Goal: Task Accomplishment & Management: Use online tool/utility

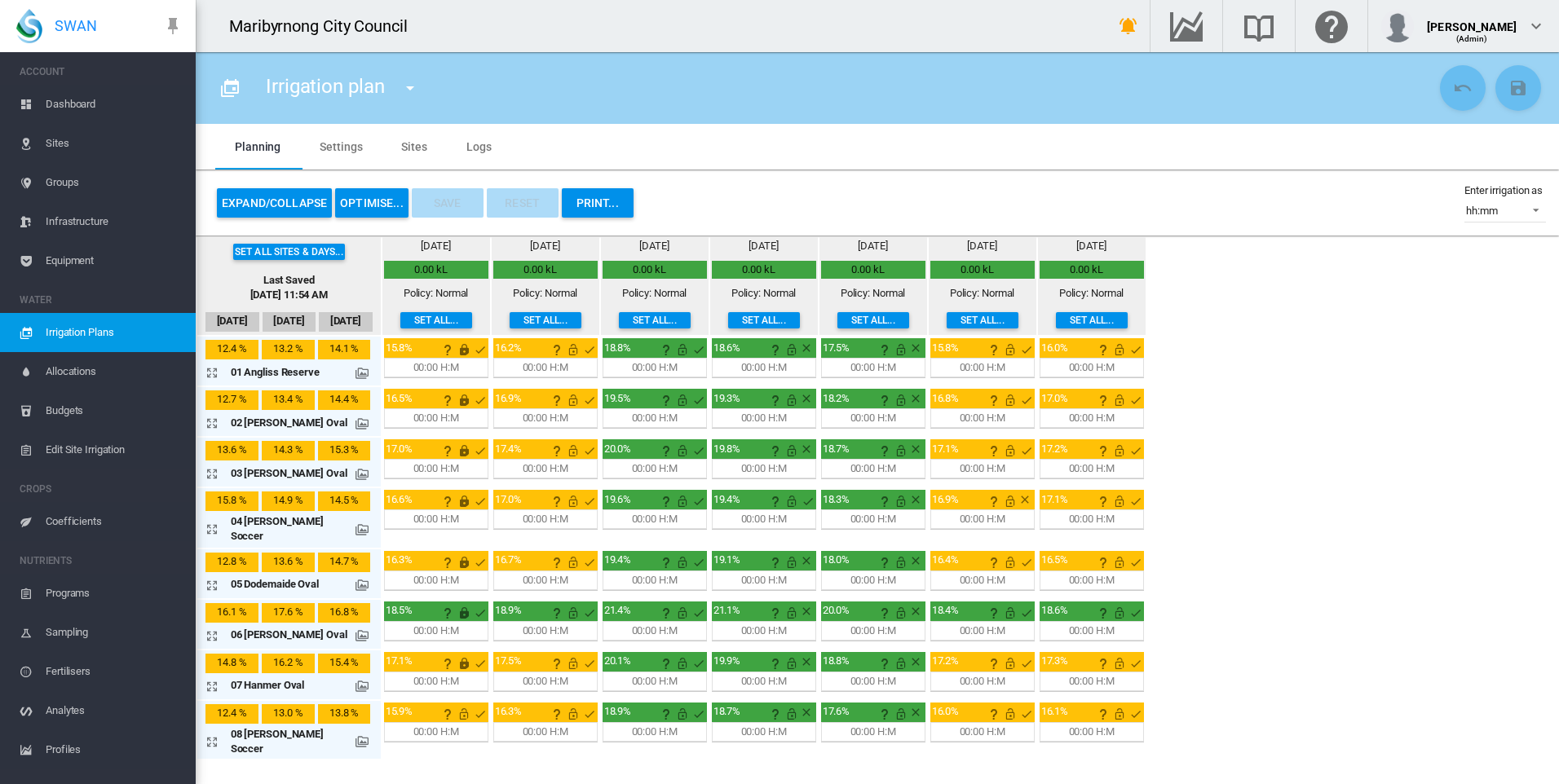
click at [411, 323] on button "Set all..." at bounding box center [436, 320] width 72 height 17
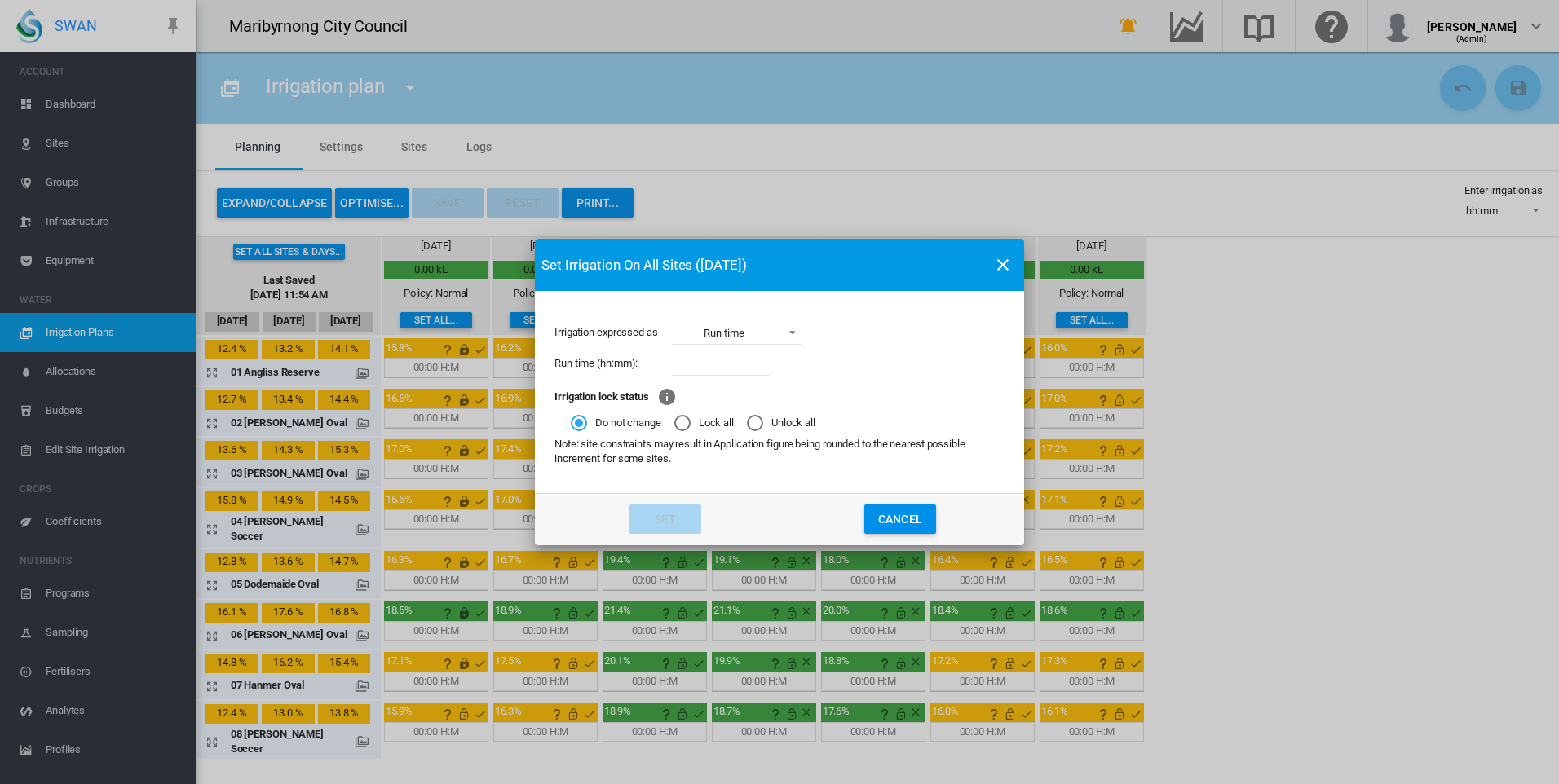
click at [1006, 269] on md-icon "icon-close" at bounding box center [1003, 265] width 19 height 19
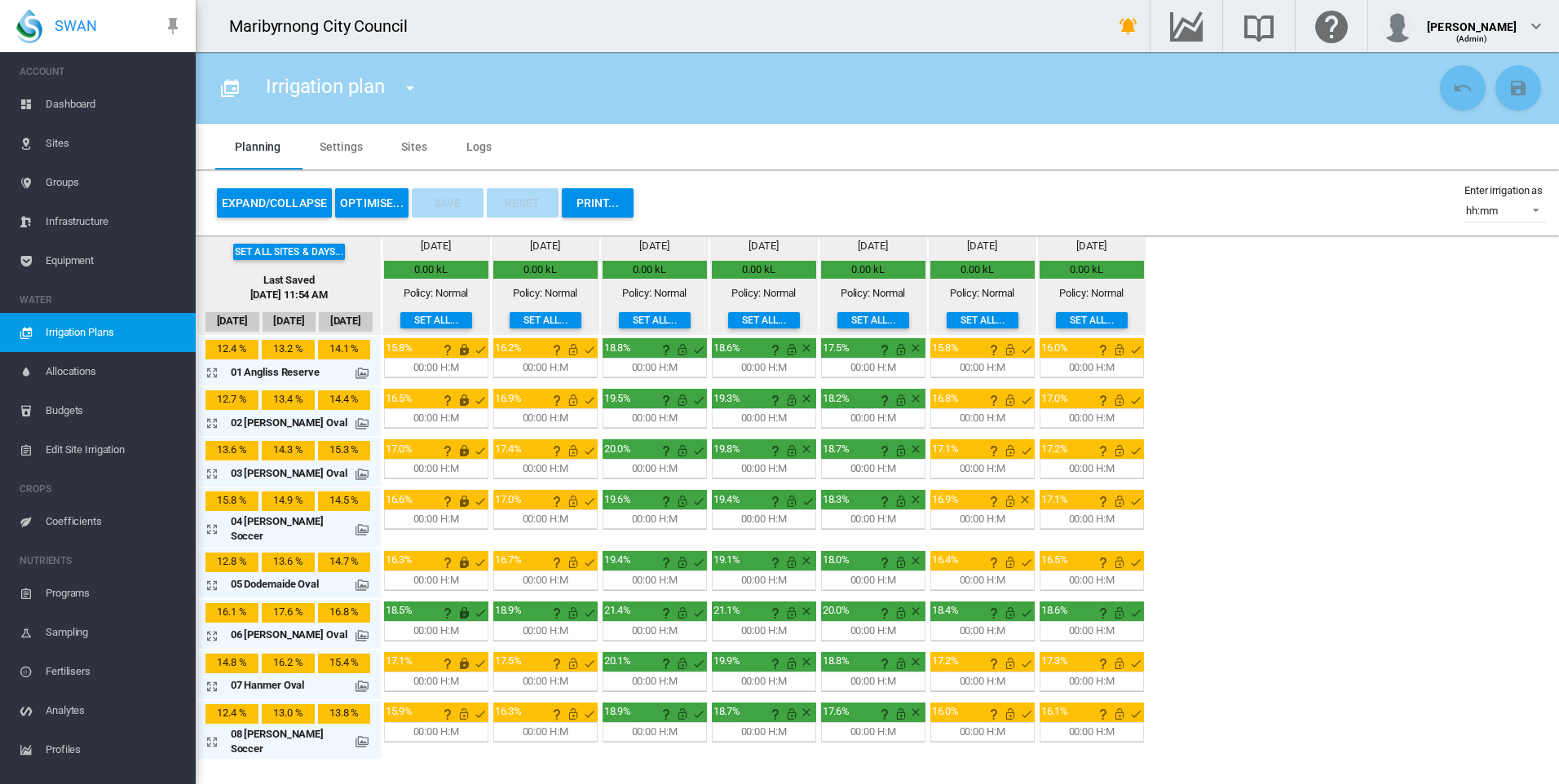
click at [389, 207] on button "OPTIMISE..." at bounding box center [372, 203] width 73 height 30
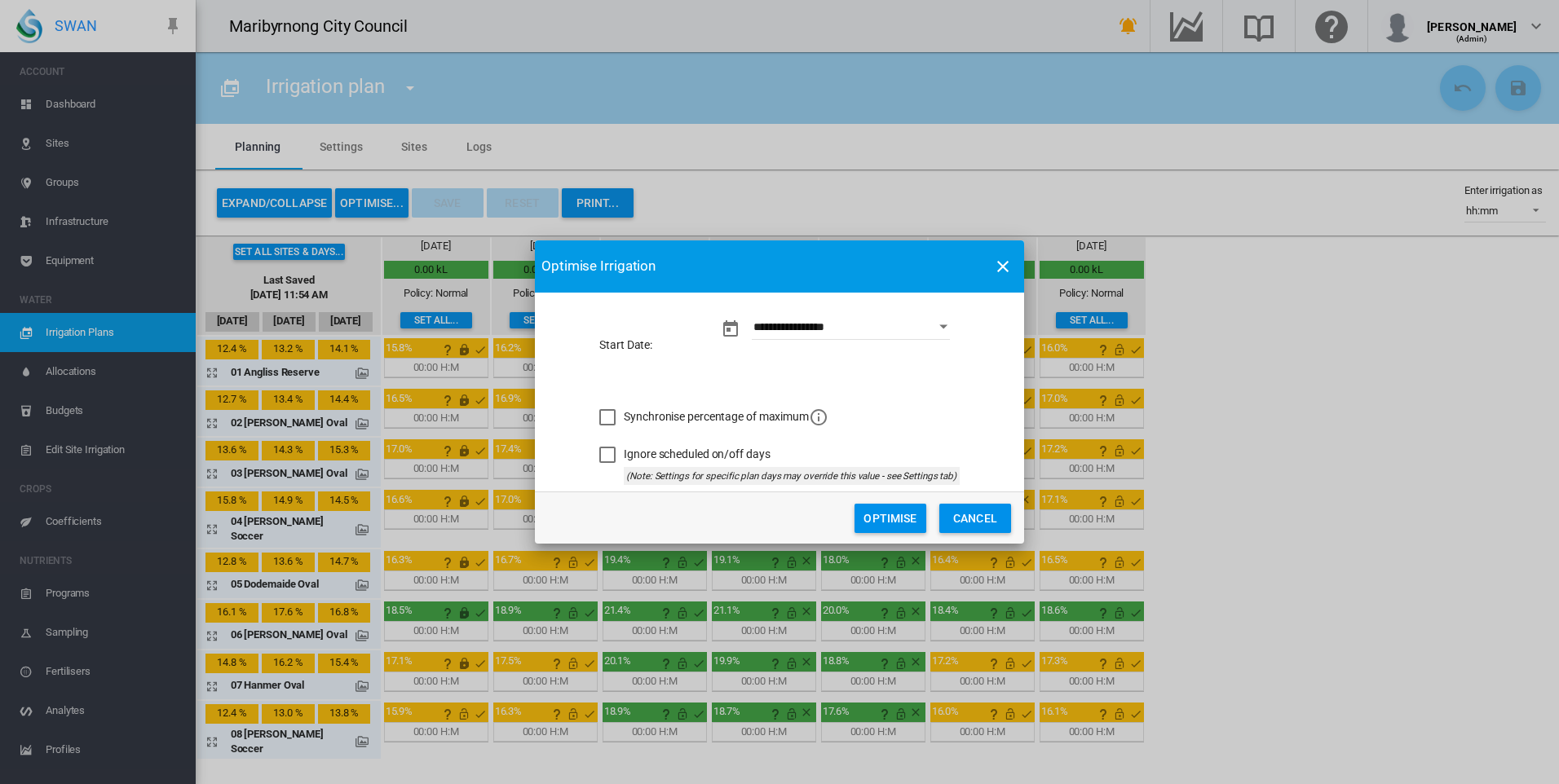
click at [878, 524] on button "Optimise" at bounding box center [890, 518] width 72 height 30
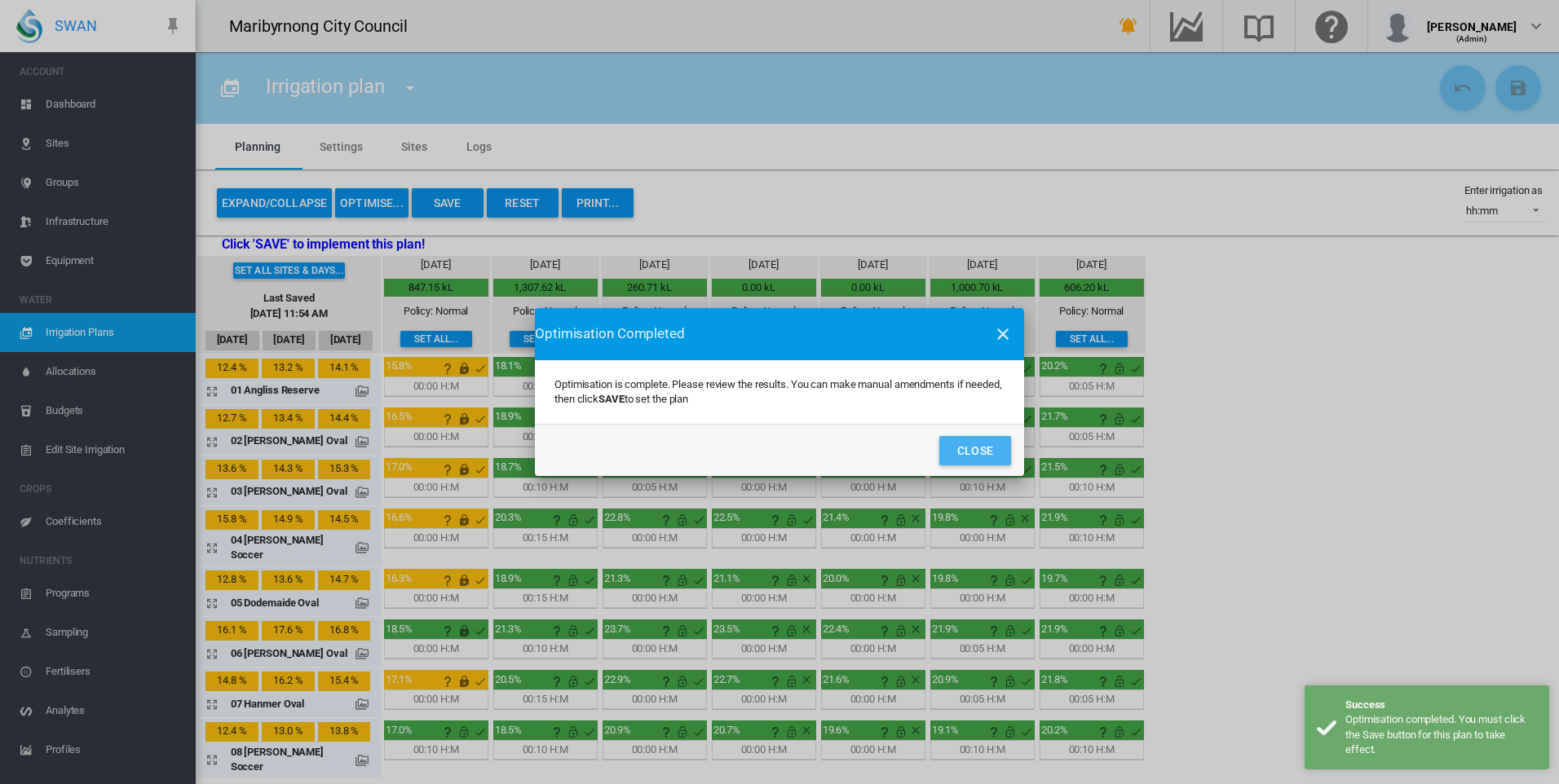
click at [975, 454] on button "Close" at bounding box center [975, 451] width 72 height 30
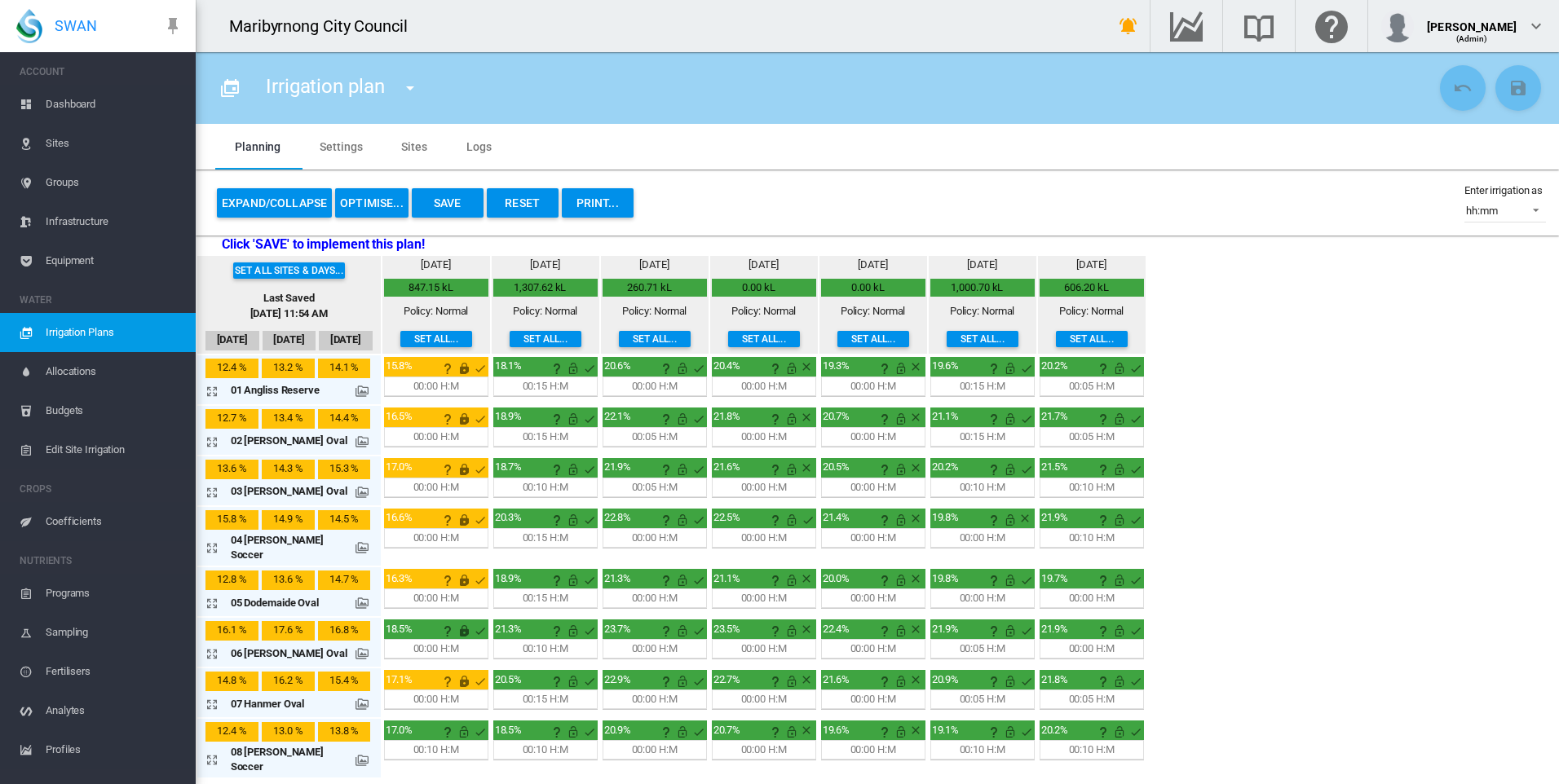
click at [1071, 385] on div "00:05 H:M" at bounding box center [1091, 386] width 45 height 15
click at [208, 389] on md-icon "icon-arrow-expand" at bounding box center [215, 391] width 19 height 19
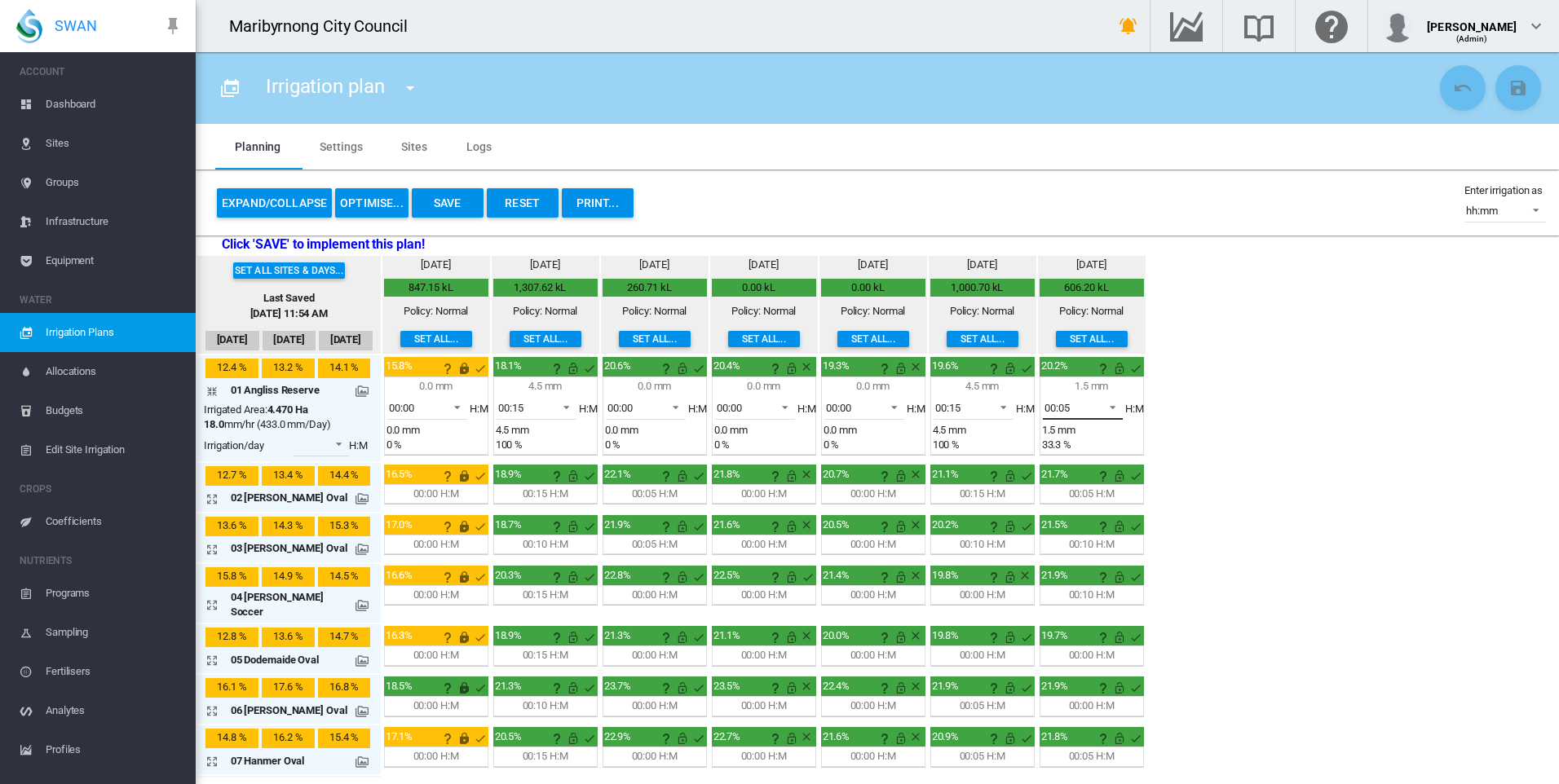
click at [1103, 406] on span at bounding box center [1108, 406] width 19 height 15
click at [1085, 374] on md-option "00:00" at bounding box center [1081, 368] width 111 height 39
click at [1201, 413] on div "Set all sites & days... Last Saved [DATE] 11:54 AM [DATE] Sep [DATE] [DATE] mm" at bounding box center [877, 516] width 1363 height 524
click at [560, 409] on span at bounding box center [561, 406] width 19 height 15
click at [526, 374] on md-option "00:10" at bounding box center [534, 368] width 111 height 39
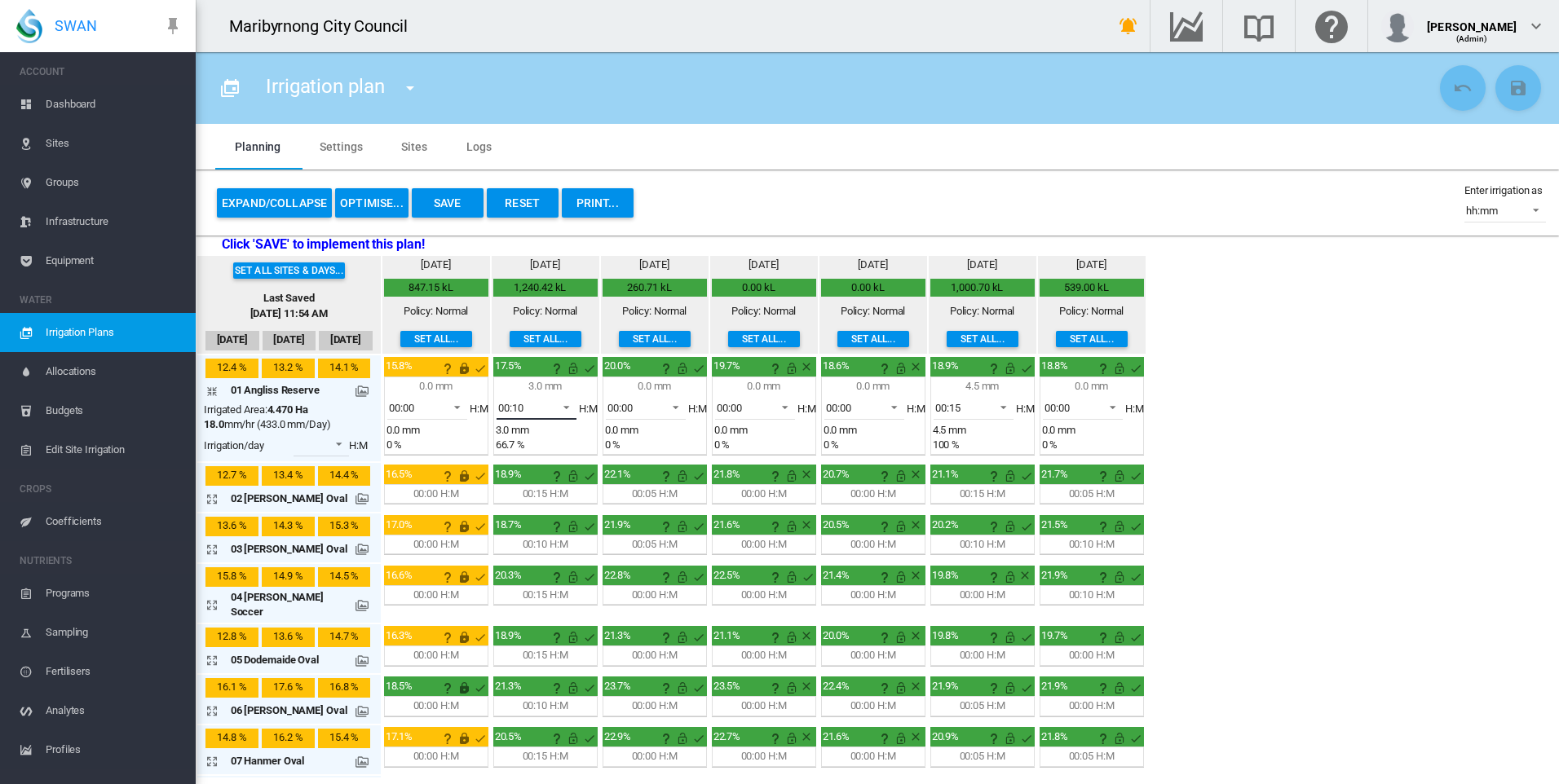
click at [560, 406] on span at bounding box center [561, 406] width 19 height 15
click at [542, 410] on md-option "00:10" at bounding box center [534, 407] width 111 height 39
click at [962, 405] on span "00:15" at bounding box center [960, 408] width 51 height 15
click at [961, 369] on md-option "00:10" at bounding box center [971, 368] width 111 height 39
click at [1256, 496] on div "Set all sites & days... Last Saved [DATE] 11:54 AM [DATE] Sep [DATE] [DATE] mm" at bounding box center [877, 516] width 1363 height 524
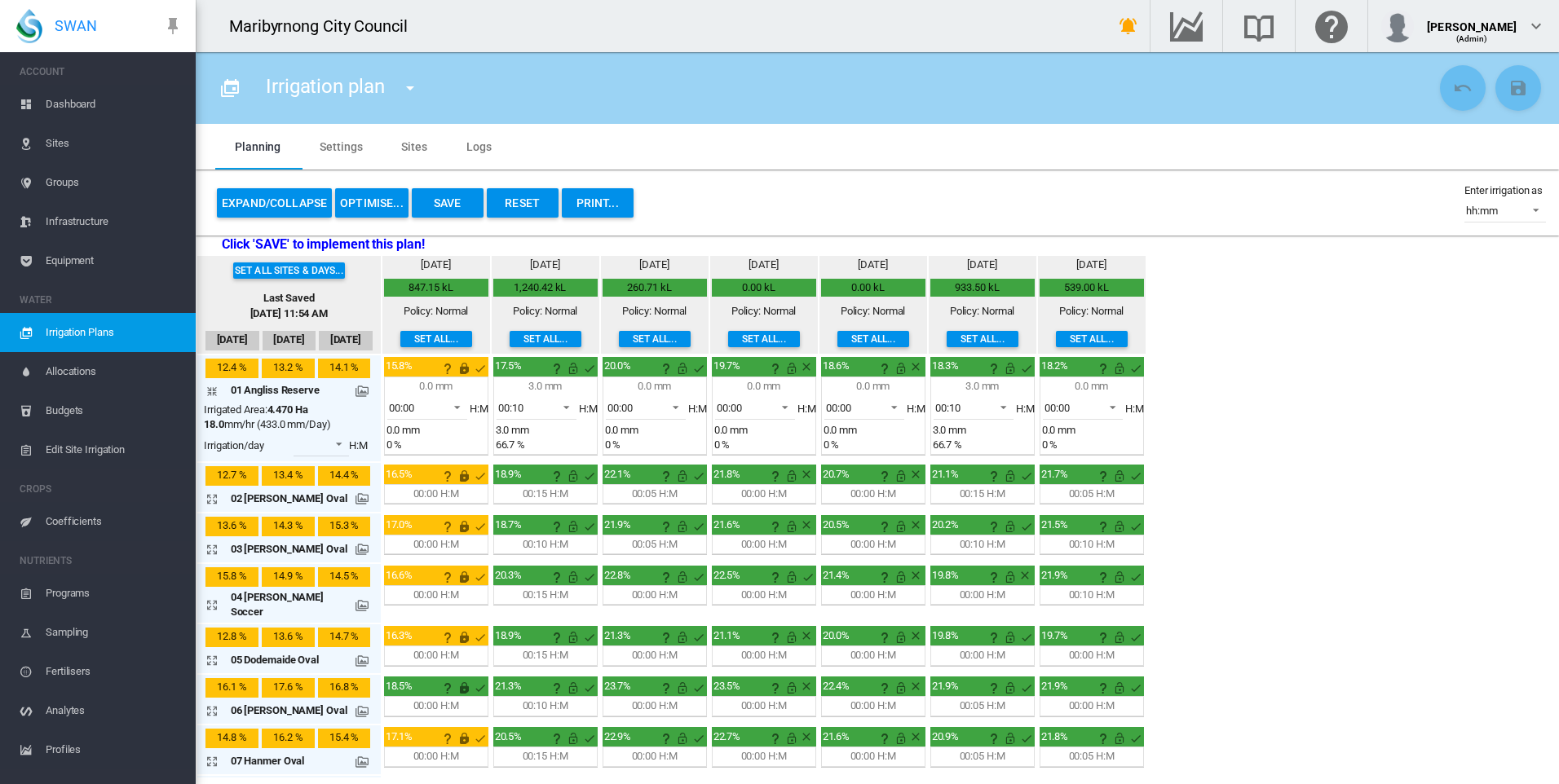
click at [210, 392] on md-icon "icon-arrow-collapse" at bounding box center [215, 391] width 19 height 19
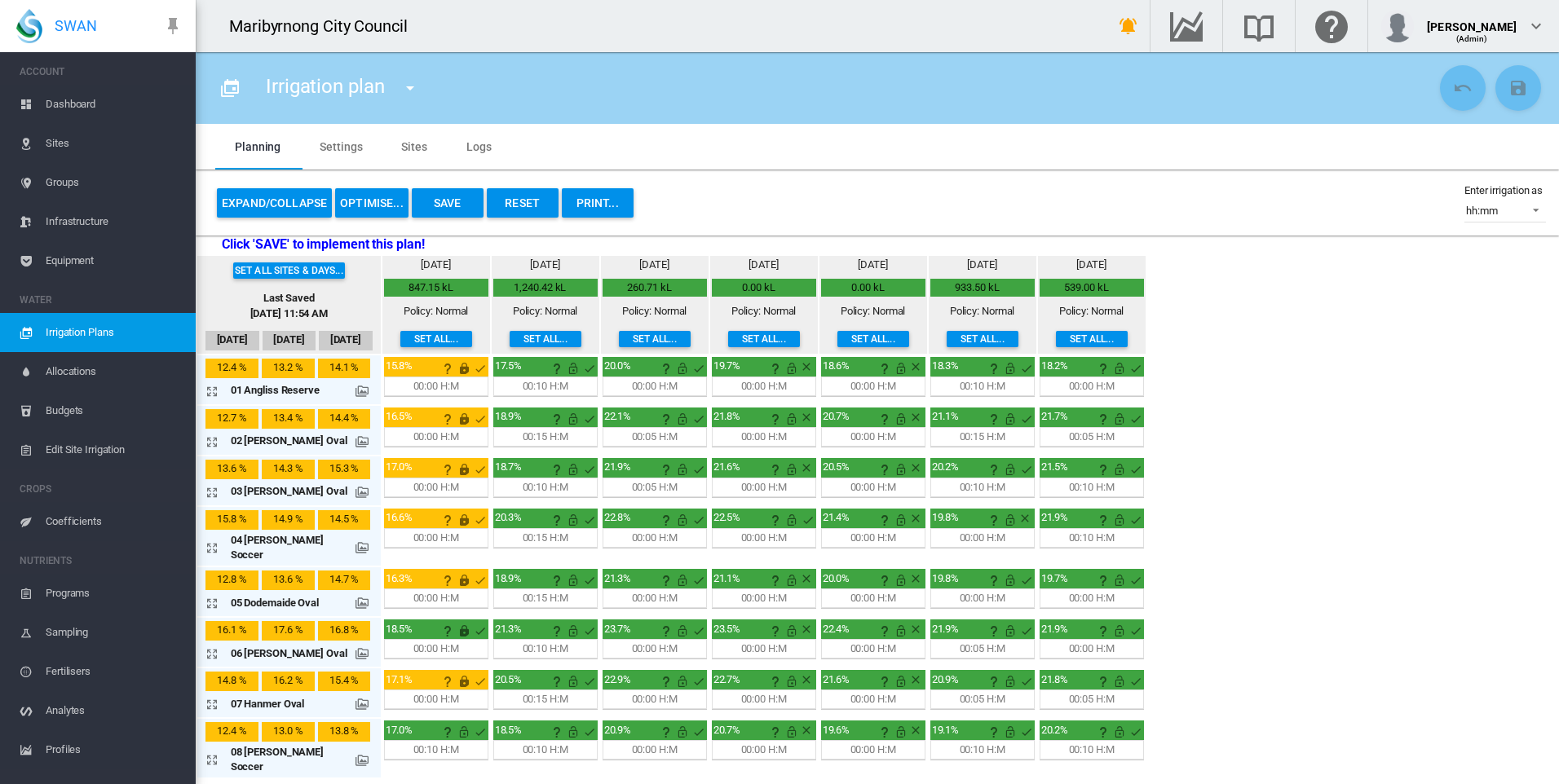
click at [213, 442] on md-icon "icon-arrow-expand" at bounding box center [215, 441] width 19 height 19
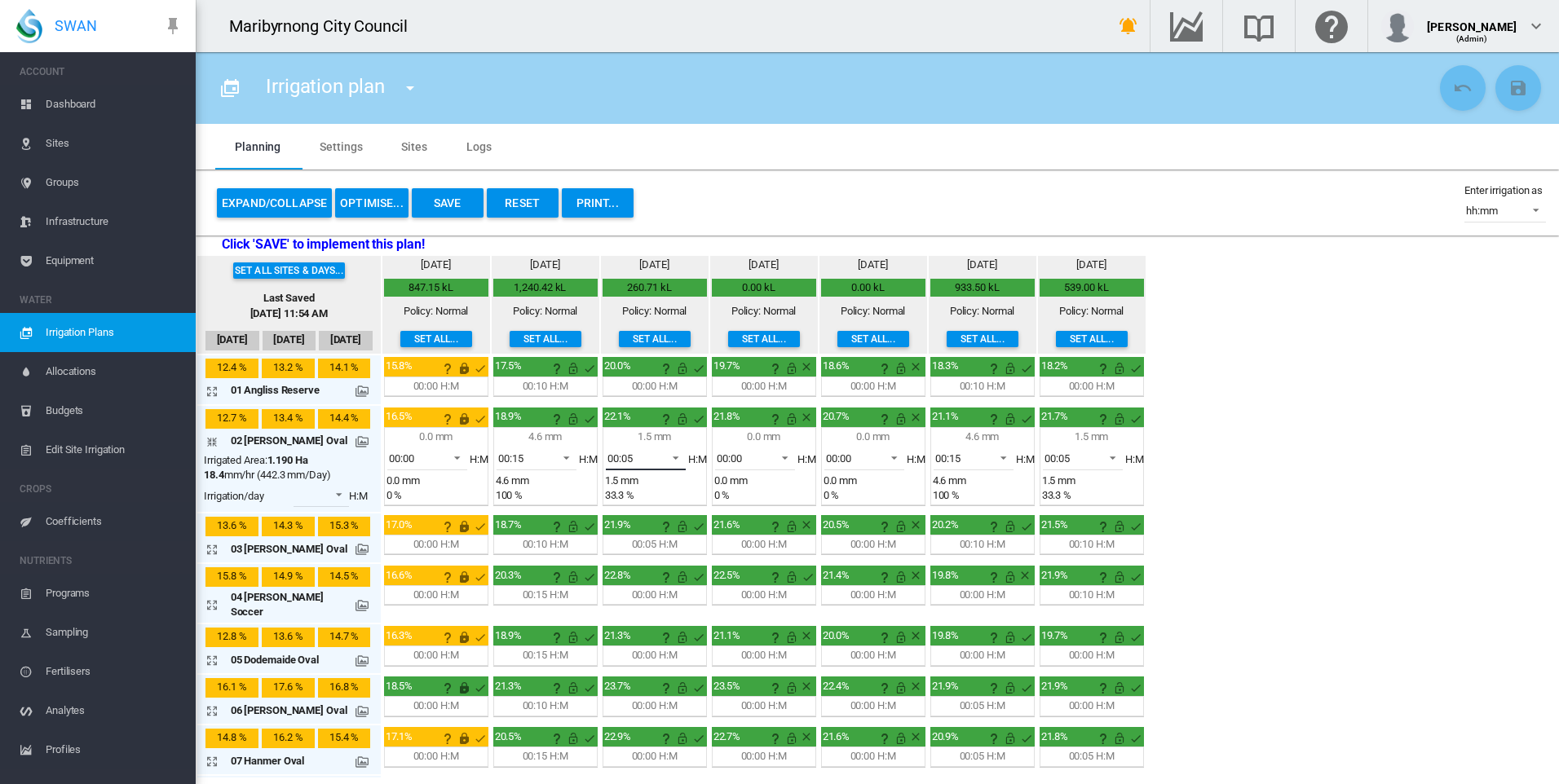
click at [669, 461] on span at bounding box center [671, 456] width 19 height 15
click at [645, 419] on md-option "00:00" at bounding box center [644, 419] width 111 height 39
click at [1208, 524] on div "Set all sites & days... Last Saved [DATE] 11:54 AM [DATE] Sep [DATE] [DATE] mm" at bounding box center [877, 516] width 1363 height 524
click at [1098, 457] on span at bounding box center [1108, 456] width 19 height 15
click at [1082, 427] on md-option "00:00" at bounding box center [1081, 419] width 111 height 39
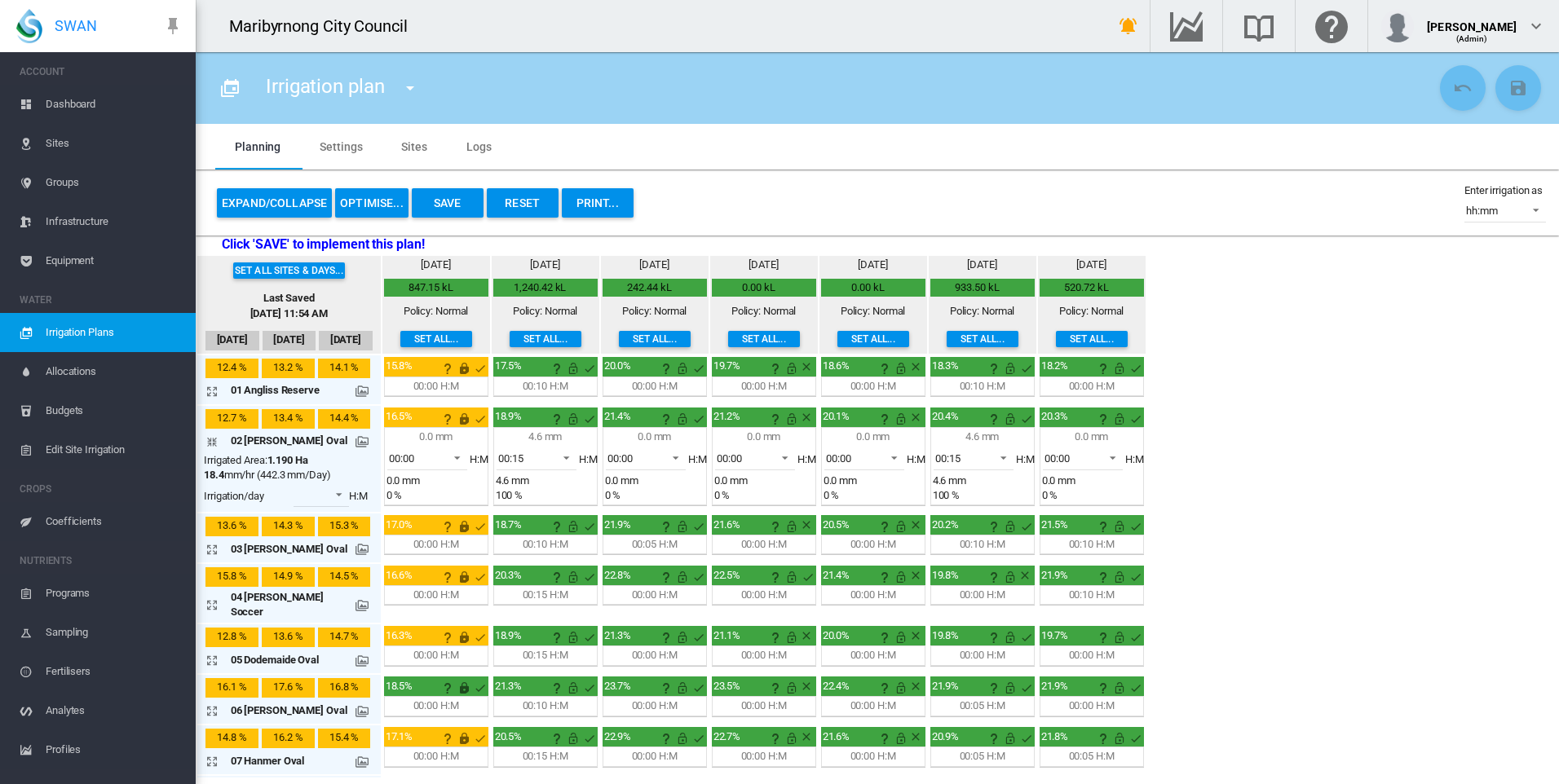
click at [1248, 490] on div "Set all sites & days... Last Saved [DATE] 11:54 AM [DATE] Sep [DATE] [DATE] mm" at bounding box center [877, 516] width 1363 height 524
click at [532, 461] on span "00:15" at bounding box center [524, 459] width 51 height 15
click at [526, 417] on md-option "00:10" at bounding box center [534, 419] width 111 height 39
click at [989, 461] on span at bounding box center [999, 456] width 19 height 15
click at [978, 420] on md-option "00:10" at bounding box center [971, 419] width 111 height 39
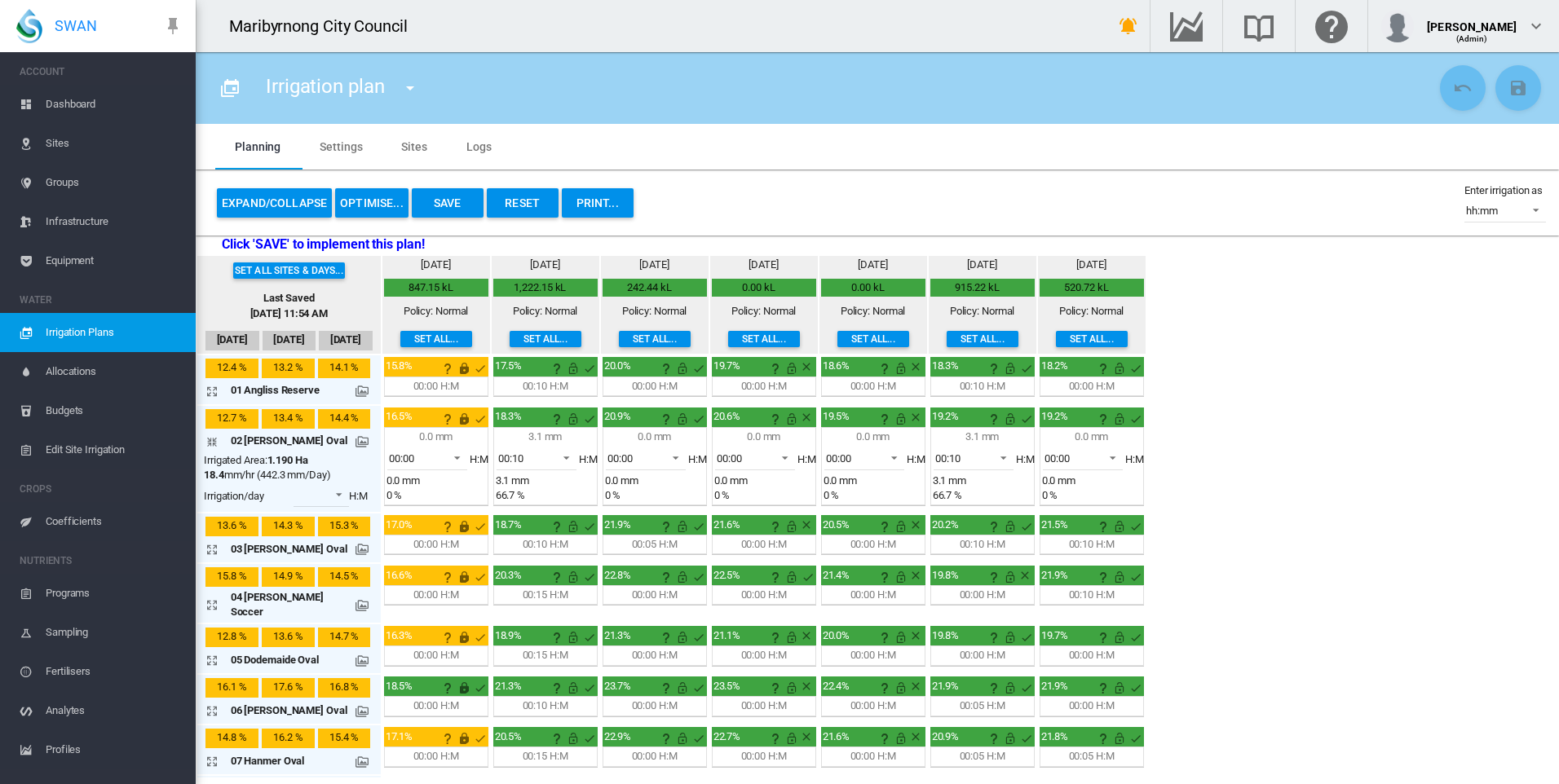
click at [1254, 497] on div "Set all sites & days... Last Saved [DATE] 11:54 AM [DATE] Sep [DATE] [DATE] mm" at bounding box center [877, 516] width 1363 height 524
click at [215, 441] on md-icon "icon-arrow-collapse" at bounding box center [215, 441] width 19 height 19
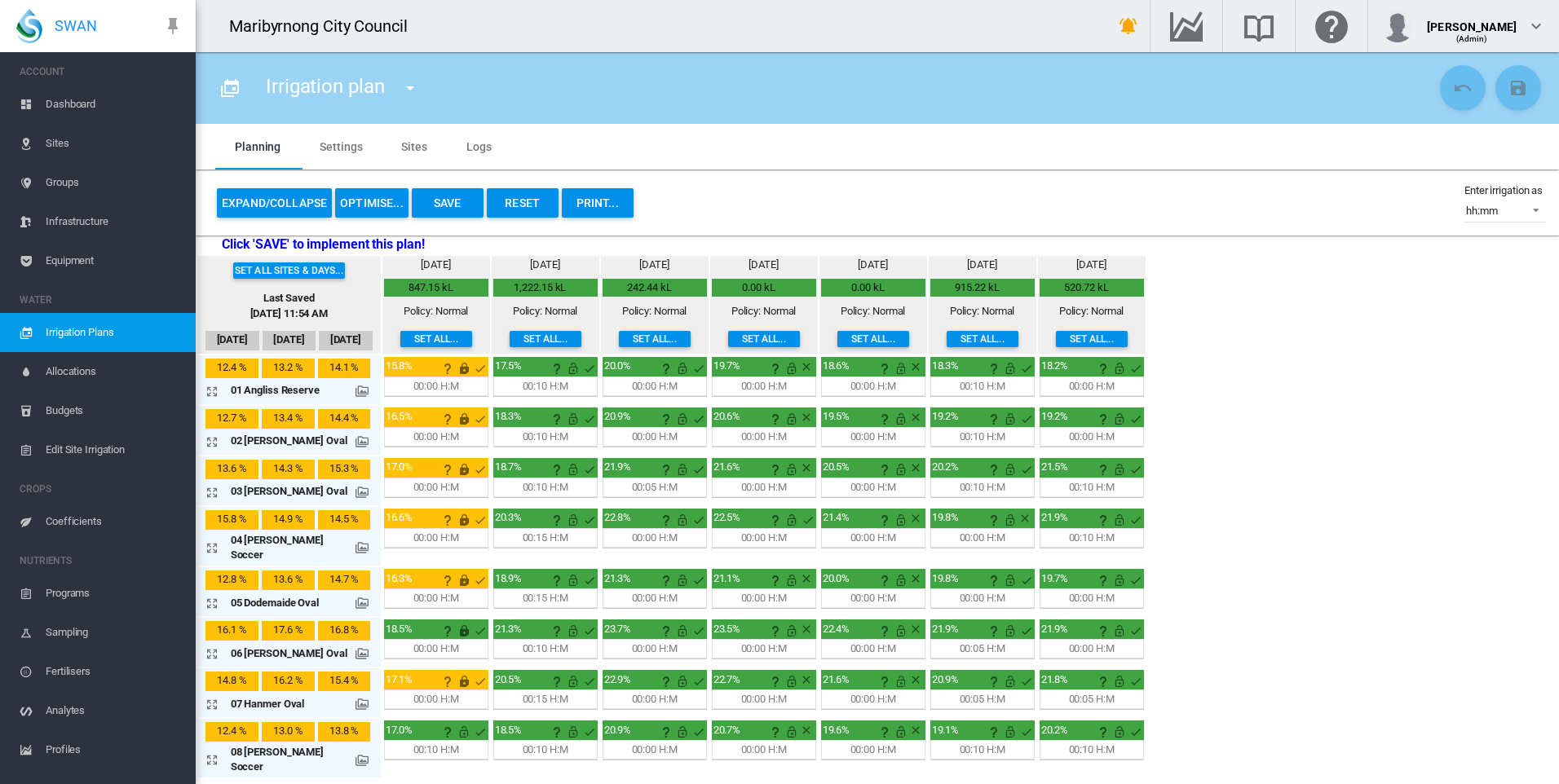
click at [214, 493] on md-icon "icon-arrow-expand" at bounding box center [215, 492] width 19 height 19
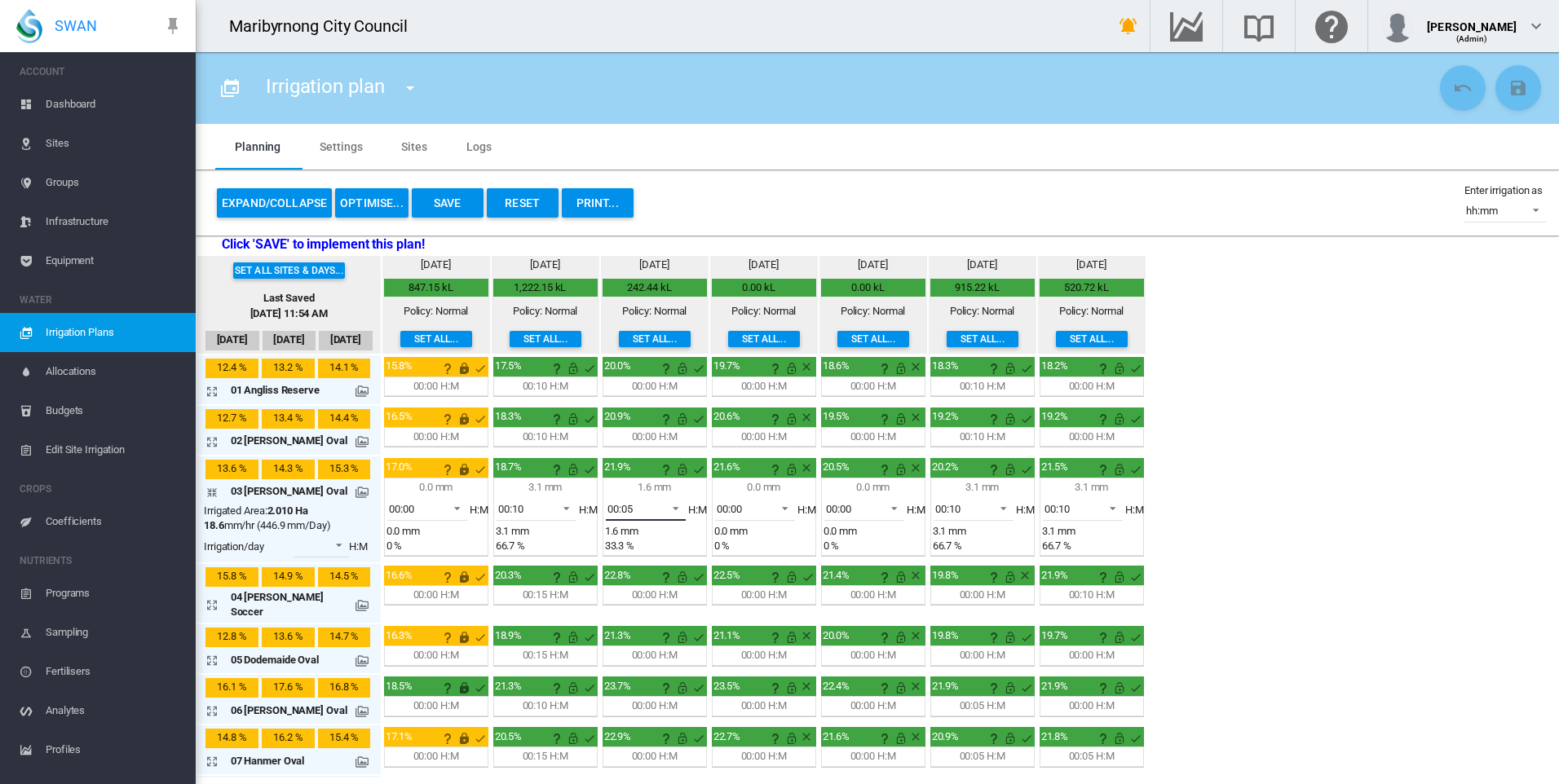
click at [670, 509] on span at bounding box center [671, 507] width 19 height 15
click at [640, 468] on md-option "00:00" at bounding box center [644, 469] width 111 height 39
click at [1099, 506] on span at bounding box center [1108, 507] width 19 height 15
click at [1064, 420] on md-option "00:00" at bounding box center [1081, 430] width 111 height 39
click at [1259, 557] on div "Set all sites & days... Last Saved [DATE] 11:54 AM [DATE] Sep [DATE] [DATE] mm" at bounding box center [877, 516] width 1363 height 524
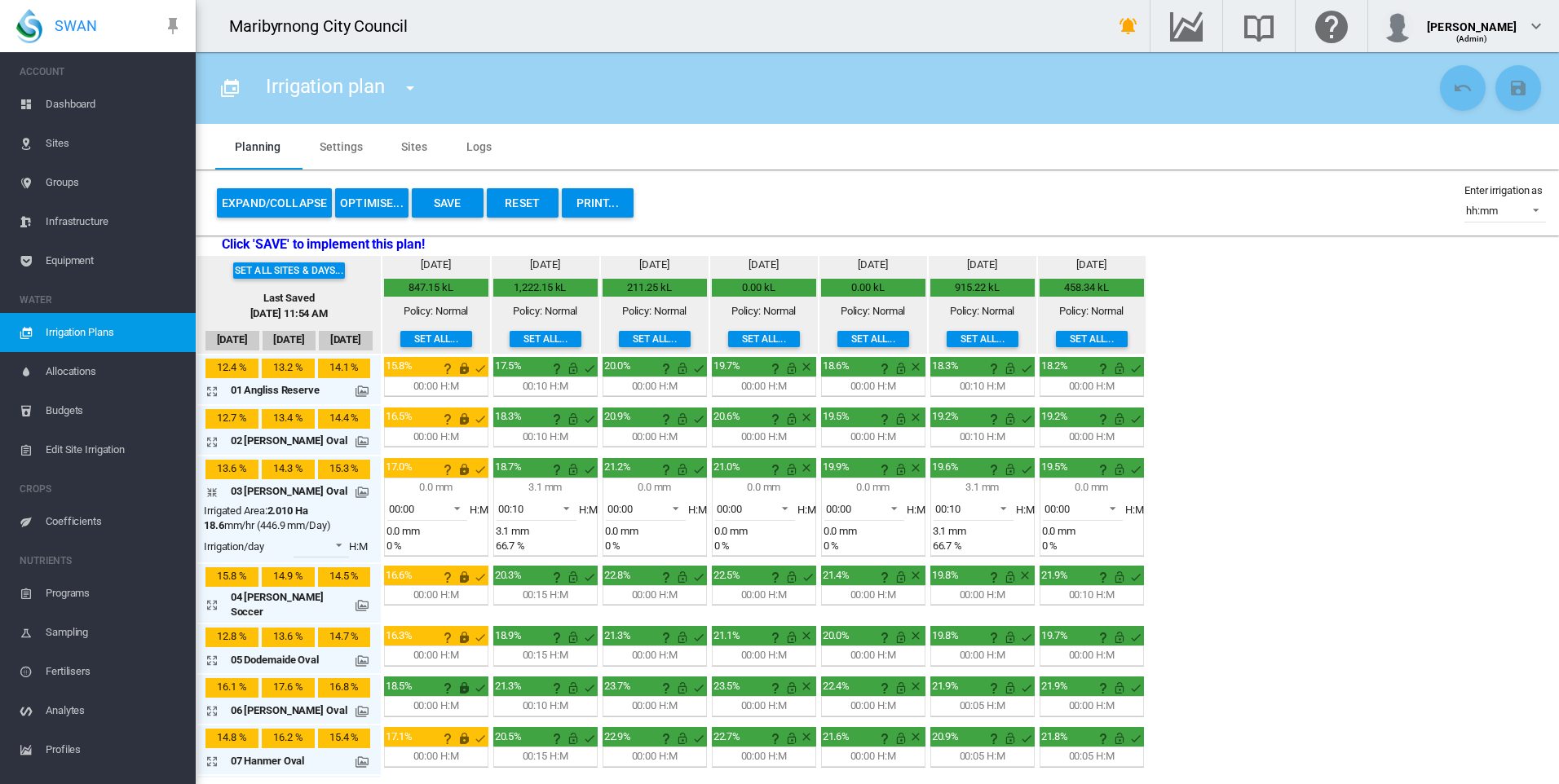
click at [210, 491] on md-icon "icon-arrow-collapse" at bounding box center [215, 492] width 19 height 19
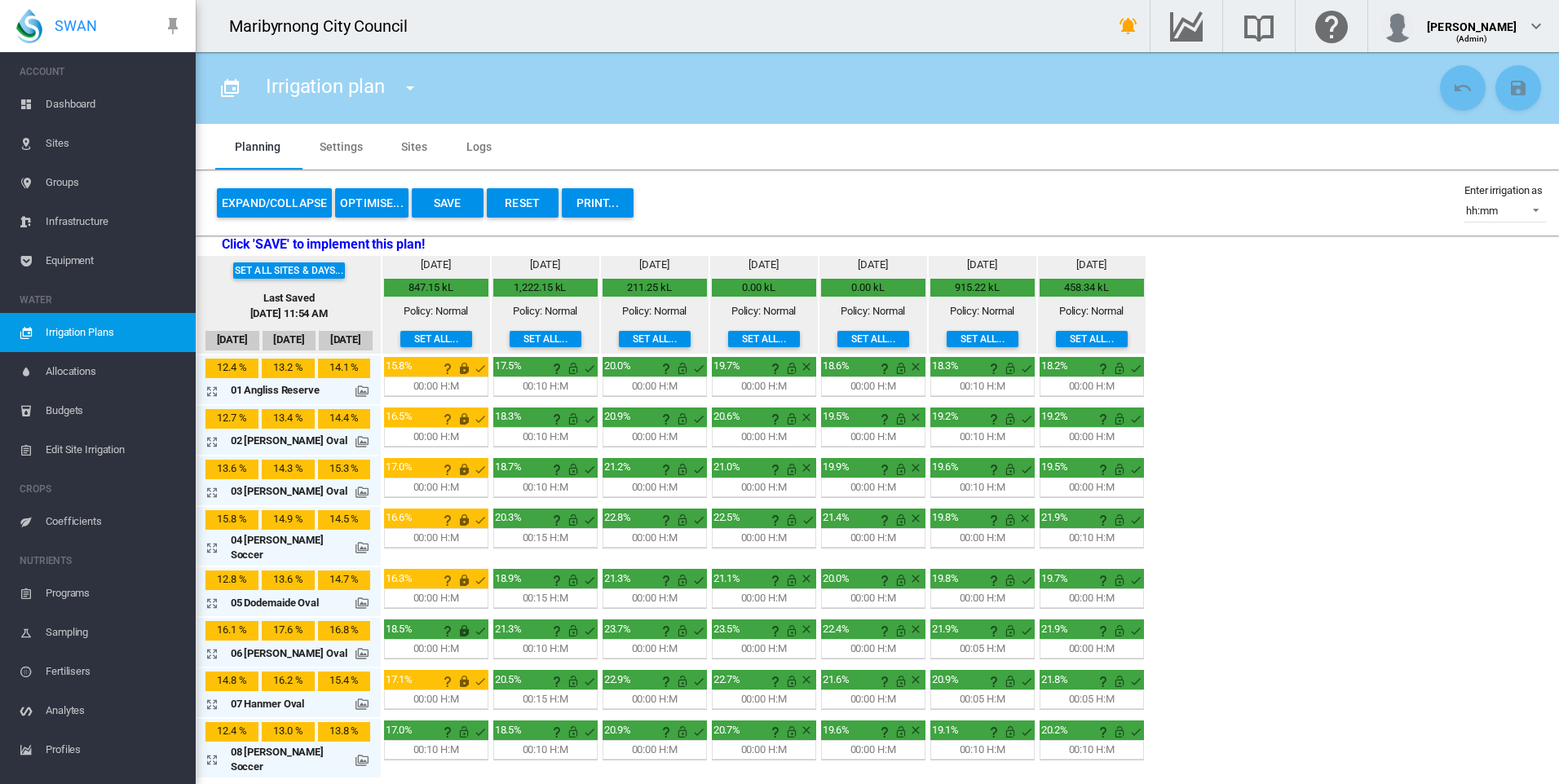
click at [213, 542] on md-icon "icon-arrow-expand" at bounding box center [215, 547] width 19 height 19
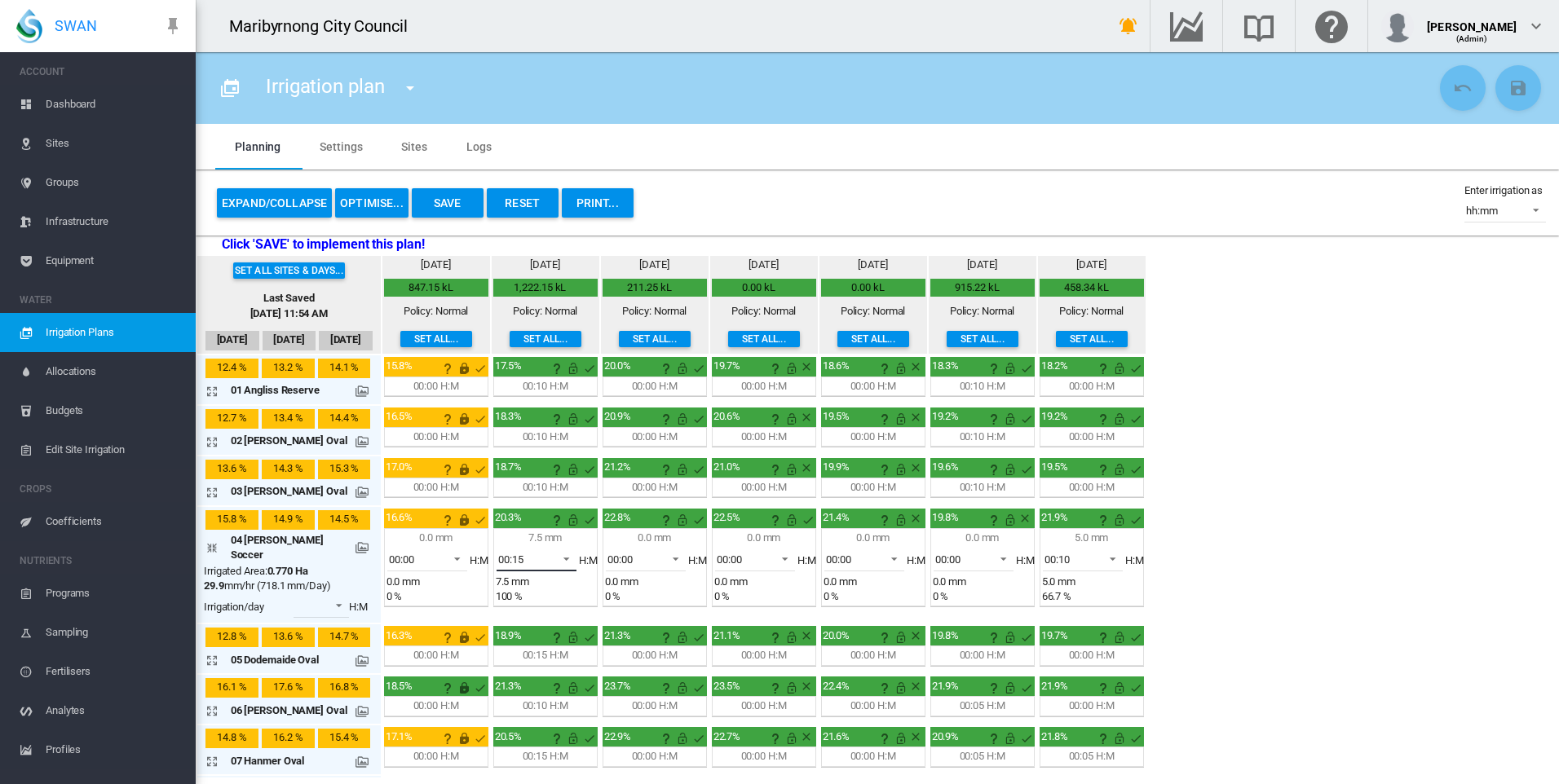
click at [570, 559] on md-select-value "00:15" at bounding box center [536, 559] width 80 height 24
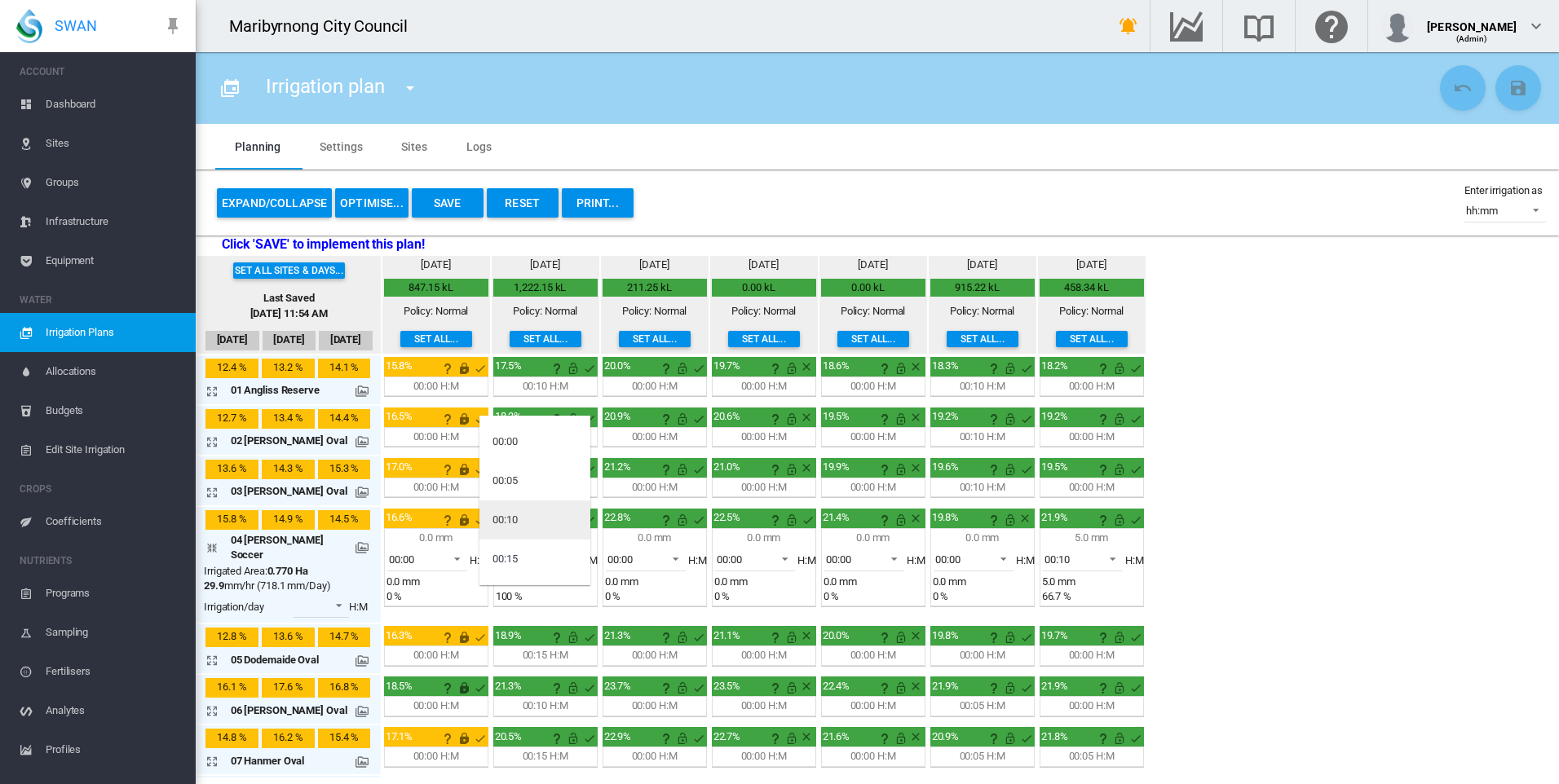
click at [533, 521] on md-option "00:10" at bounding box center [534, 519] width 111 height 39
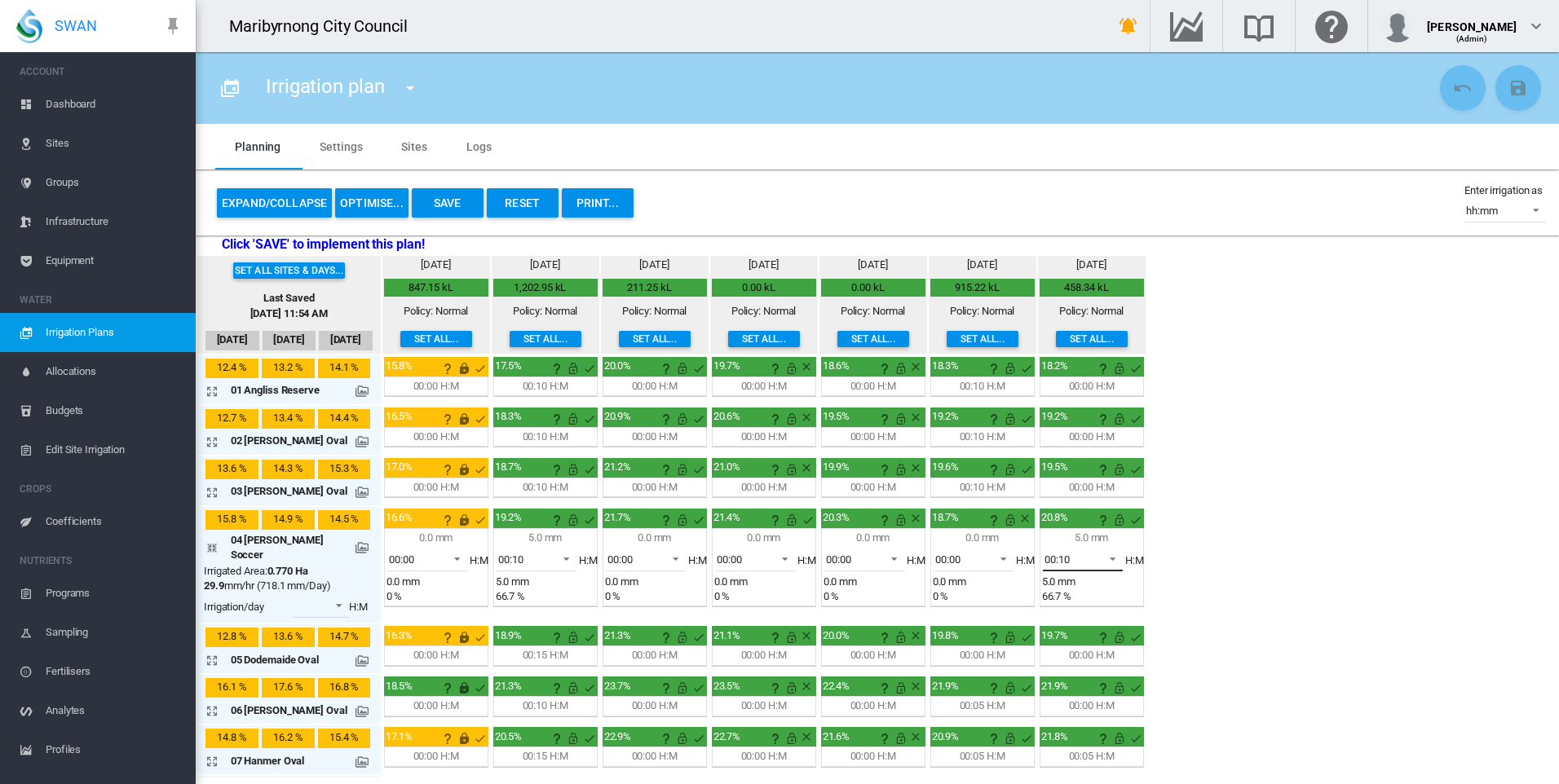
click at [1070, 559] on span "00:10" at bounding box center [1069, 559] width 51 height 15
click at [1082, 554] on md-option "00:10" at bounding box center [1081, 559] width 111 height 39
click at [212, 541] on md-icon "icon-arrow-collapse" at bounding box center [215, 547] width 19 height 19
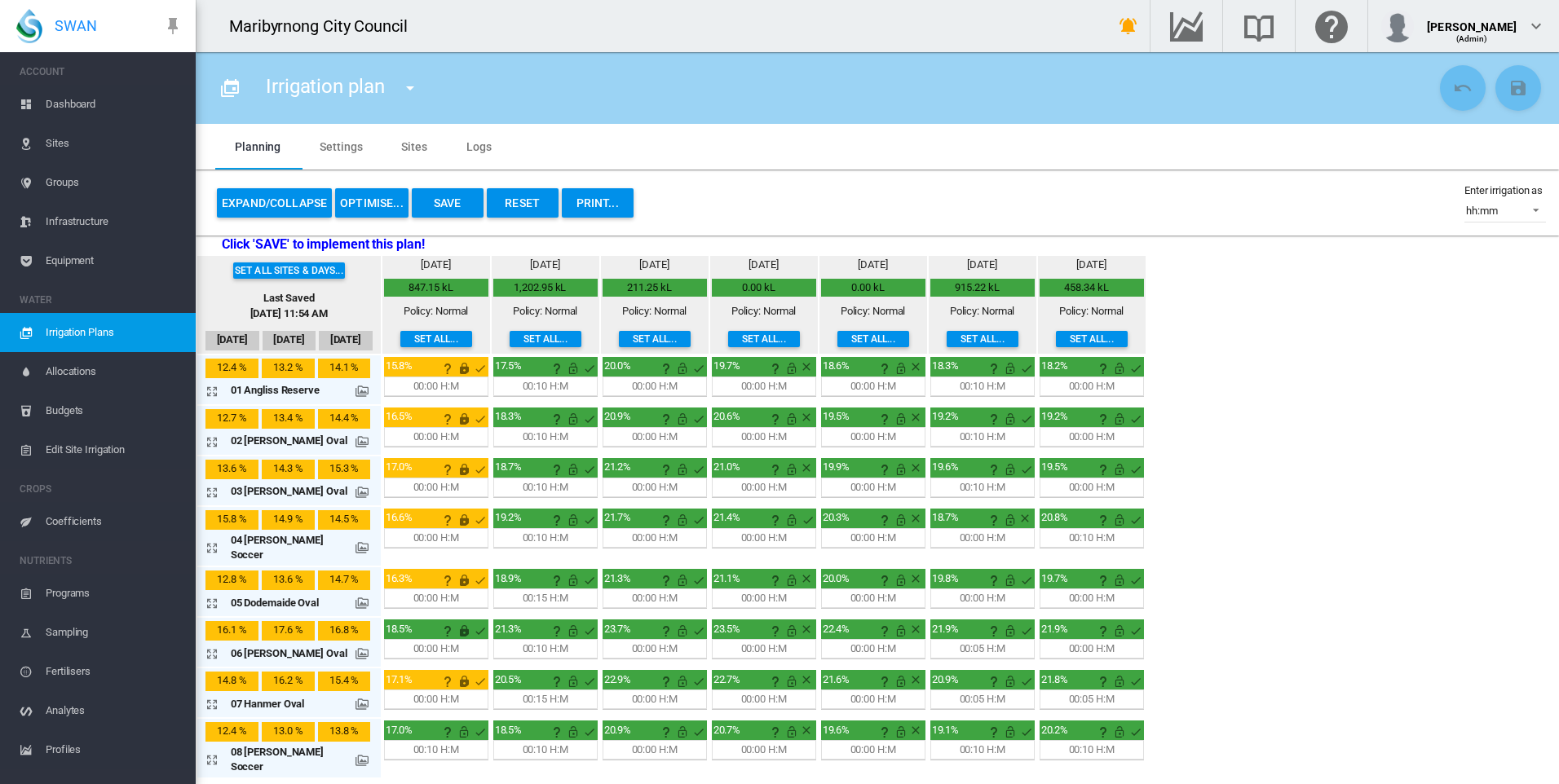
click at [218, 593] on md-icon "icon-arrow-expand" at bounding box center [215, 603] width 19 height 19
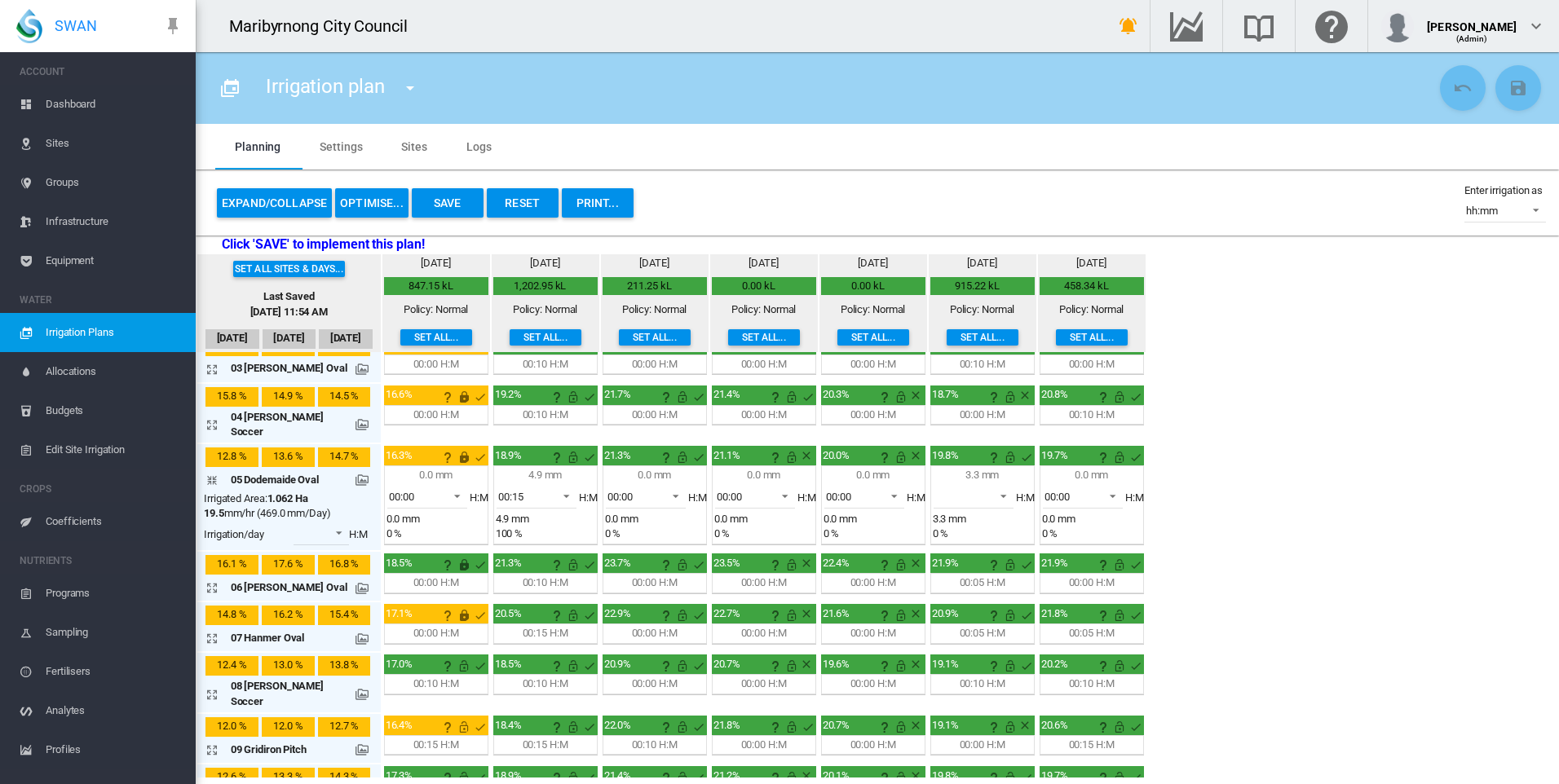
scroll to position [245, 0]
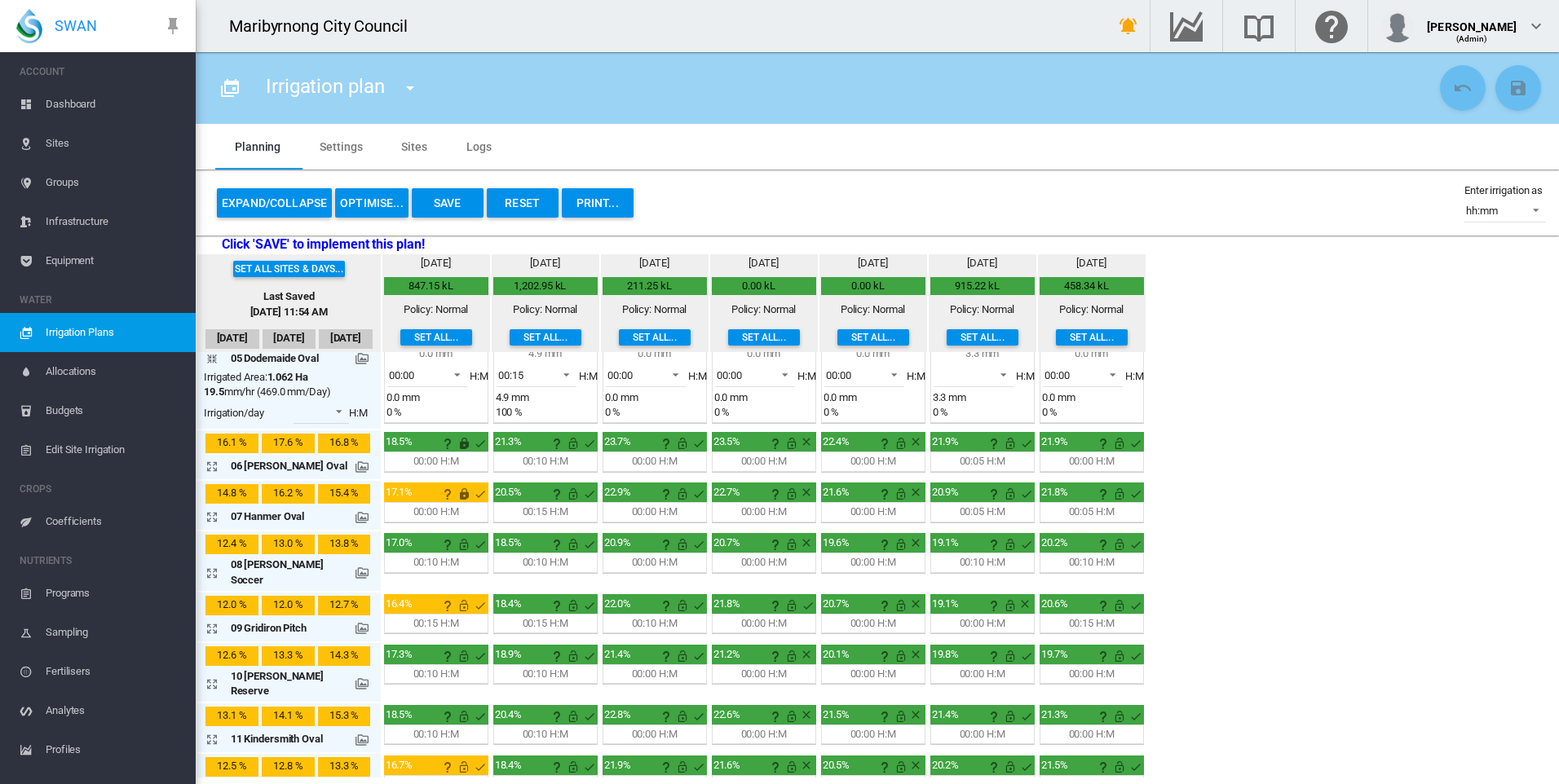
click at [212, 619] on md-icon "icon-arrow-expand" at bounding box center [215, 628] width 19 height 19
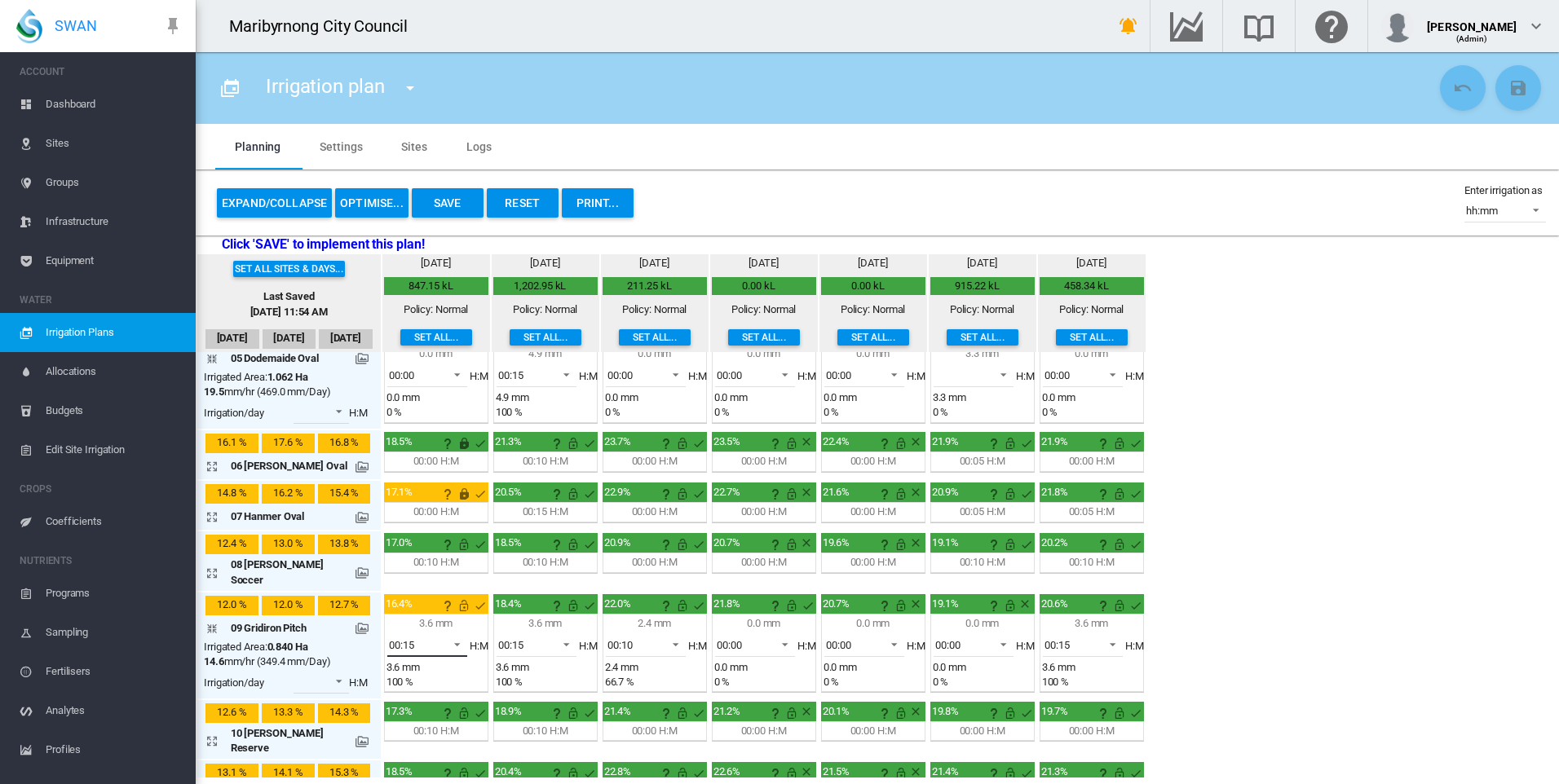
click at [448, 635] on span at bounding box center [452, 642] width 19 height 15
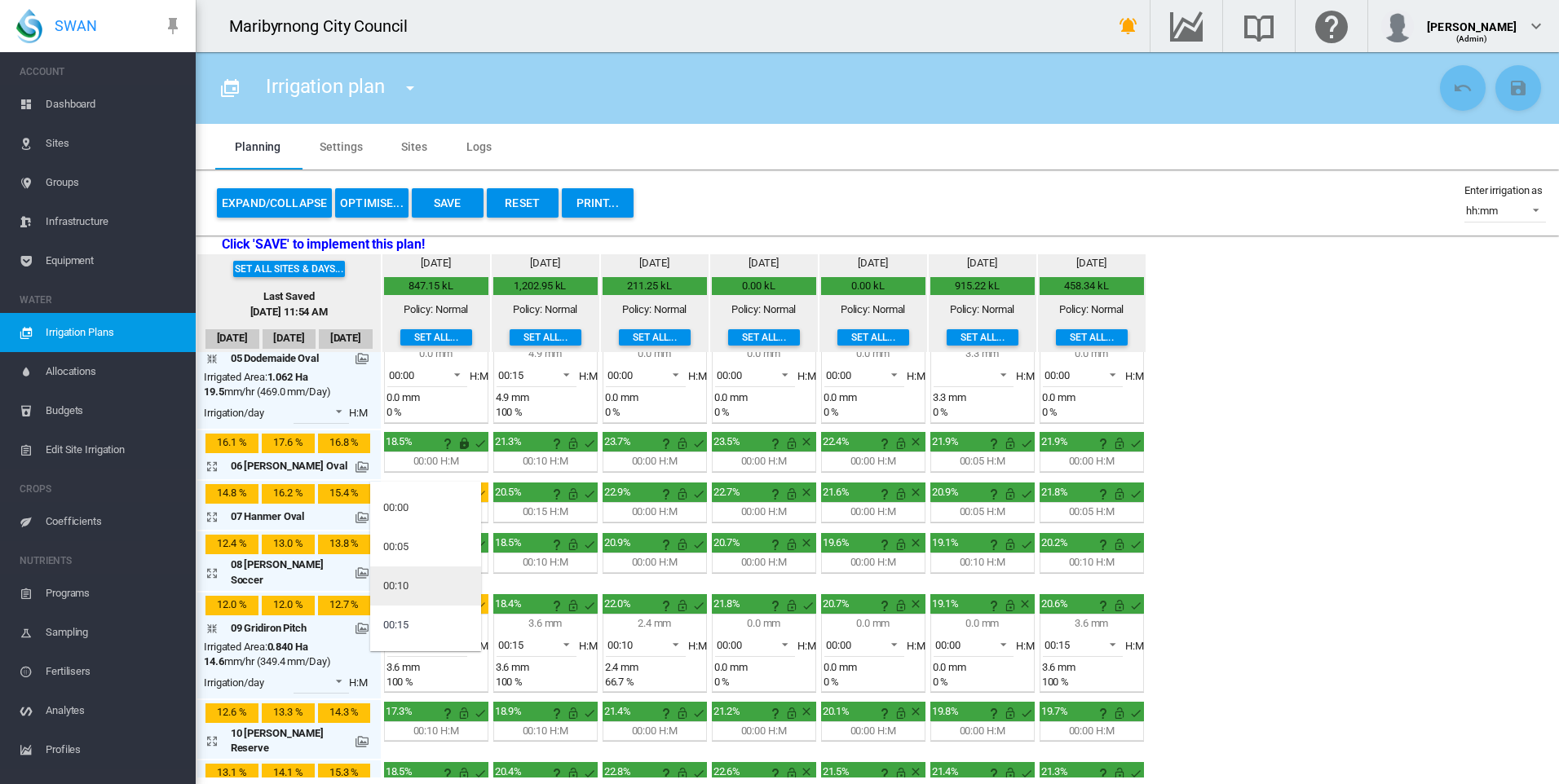
click at [421, 581] on md-option "00:10" at bounding box center [425, 586] width 111 height 39
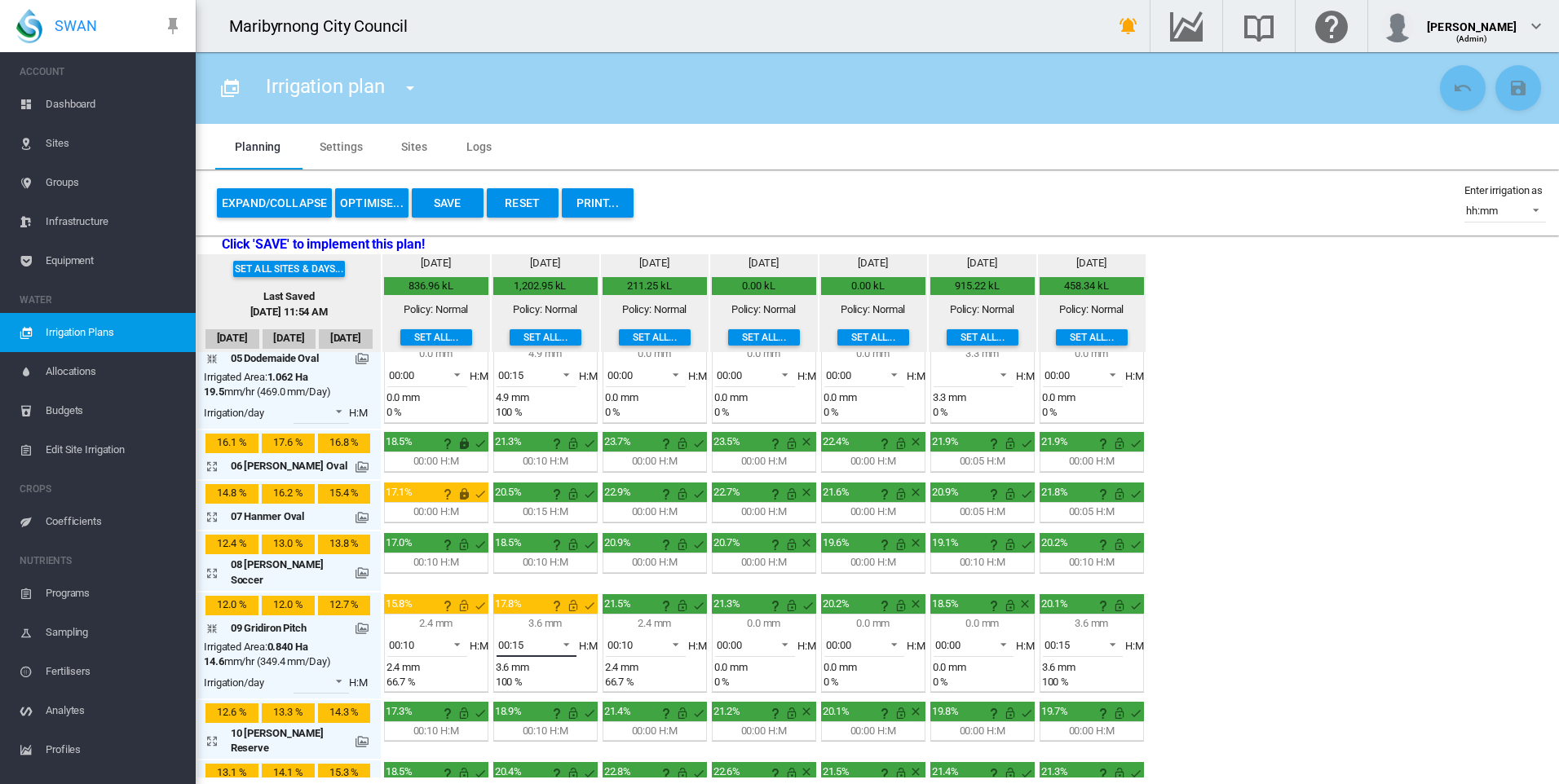
click at [553, 635] on span at bounding box center [561, 642] width 19 height 15
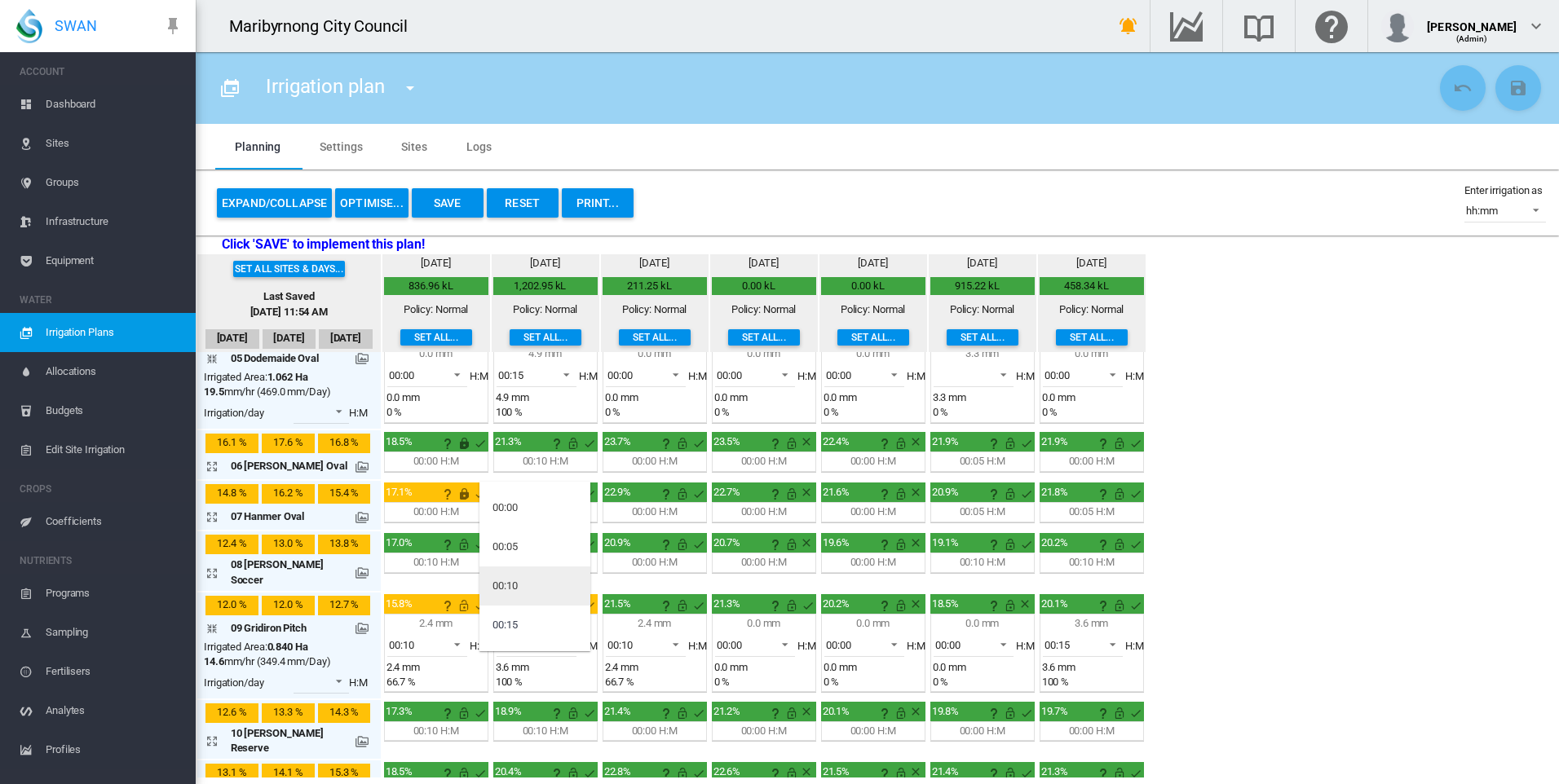
click at [535, 580] on md-option "00:10" at bounding box center [534, 586] width 111 height 39
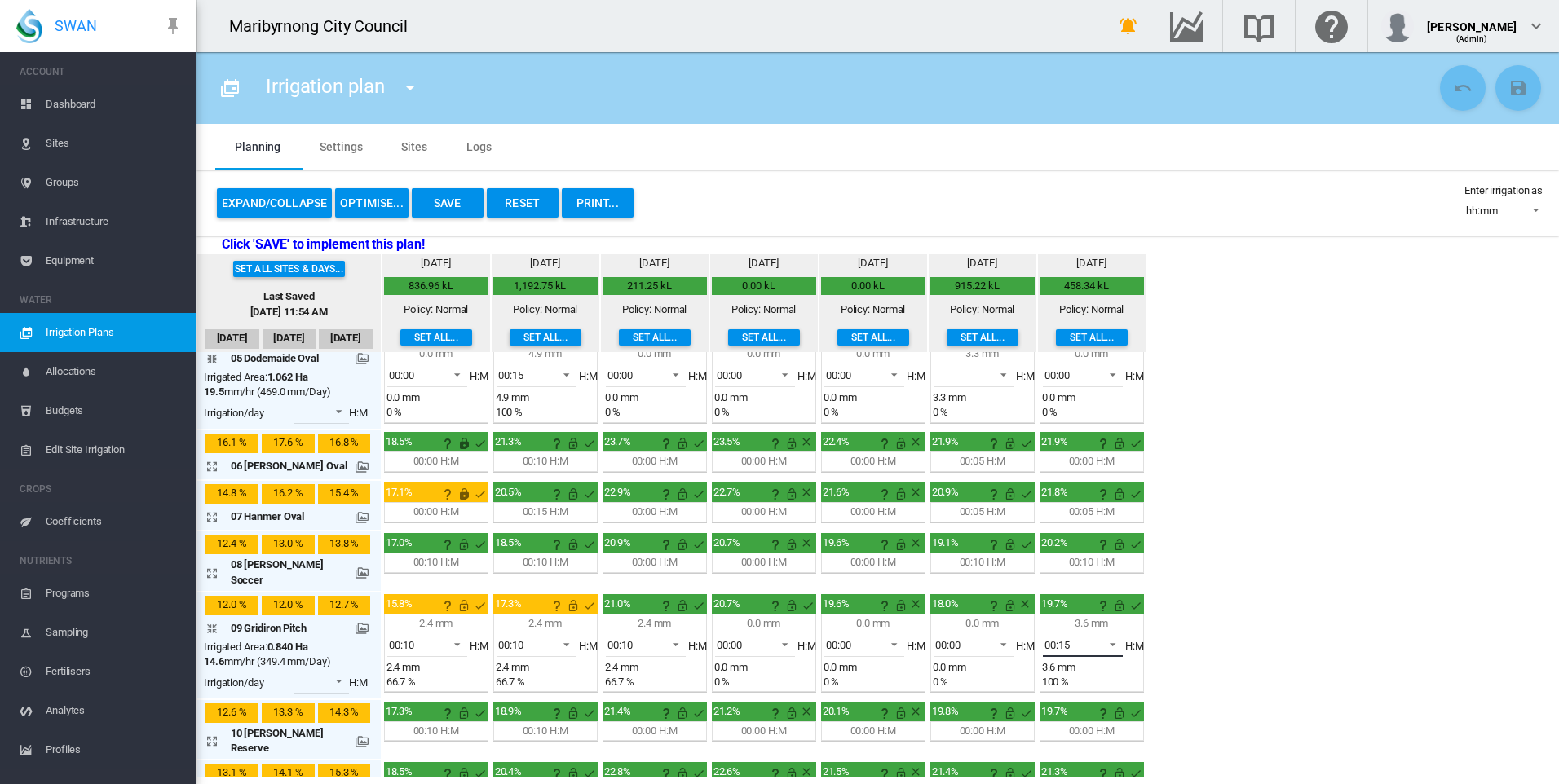
click at [1060, 639] on div "00:15" at bounding box center [1056, 645] width 25 height 12
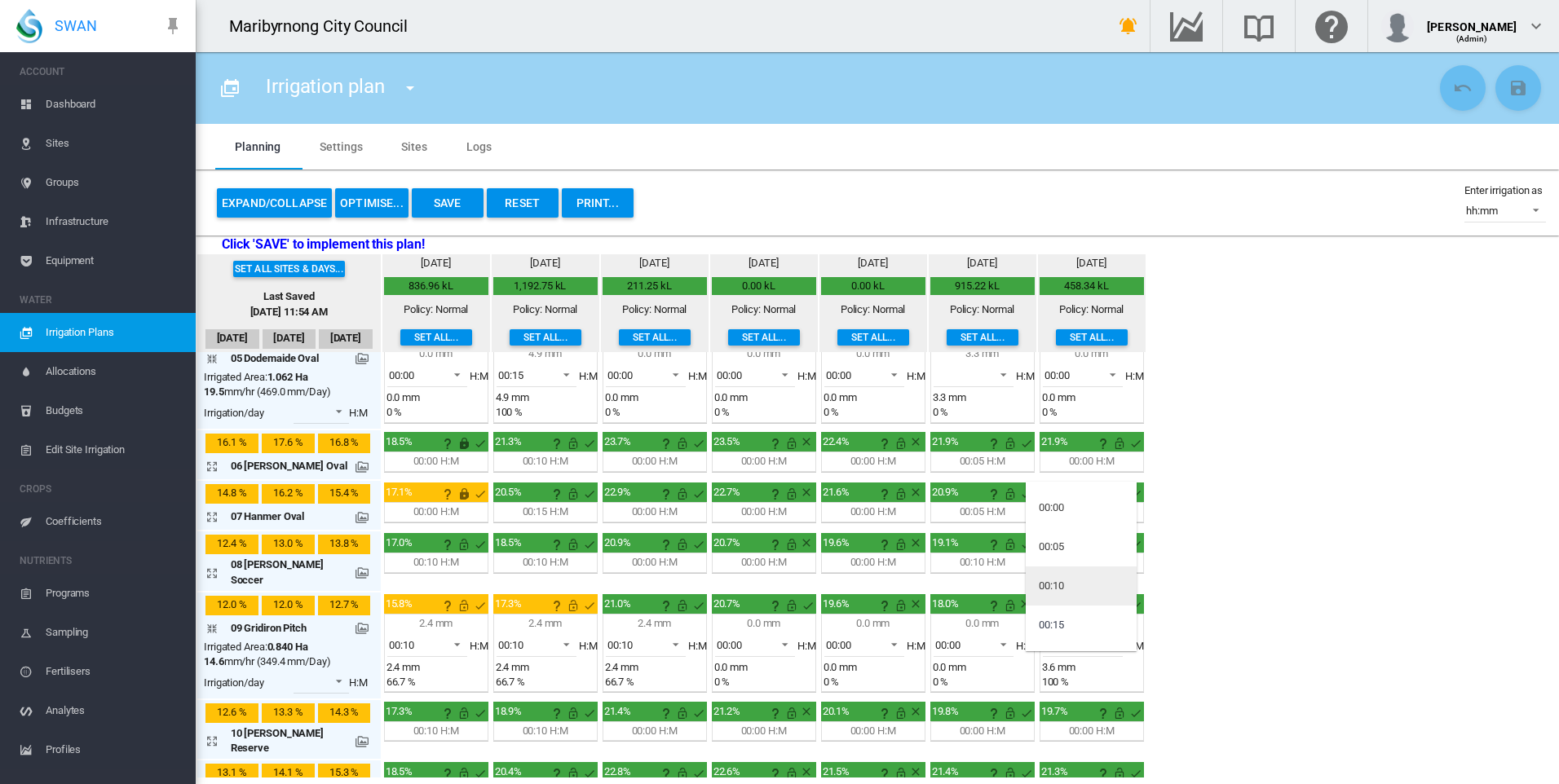
click at [1069, 583] on md-option "00:10" at bounding box center [1081, 586] width 111 height 39
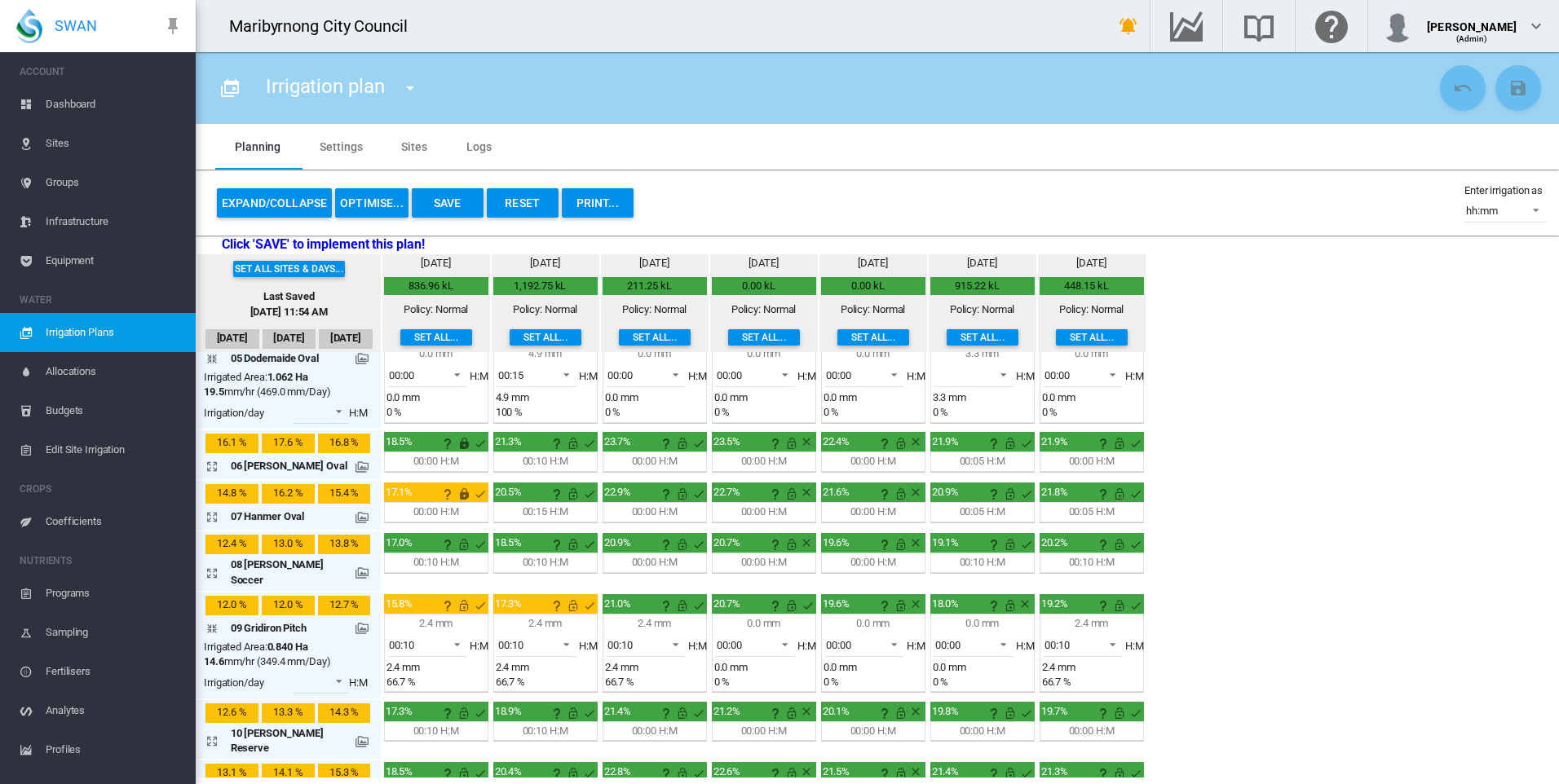
click at [1211, 621] on div "Set all sites & days... Last Saved [DATE] 11:54 AM [DATE] Sep [DATE] [DATE] mm" at bounding box center [877, 516] width 1363 height 524
click at [454, 635] on span at bounding box center [452, 642] width 19 height 15
click at [417, 543] on md-option "00:00" at bounding box center [425, 546] width 111 height 39
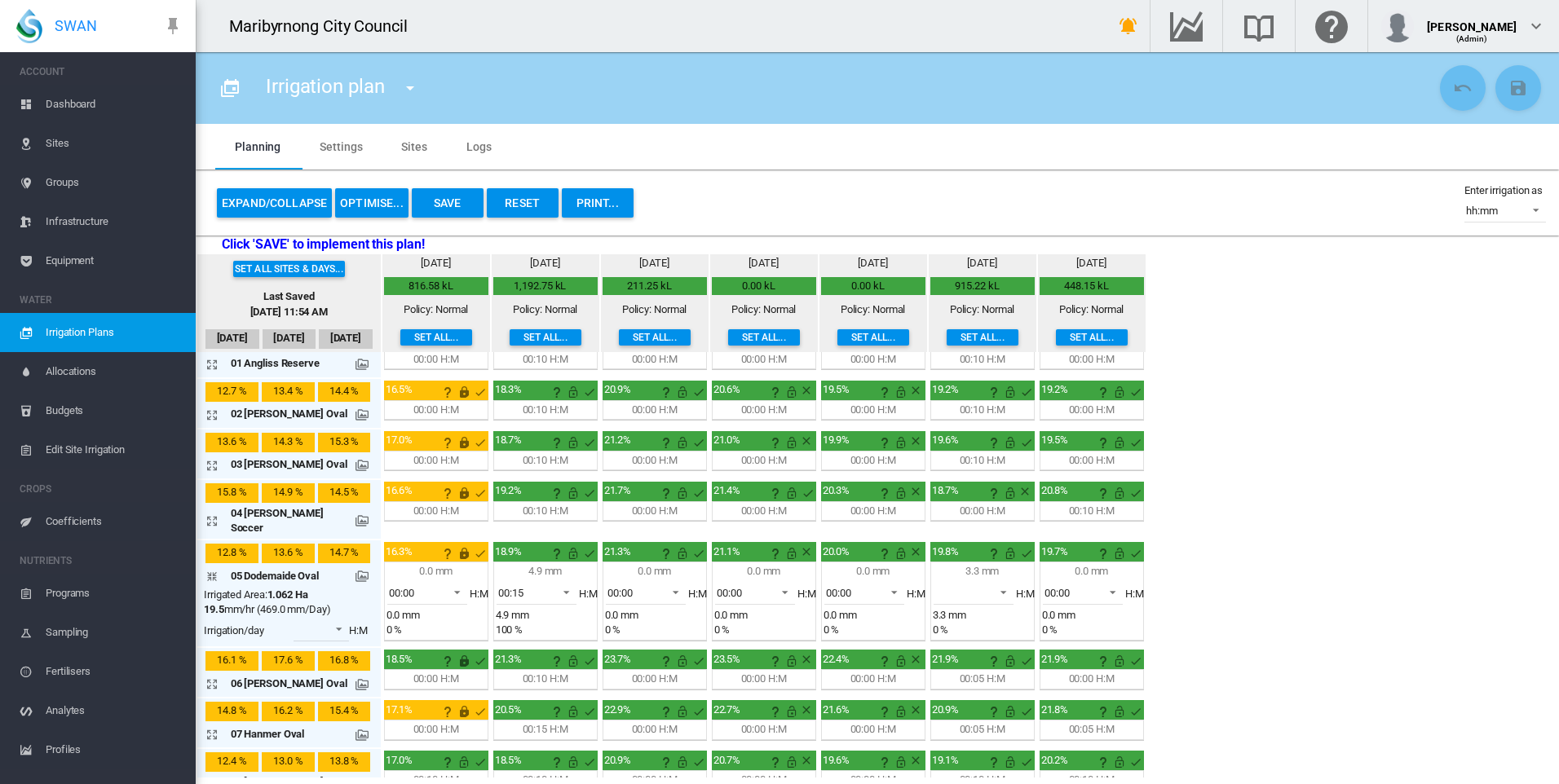
scroll to position [0, 0]
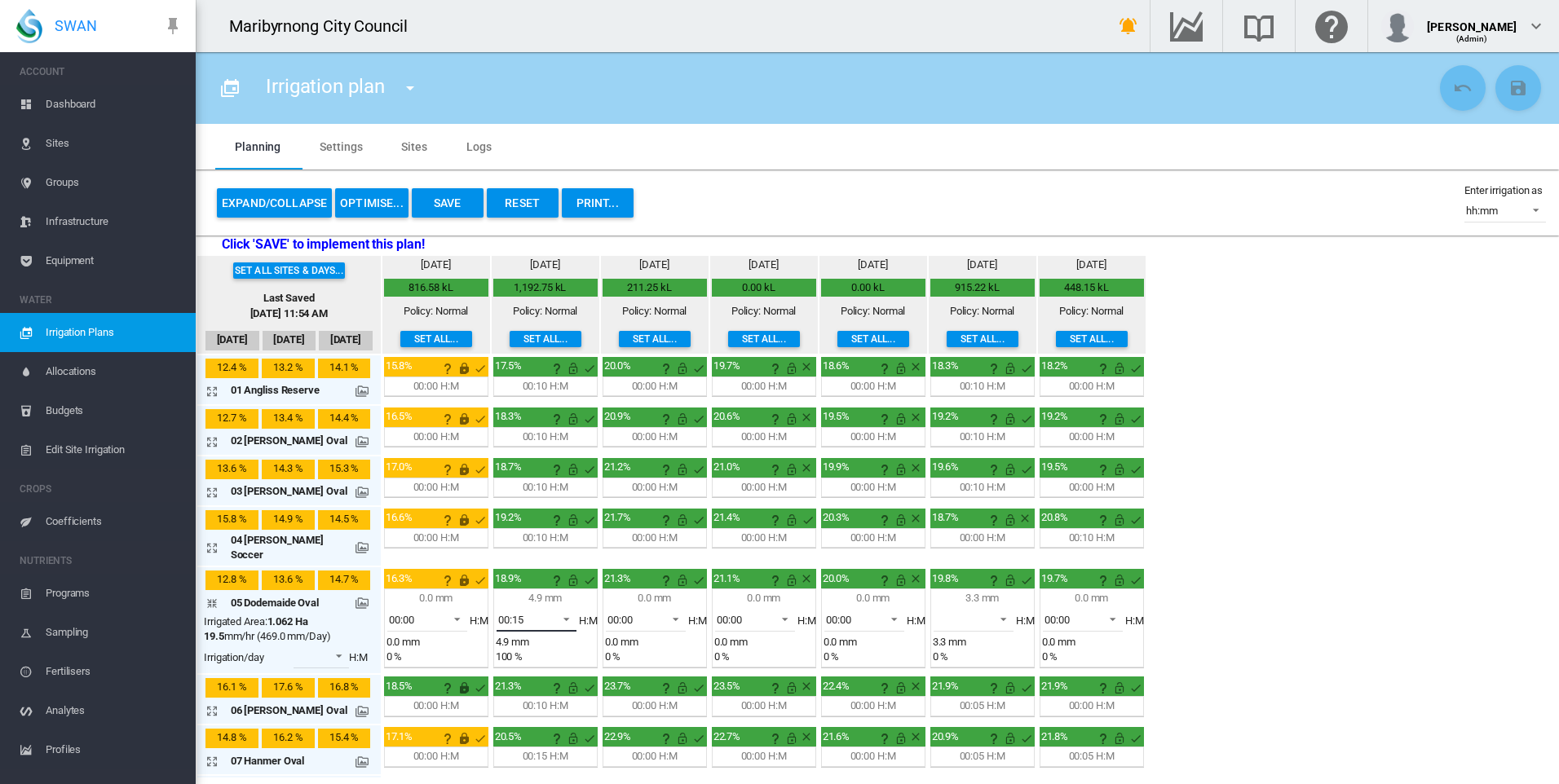
click at [555, 612] on span at bounding box center [561, 617] width 19 height 15
click at [531, 566] on md-option "00:10" at bounding box center [534, 570] width 111 height 39
click at [209, 596] on md-icon "icon-arrow-collapse" at bounding box center [215, 603] width 19 height 19
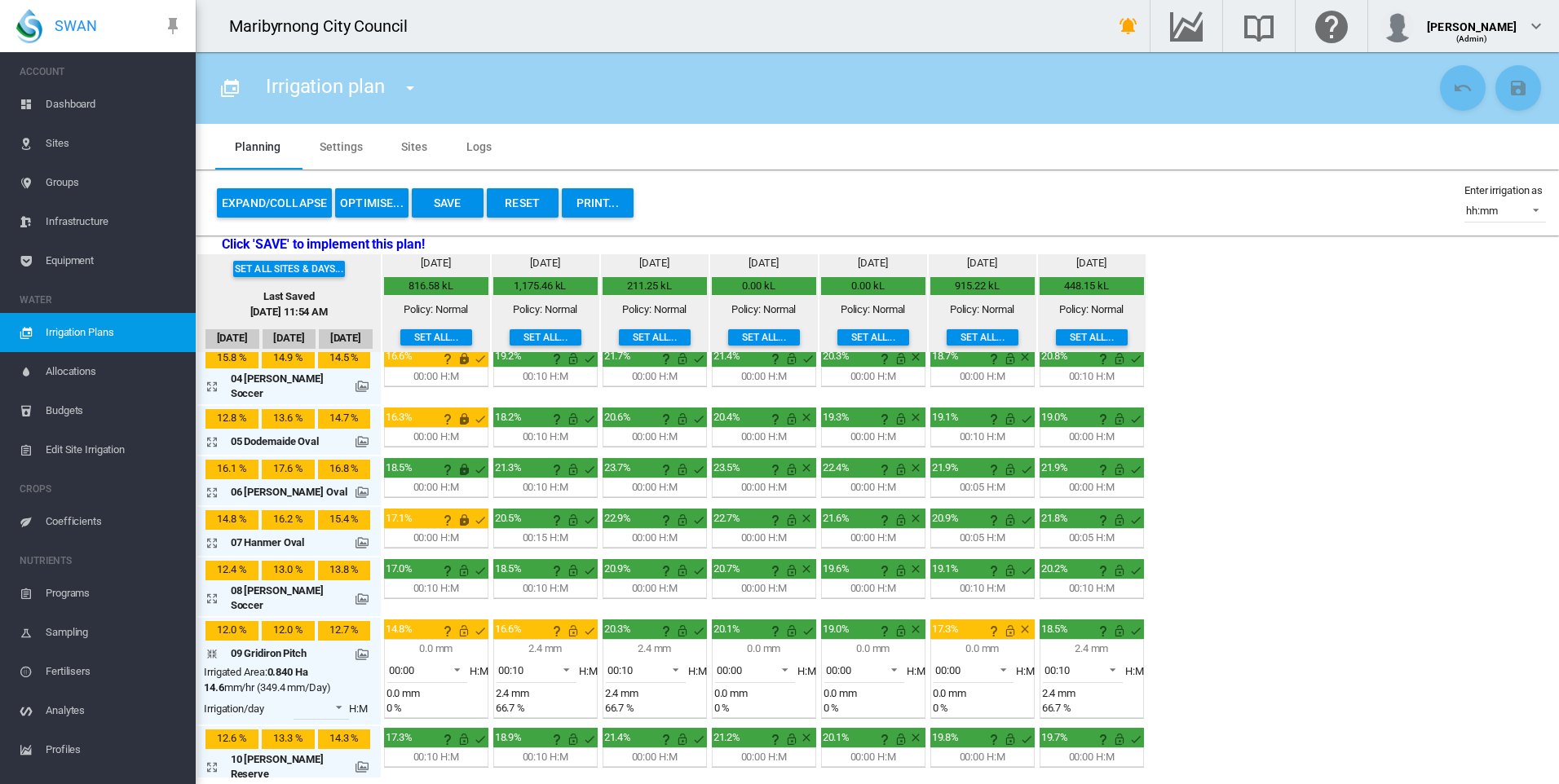
scroll to position [163, 0]
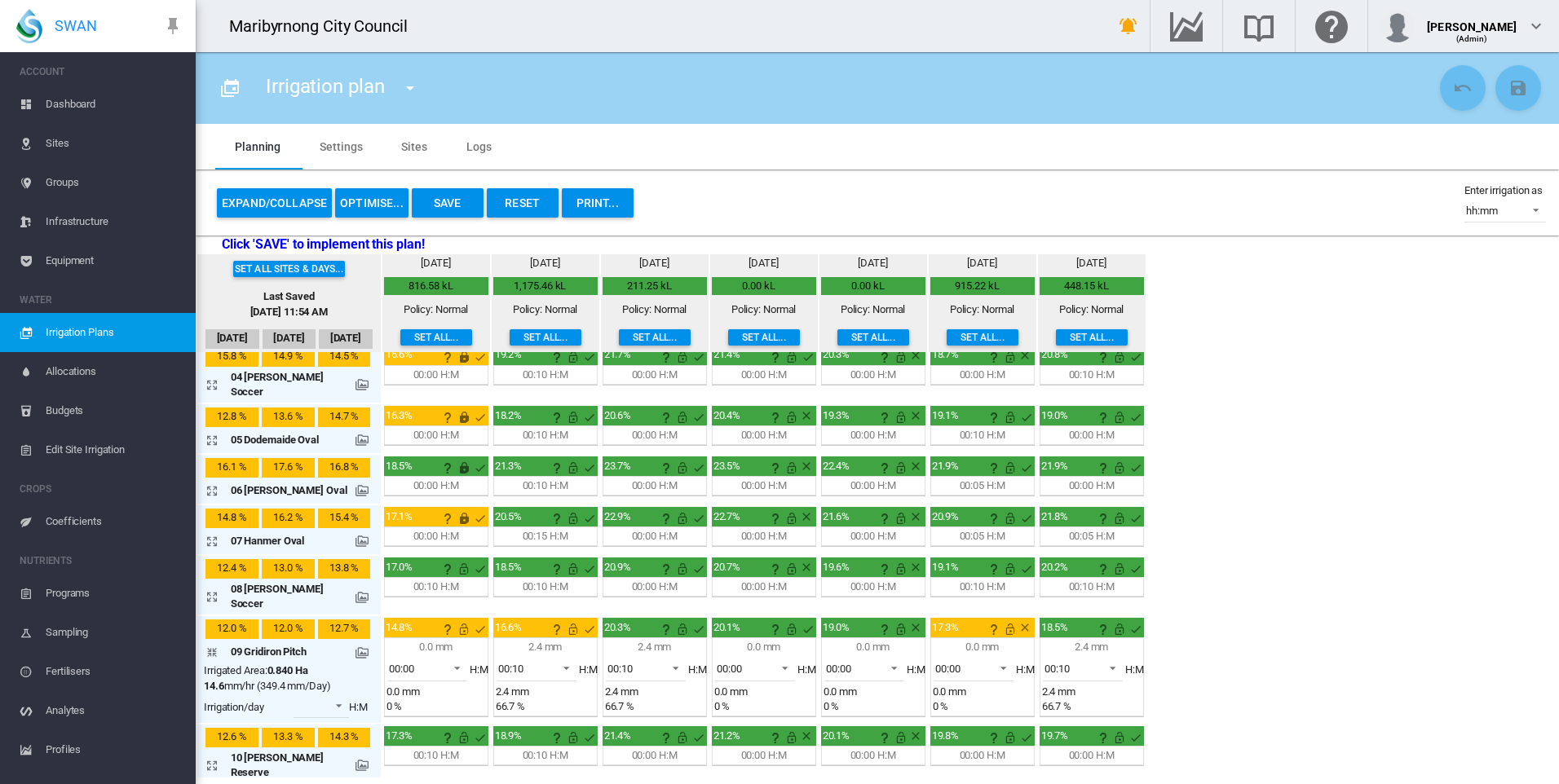
click at [214, 481] on md-icon "icon-arrow-expand" at bounding box center [215, 490] width 19 height 19
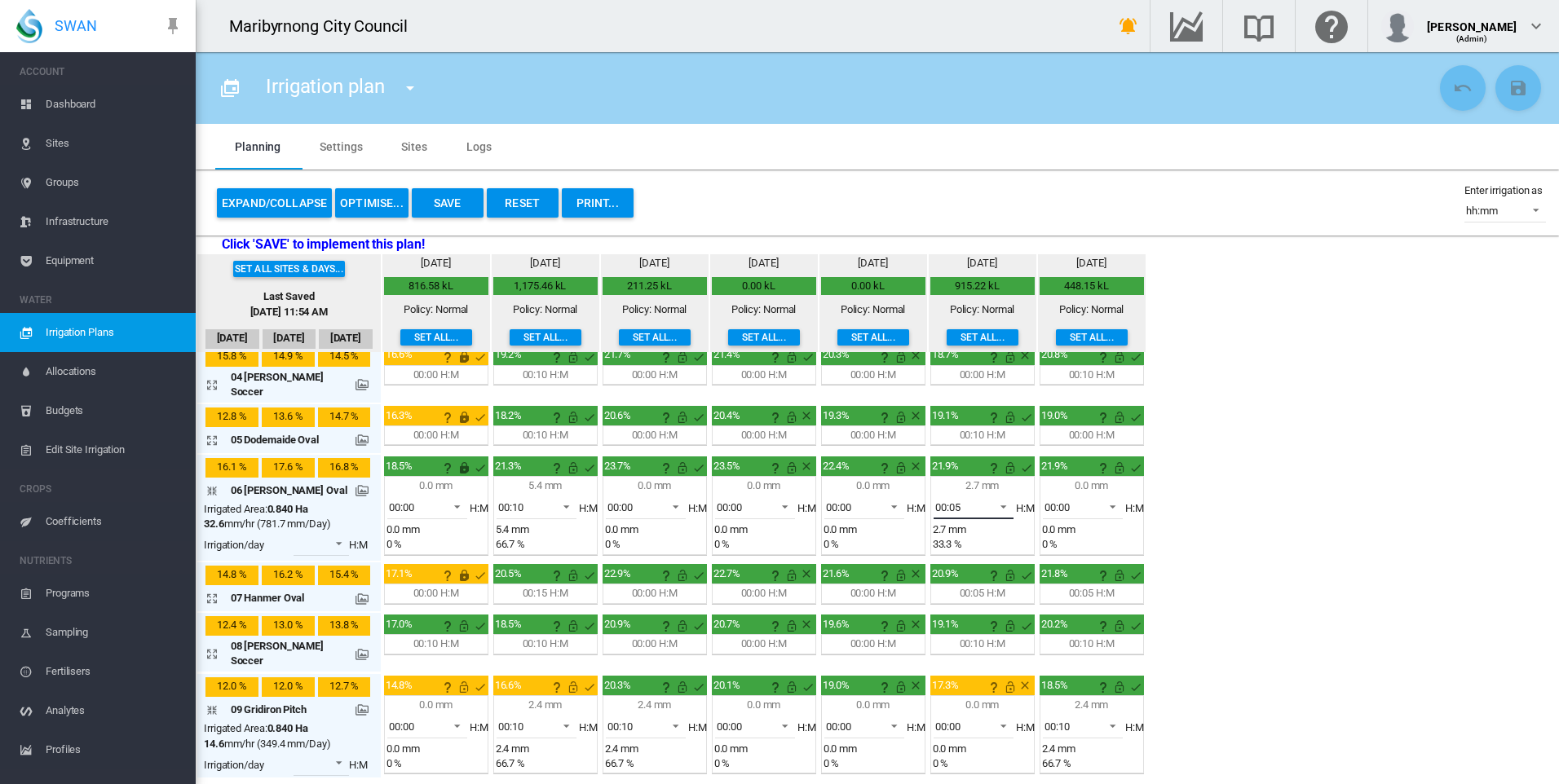
click at [974, 500] on span "00:05" at bounding box center [960, 507] width 51 height 15
click at [965, 458] on md-option "00:00" at bounding box center [971, 458] width 111 height 39
click at [1187, 548] on div "Set all sites & days... Last Saved [DATE] 11:54 AM [DATE] Sep [DATE] [DATE] mm" at bounding box center [877, 516] width 1363 height 524
click at [211, 486] on md-icon "icon-arrow-collapse" at bounding box center [215, 490] width 19 height 19
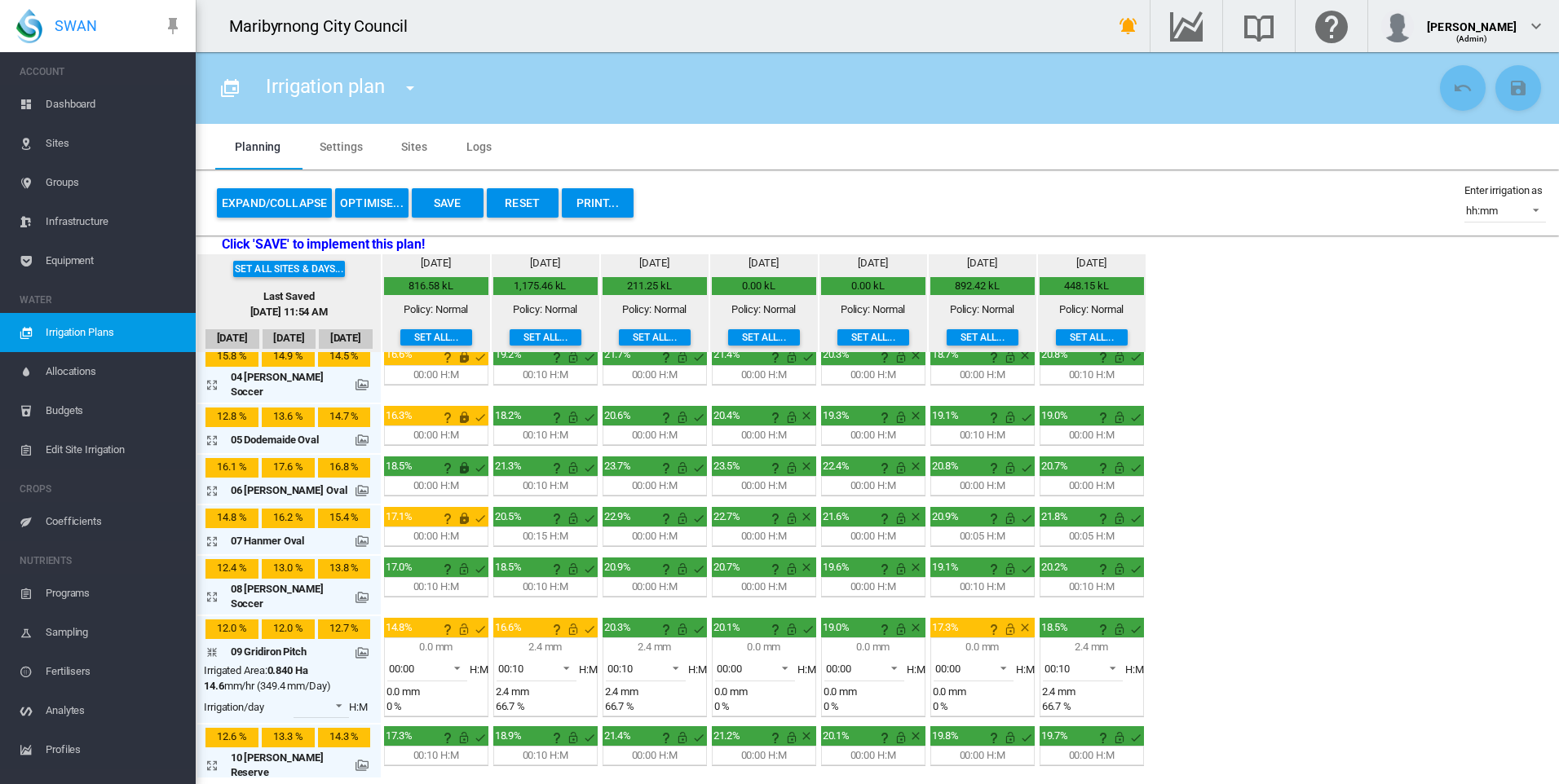
click at [211, 533] on md-icon "icon-arrow-expand" at bounding box center [215, 541] width 19 height 19
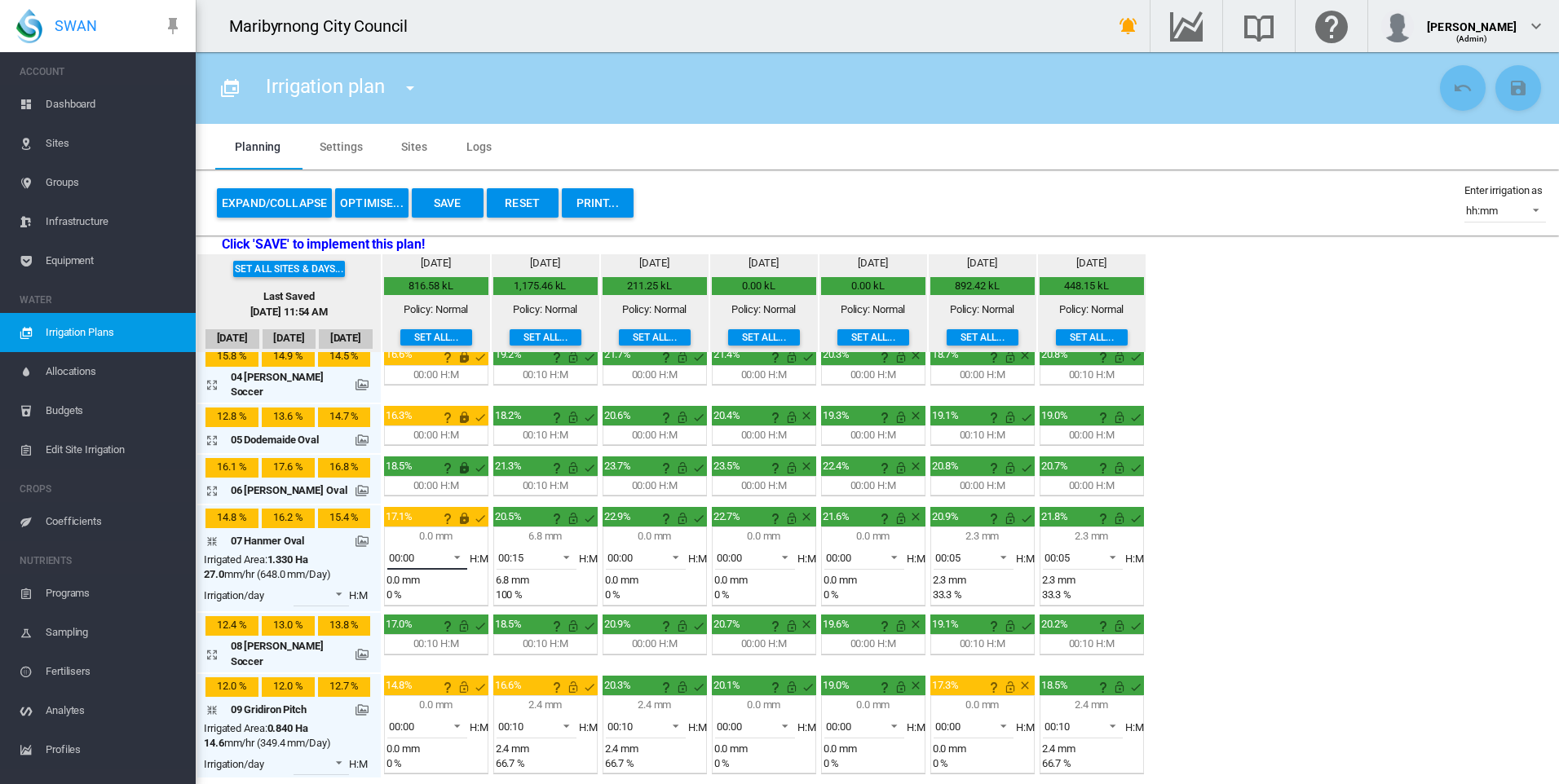
click at [442, 552] on span at bounding box center [452, 555] width 19 height 15
click at [426, 619] on md-option "00:10" at bounding box center [425, 626] width 111 height 39
click at [532, 551] on span "00:15" at bounding box center [524, 558] width 51 height 15
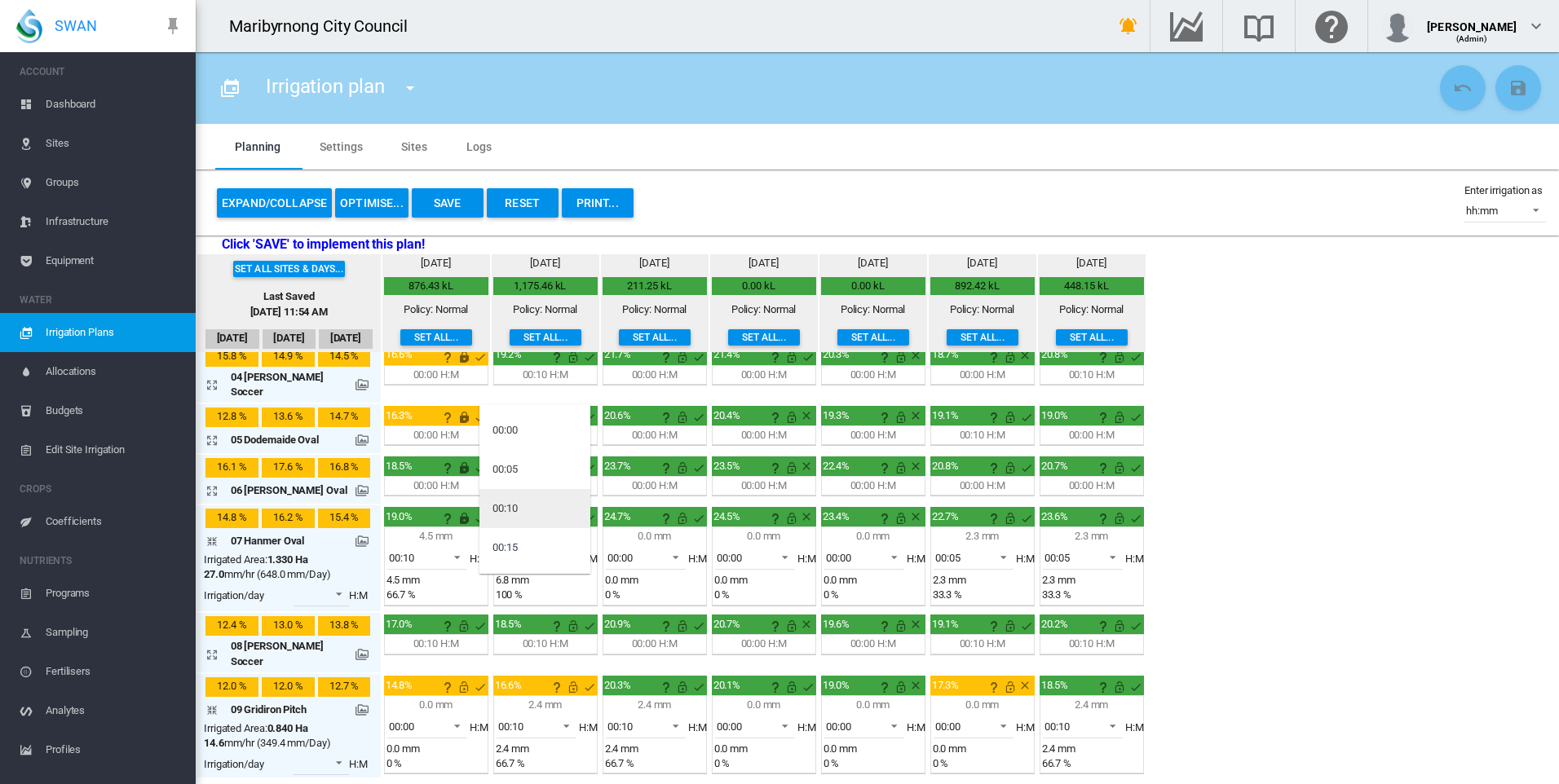
click at [525, 503] on md-option "00:10" at bounding box center [534, 508] width 111 height 39
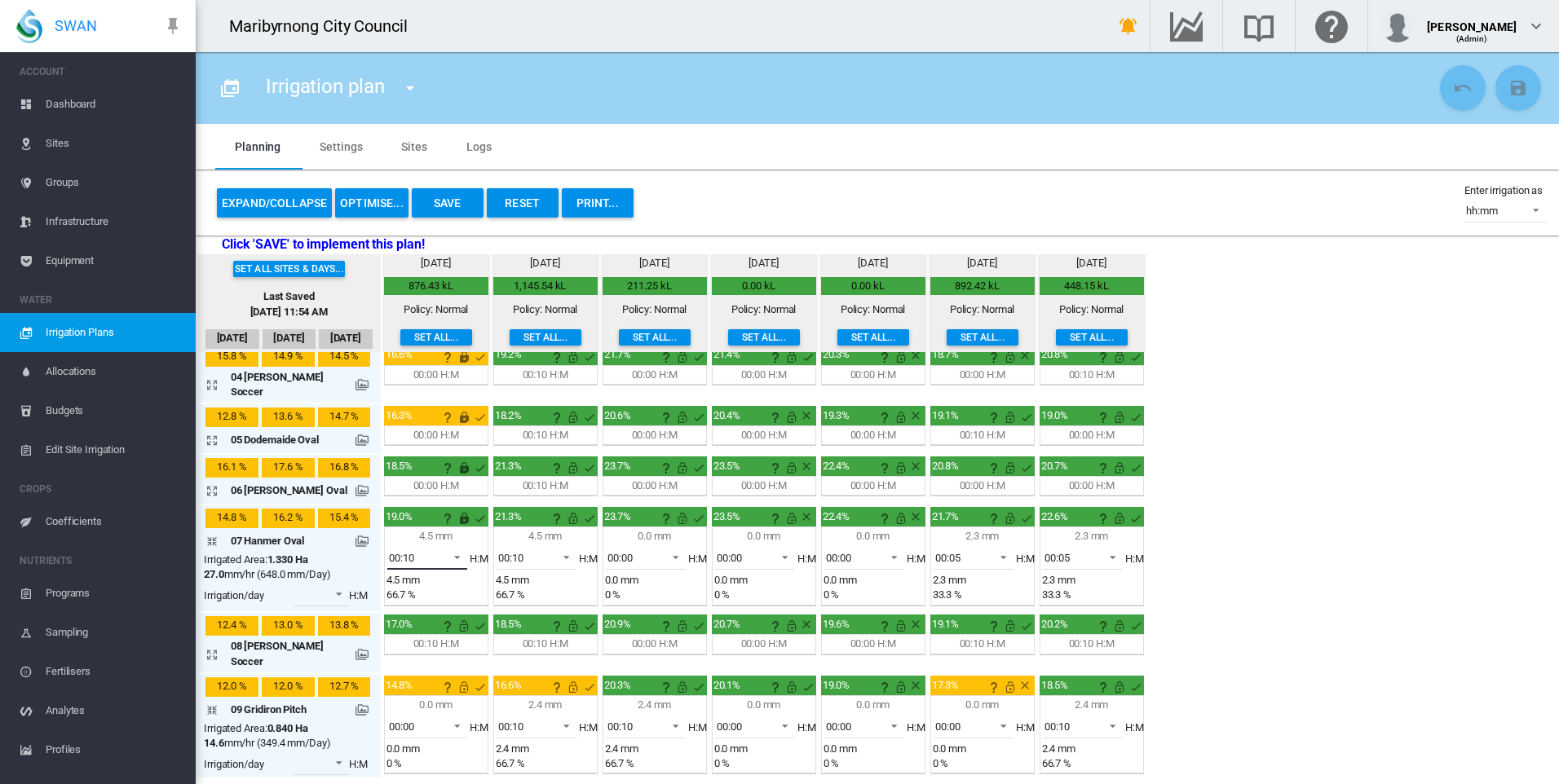
click at [442, 552] on span at bounding box center [452, 555] width 19 height 15
click at [421, 468] on md-option "00:00" at bounding box center [425, 469] width 111 height 39
click at [994, 548] on span at bounding box center [999, 555] width 19 height 15
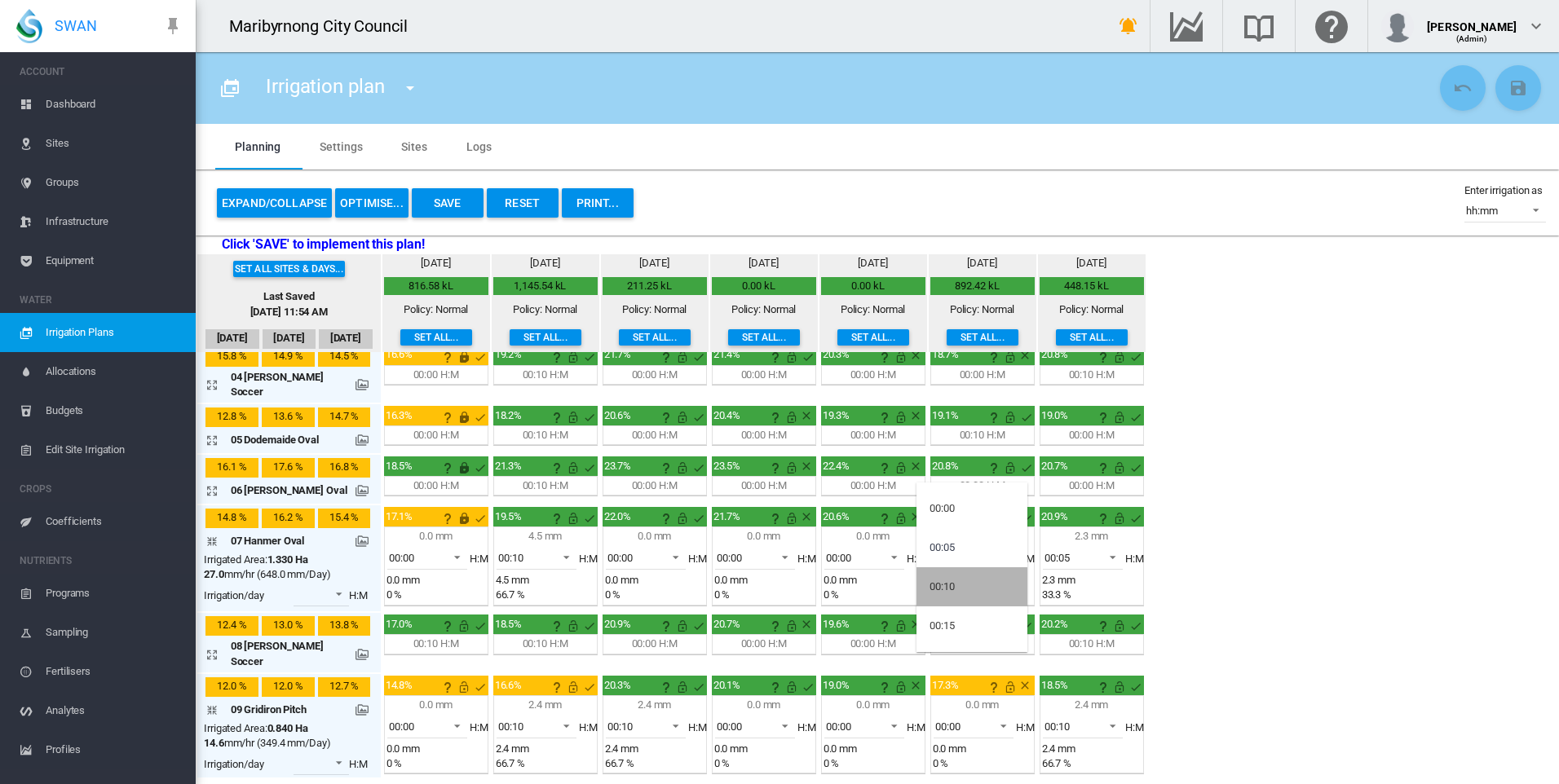
click at [983, 588] on md-option "00:10" at bounding box center [971, 586] width 111 height 39
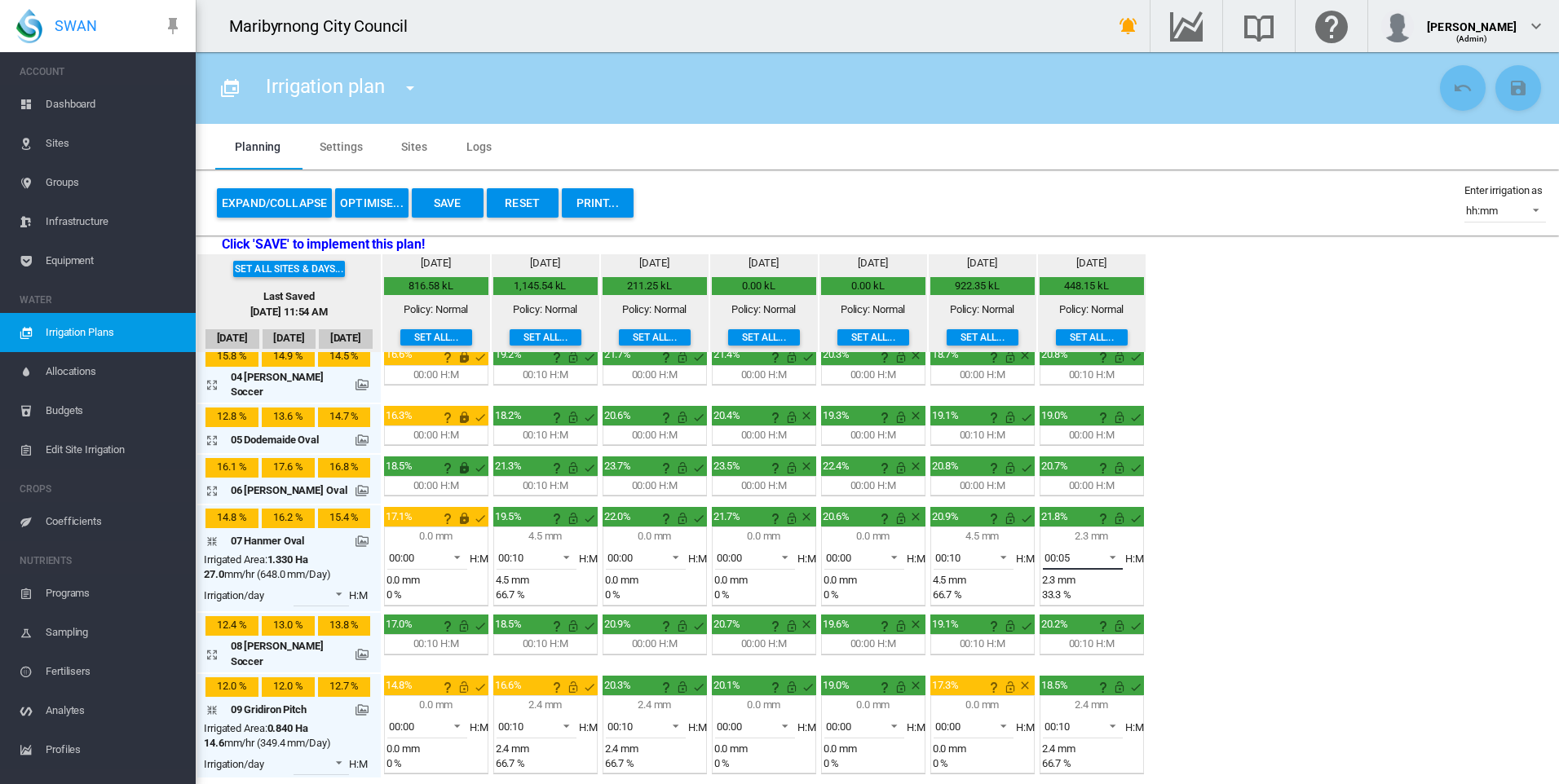
click at [1088, 551] on span "00:05" at bounding box center [1069, 558] width 51 height 15
click at [1086, 505] on md-option "00:00" at bounding box center [1081, 508] width 111 height 39
click at [1208, 640] on div "Set all sites & days... Last Saved [DATE] 11:54 AM [DATE] Sep [DATE] [DATE] mm" at bounding box center [877, 516] width 1363 height 524
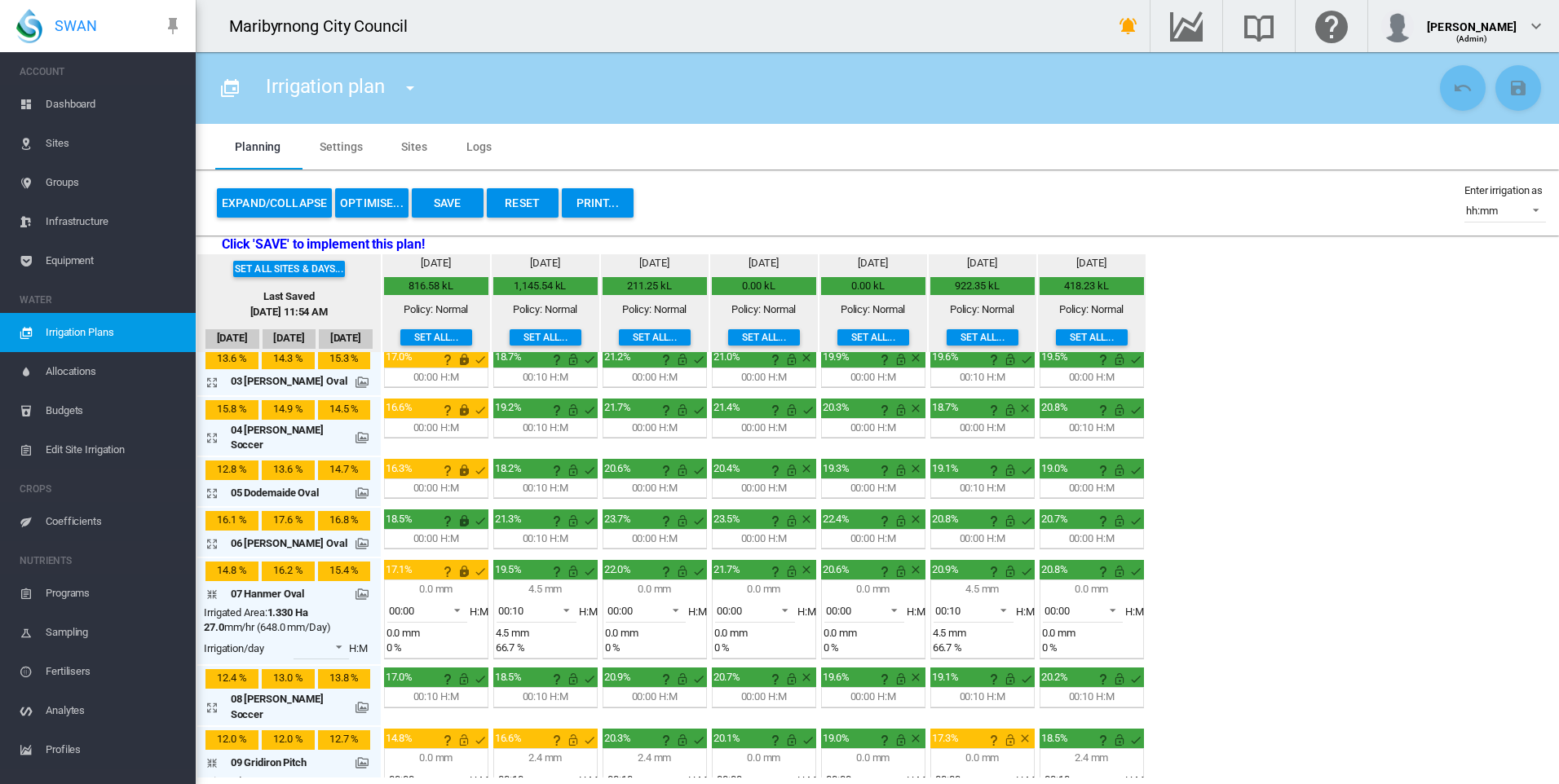
scroll to position [81, 0]
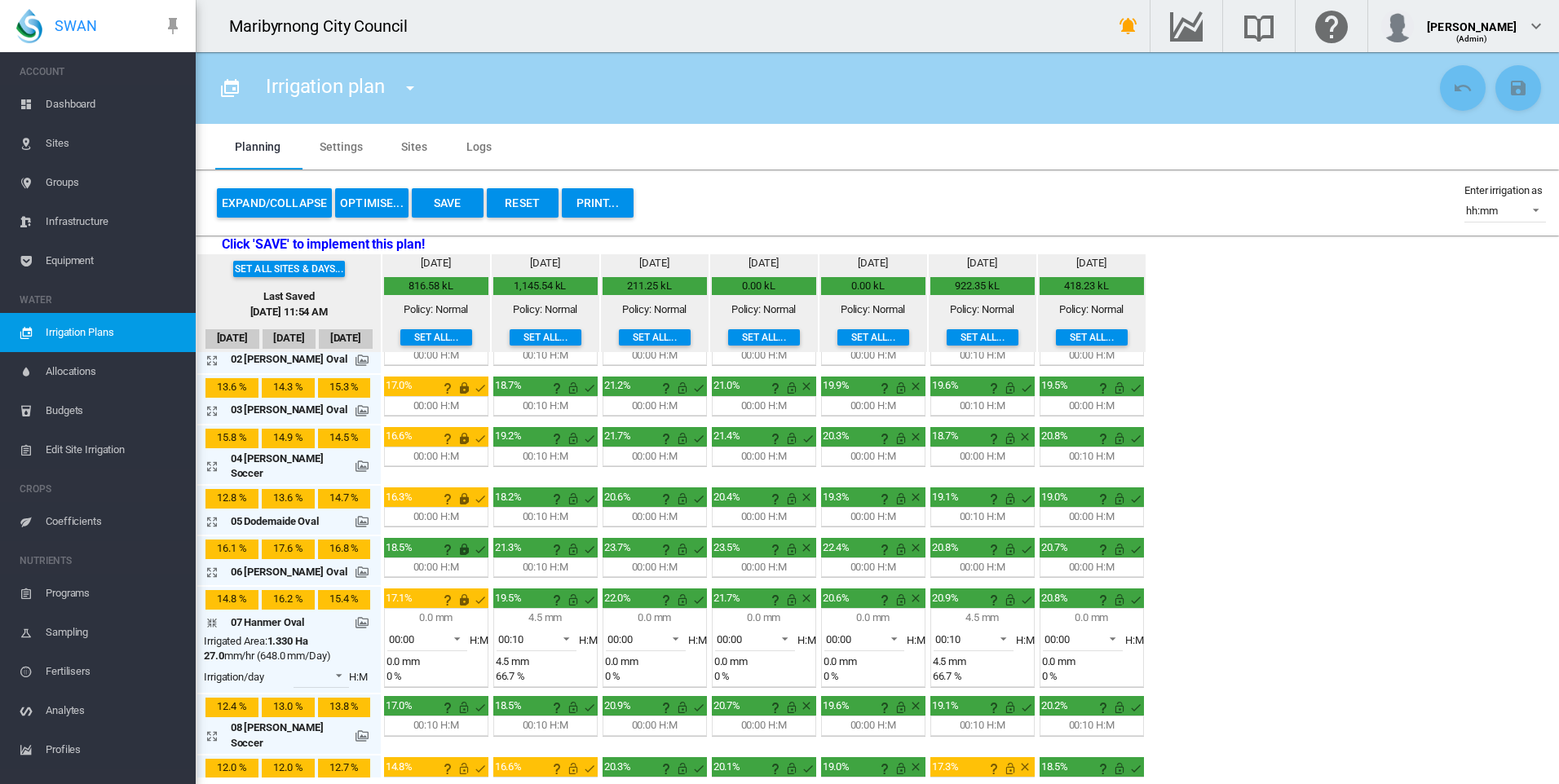
click at [211, 613] on md-icon "icon-arrow-collapse" at bounding box center [215, 622] width 19 height 19
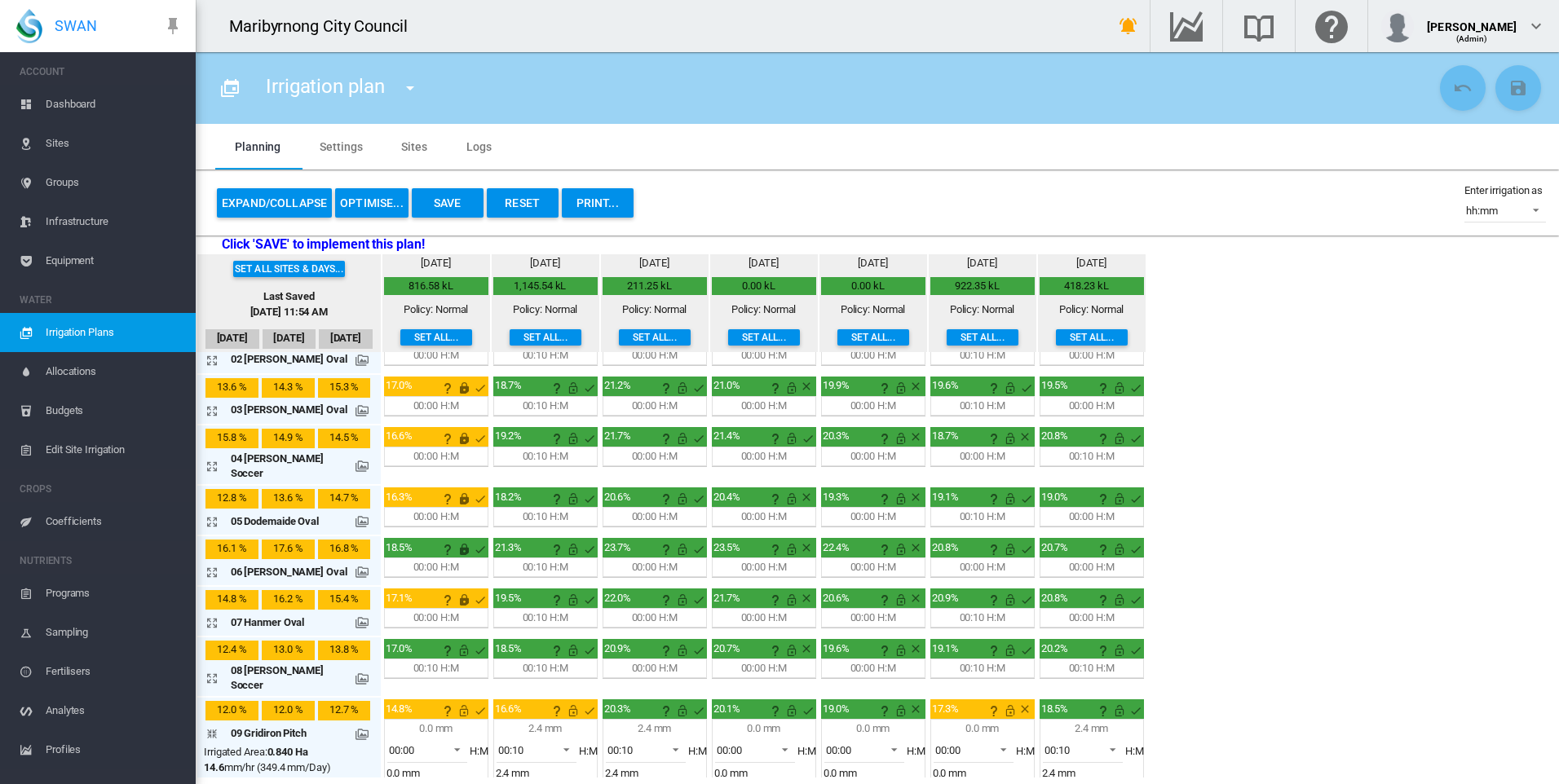
click at [215, 724] on md-icon "icon-arrow-collapse" at bounding box center [215, 733] width 19 height 19
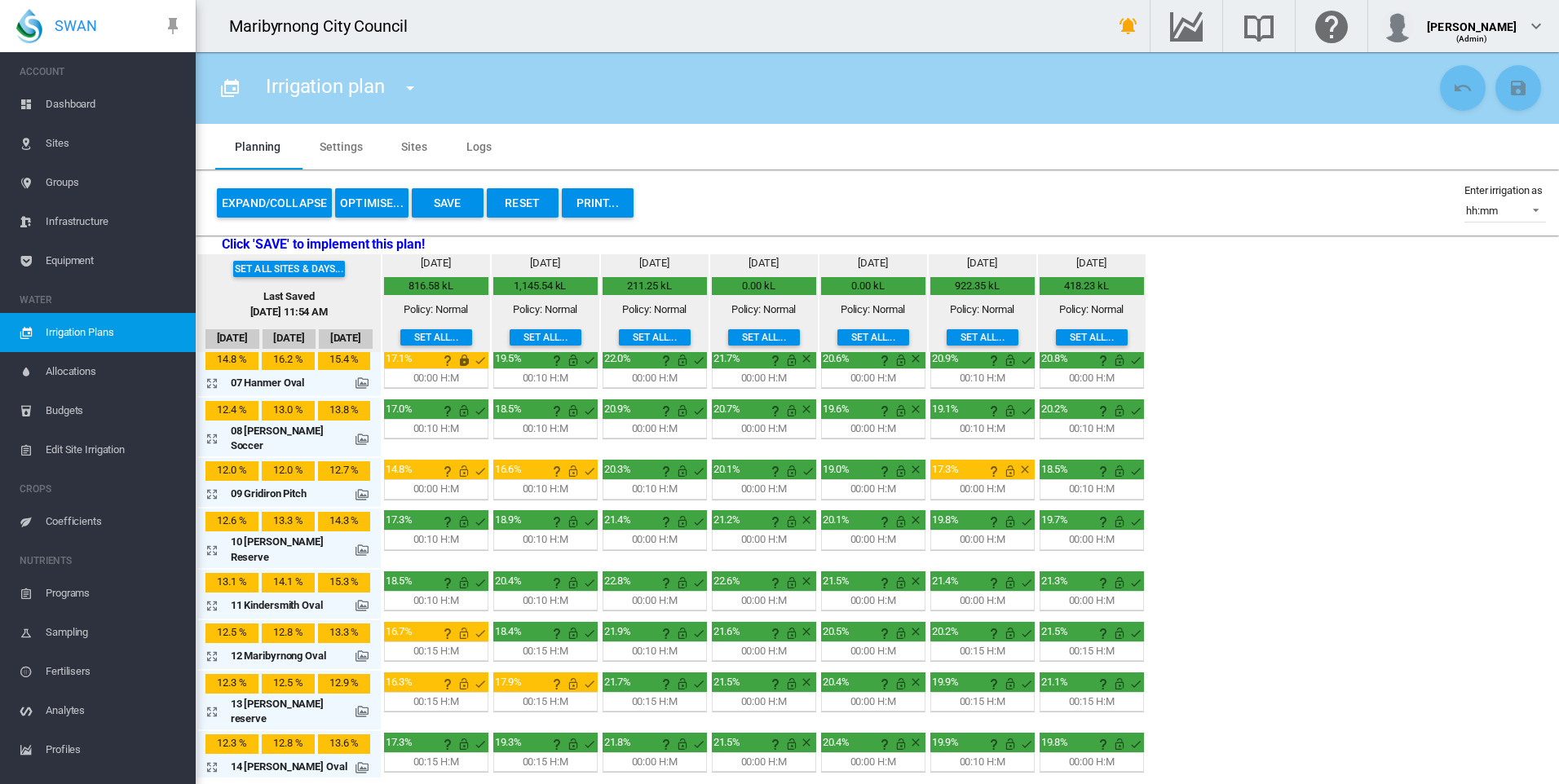
scroll to position [326, 0]
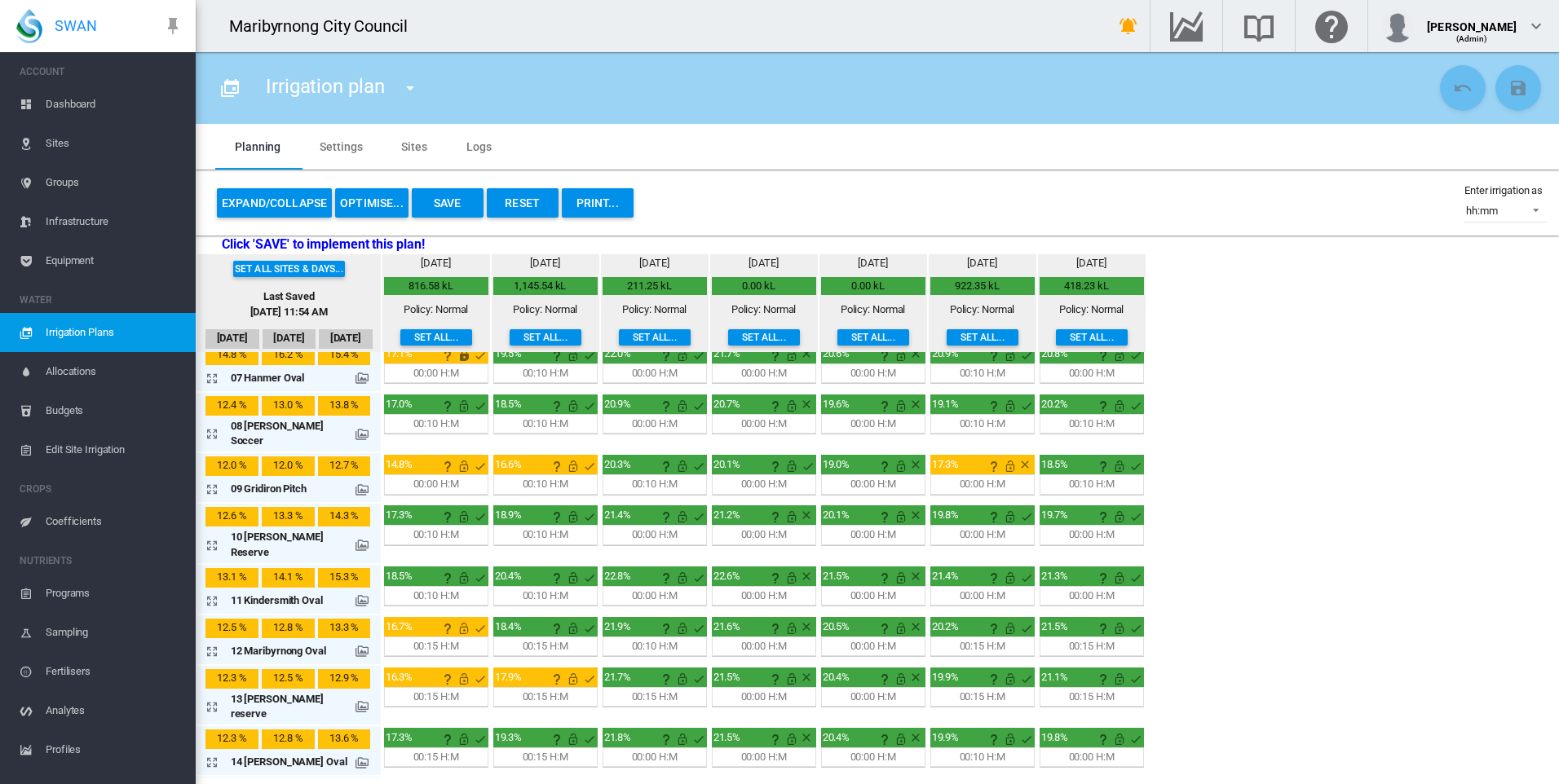
click at [425, 636] on div "3.0 mm 00:15 H:M 100 %" at bounding box center [435, 646] width 104 height 19
click at [216, 642] on md-icon "icon-arrow-expand" at bounding box center [215, 651] width 19 height 19
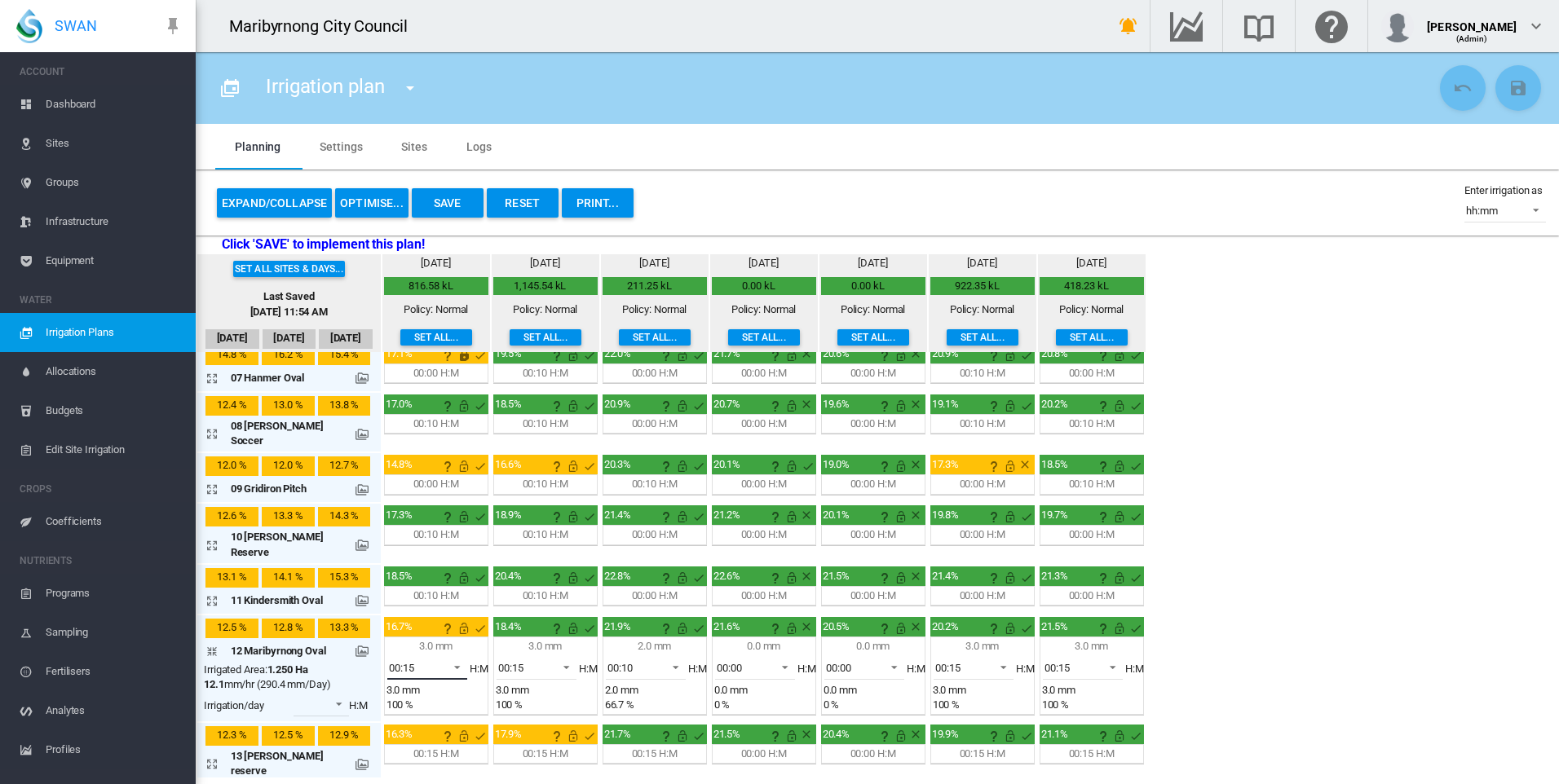
click at [446, 658] on span at bounding box center [452, 665] width 19 height 15
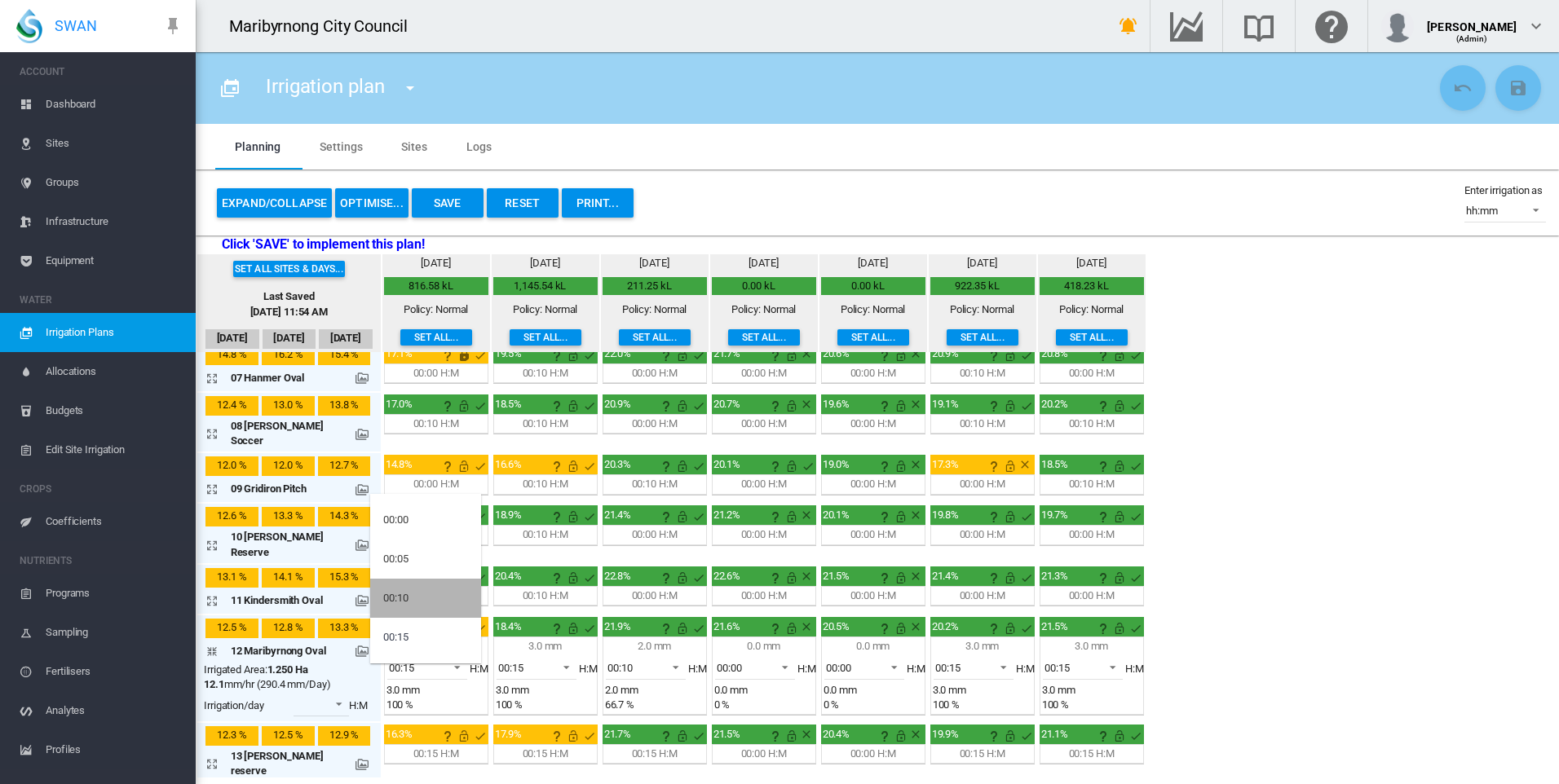
click at [421, 595] on md-option "00:10" at bounding box center [425, 598] width 111 height 39
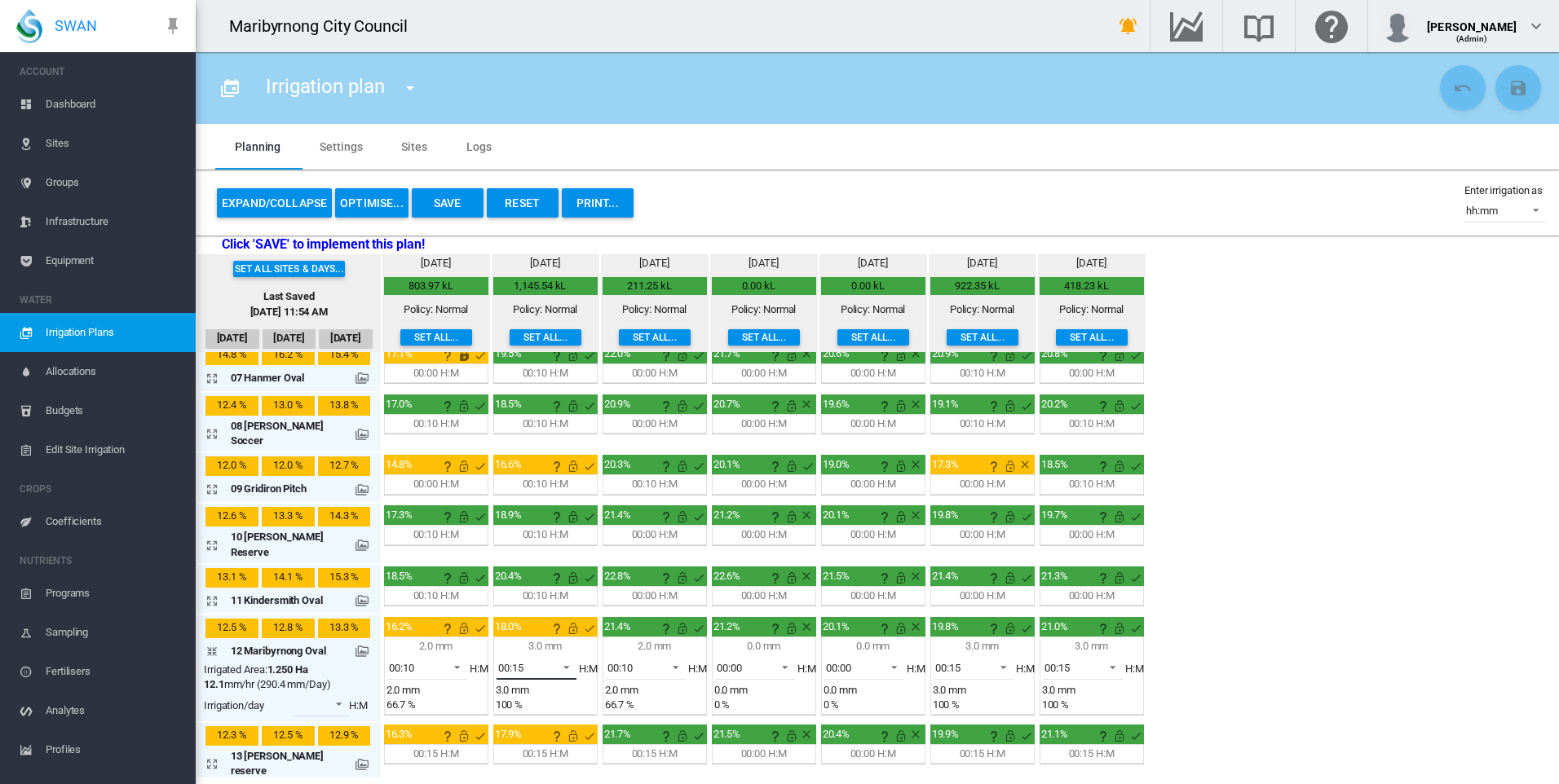
click at [560, 658] on span at bounding box center [561, 665] width 19 height 15
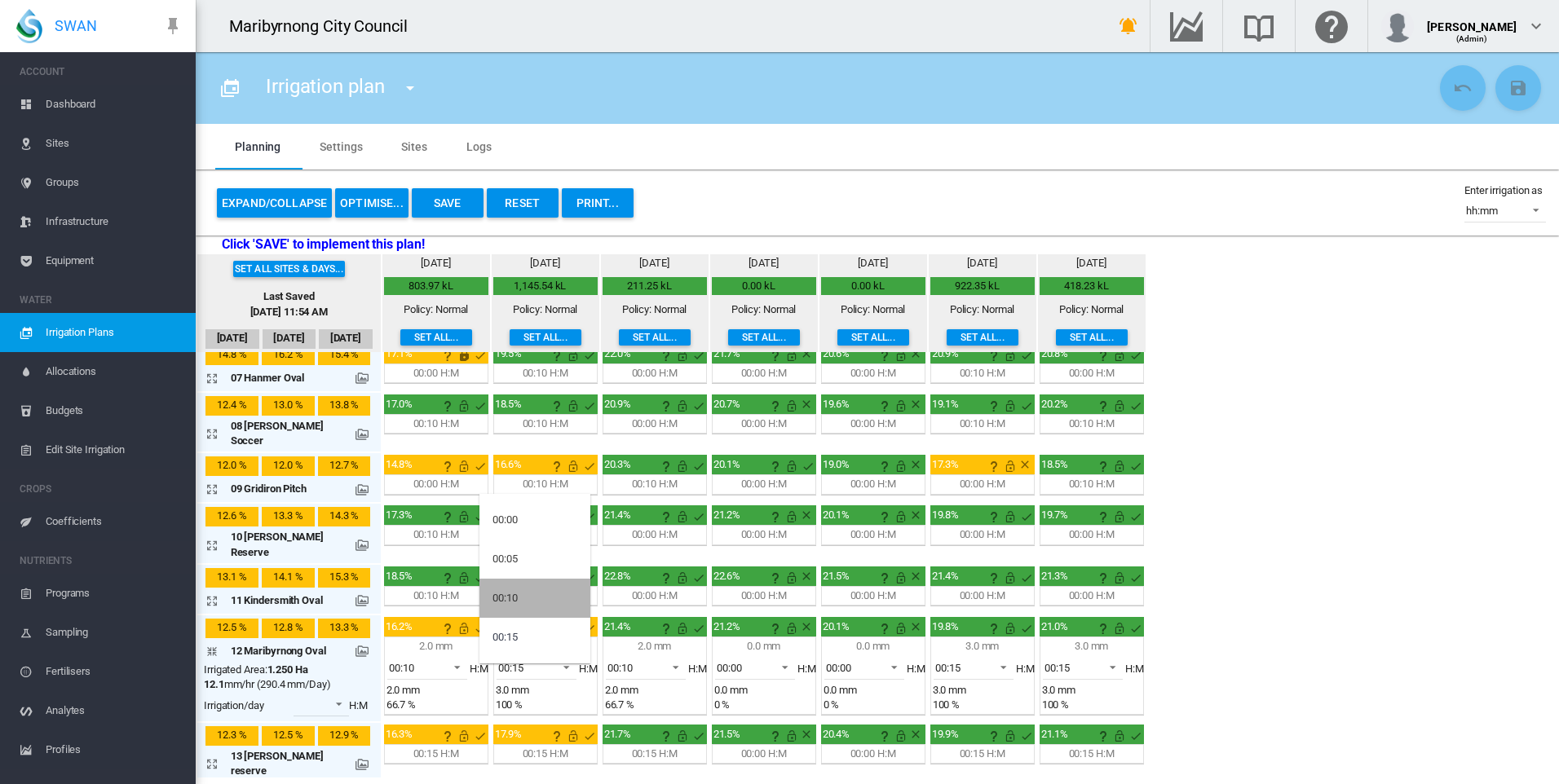
click at [535, 601] on md-option "00:10" at bounding box center [534, 598] width 111 height 39
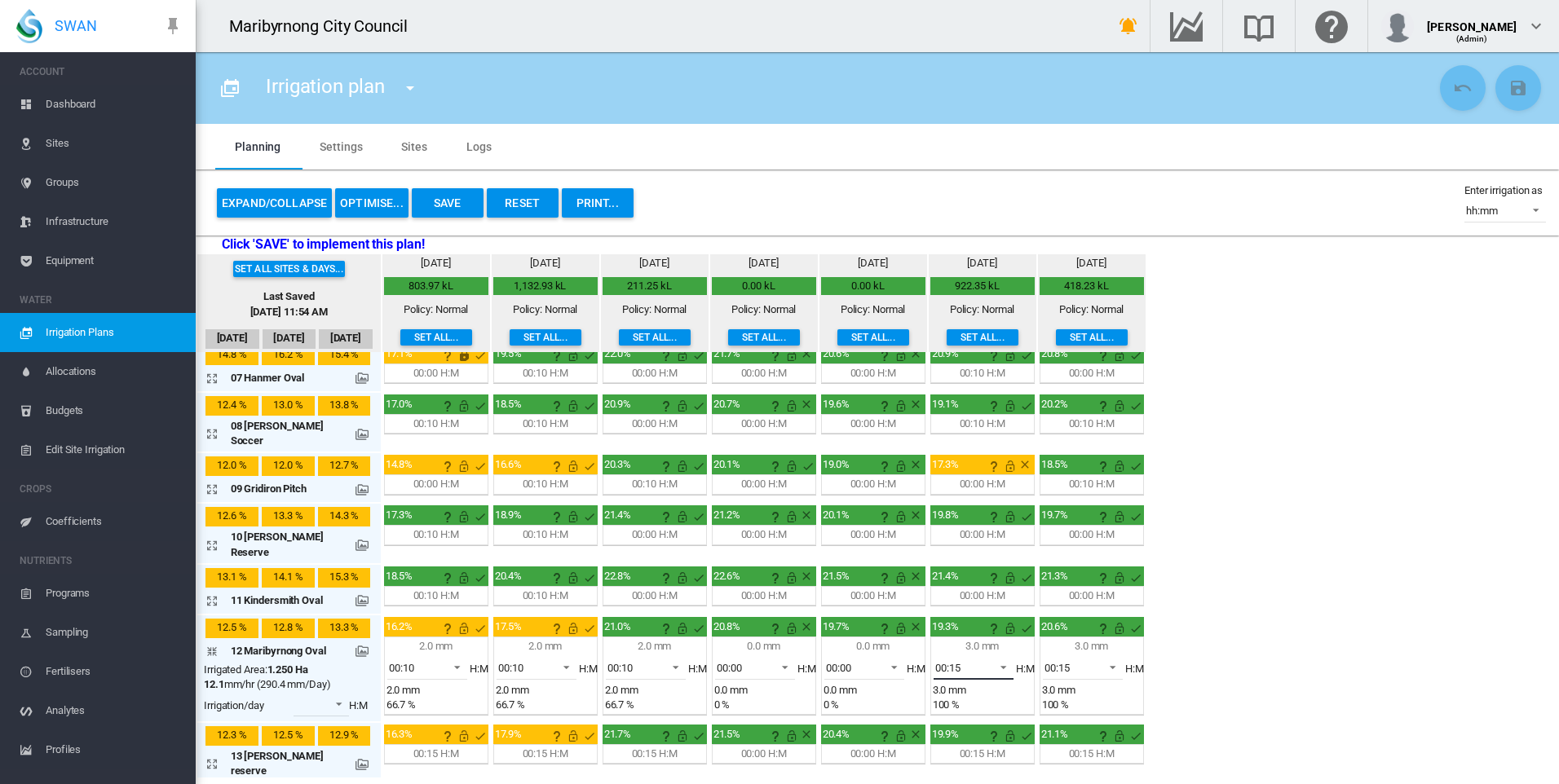
click at [979, 661] on span "00:15" at bounding box center [960, 668] width 51 height 15
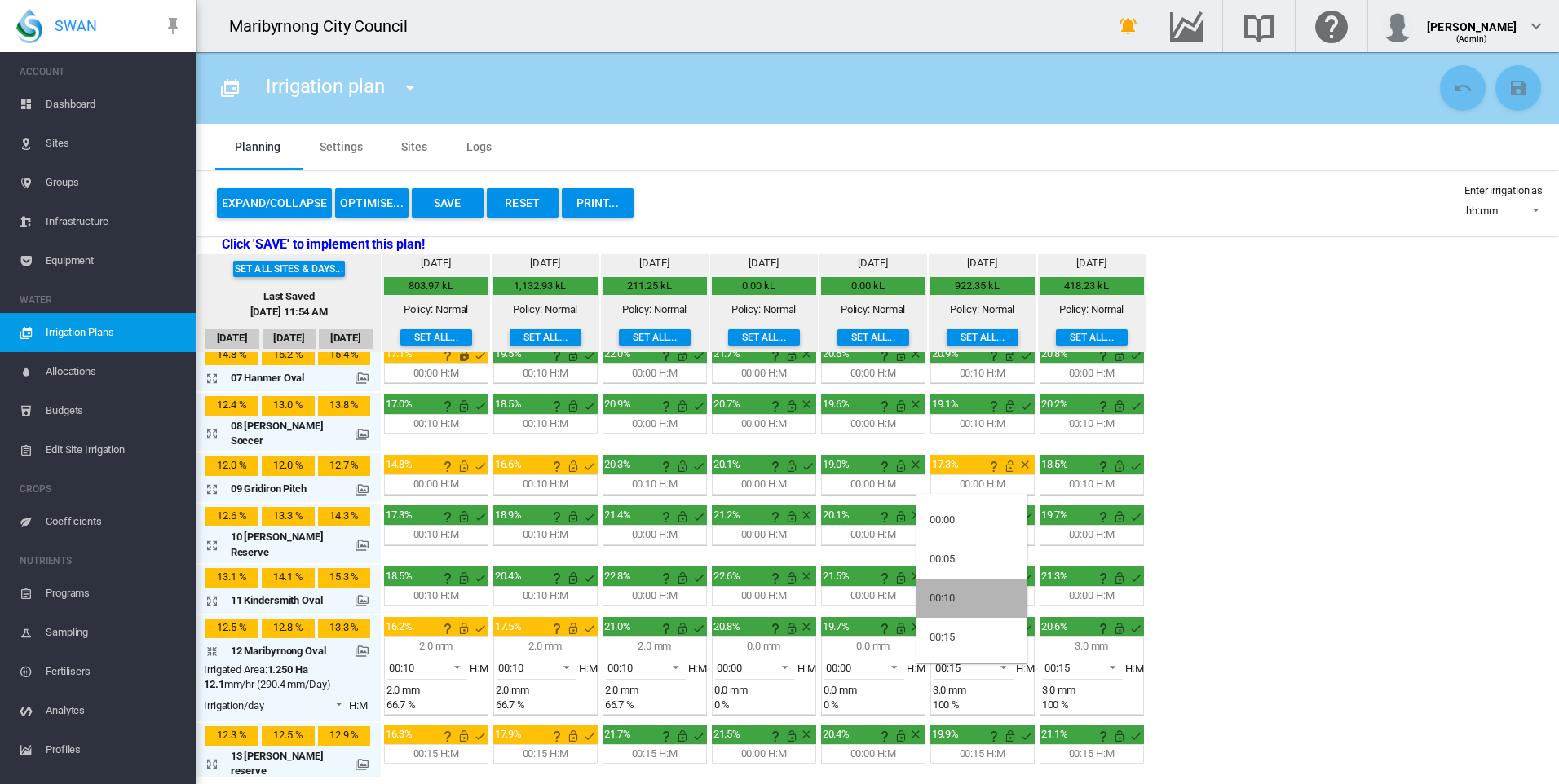
click at [971, 598] on md-option "00:10" at bounding box center [971, 598] width 111 height 39
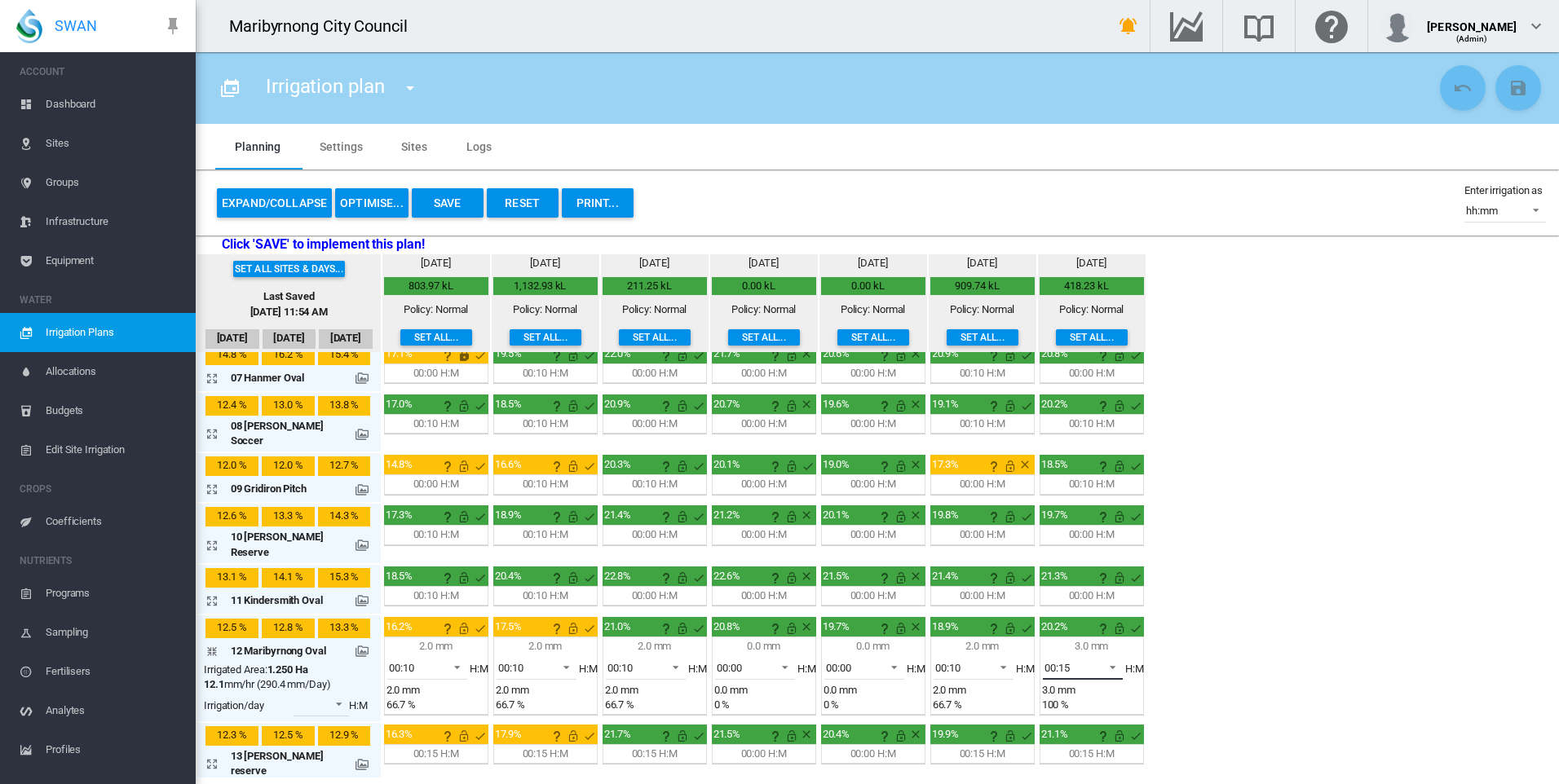
click at [1068, 661] on span "00:15" at bounding box center [1069, 668] width 51 height 15
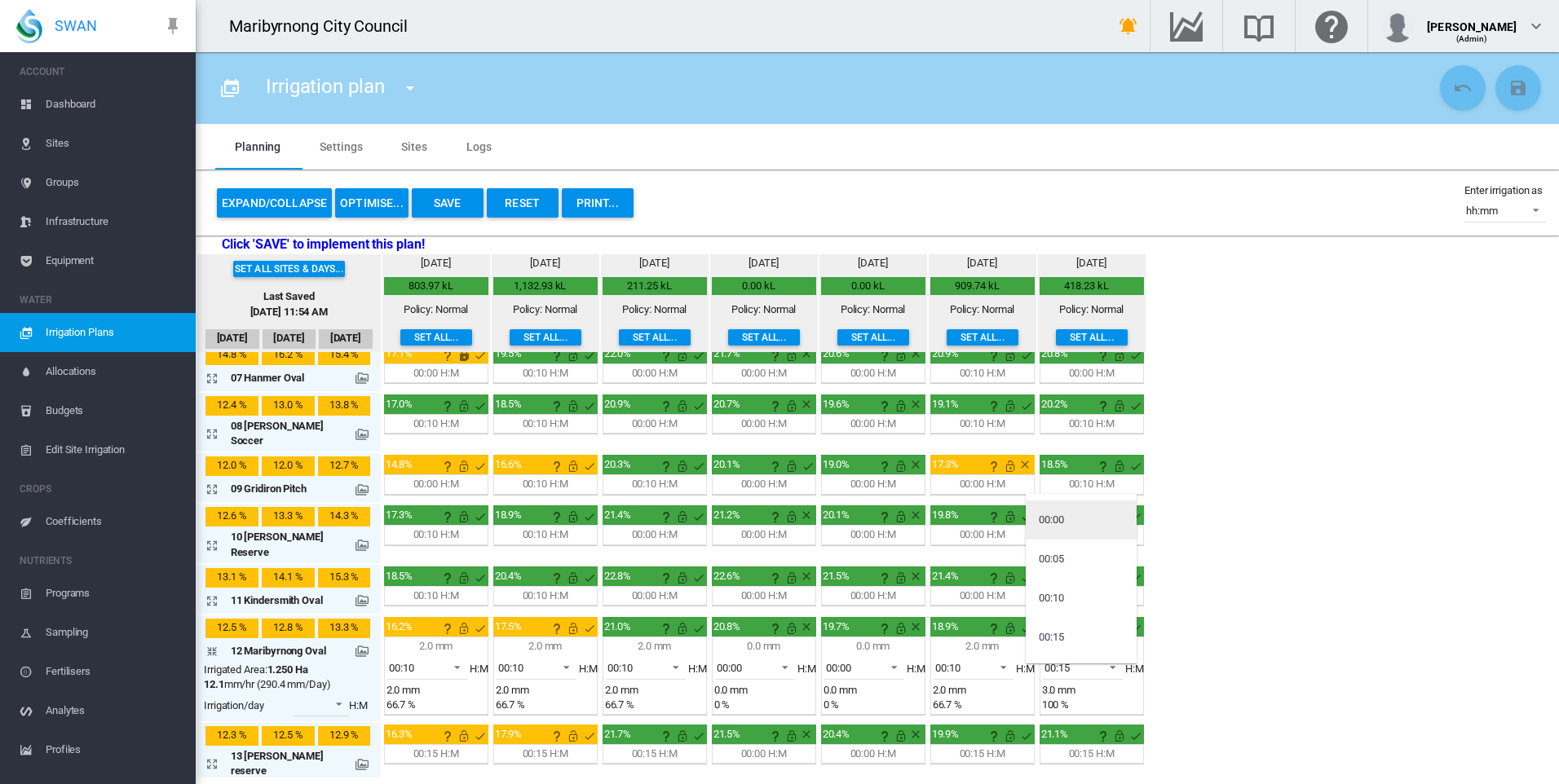
click at [1064, 518] on div "00:00" at bounding box center [1051, 519] width 25 height 15
click at [1157, 629] on div "Set all sites & days... Last Saved [DATE] 11:54 AM [DATE] Sep [DATE] [DATE] mm" at bounding box center [877, 516] width 1363 height 524
click at [209, 642] on md-icon "icon-arrow-collapse" at bounding box center [215, 651] width 19 height 19
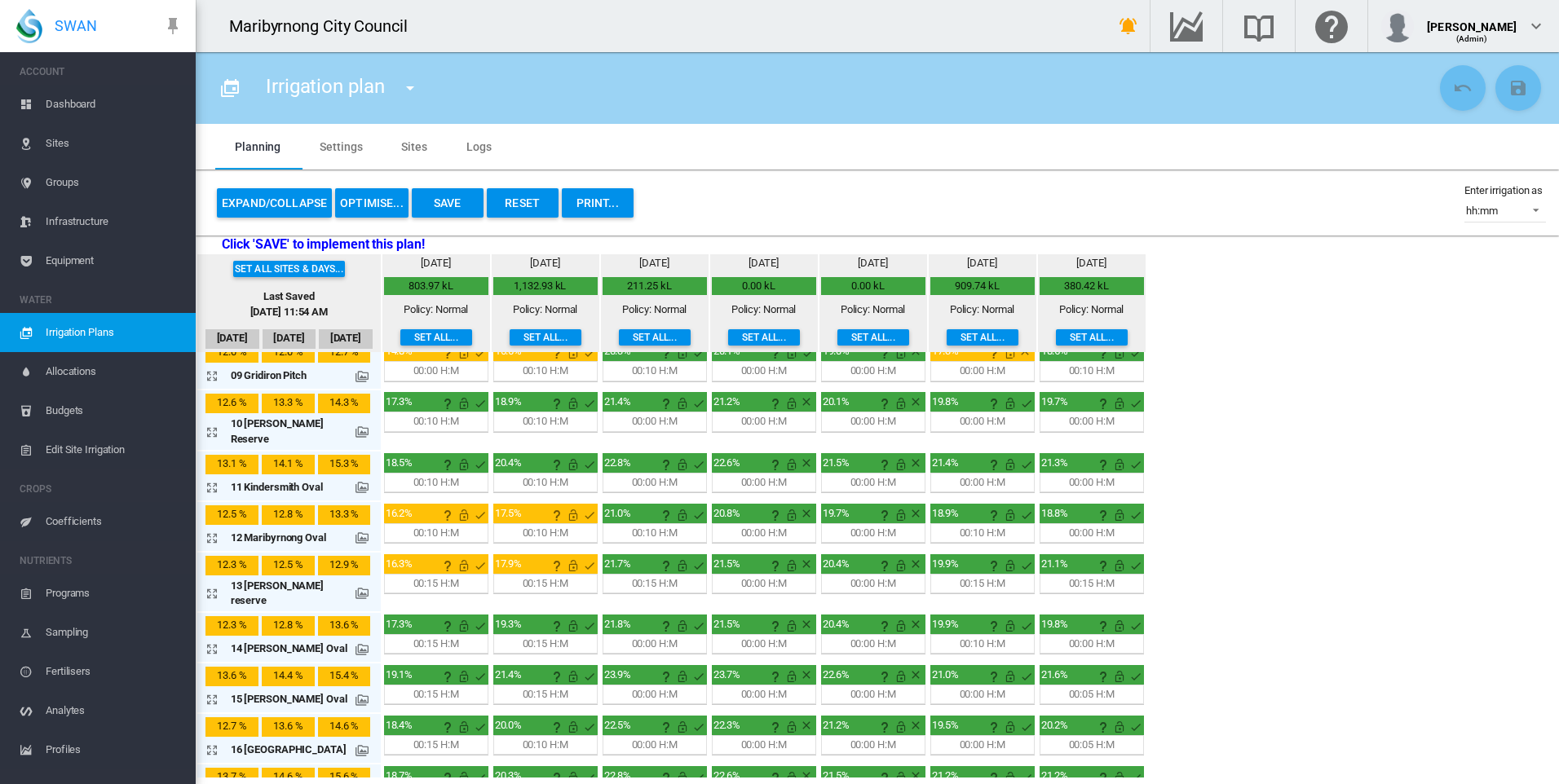
scroll to position [489, 0]
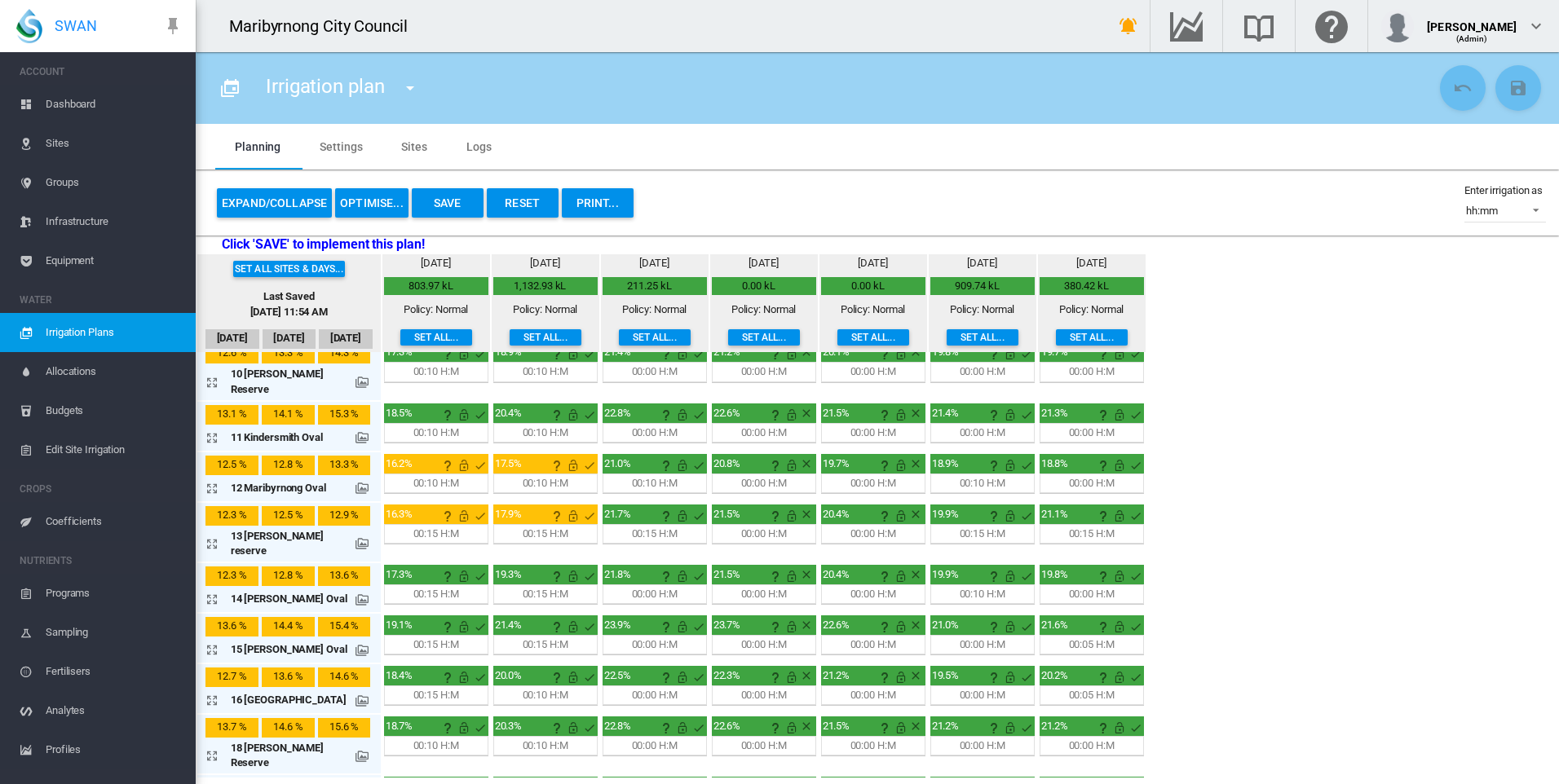
click at [212, 534] on md-icon "icon-arrow-expand" at bounding box center [215, 544] width 19 height 19
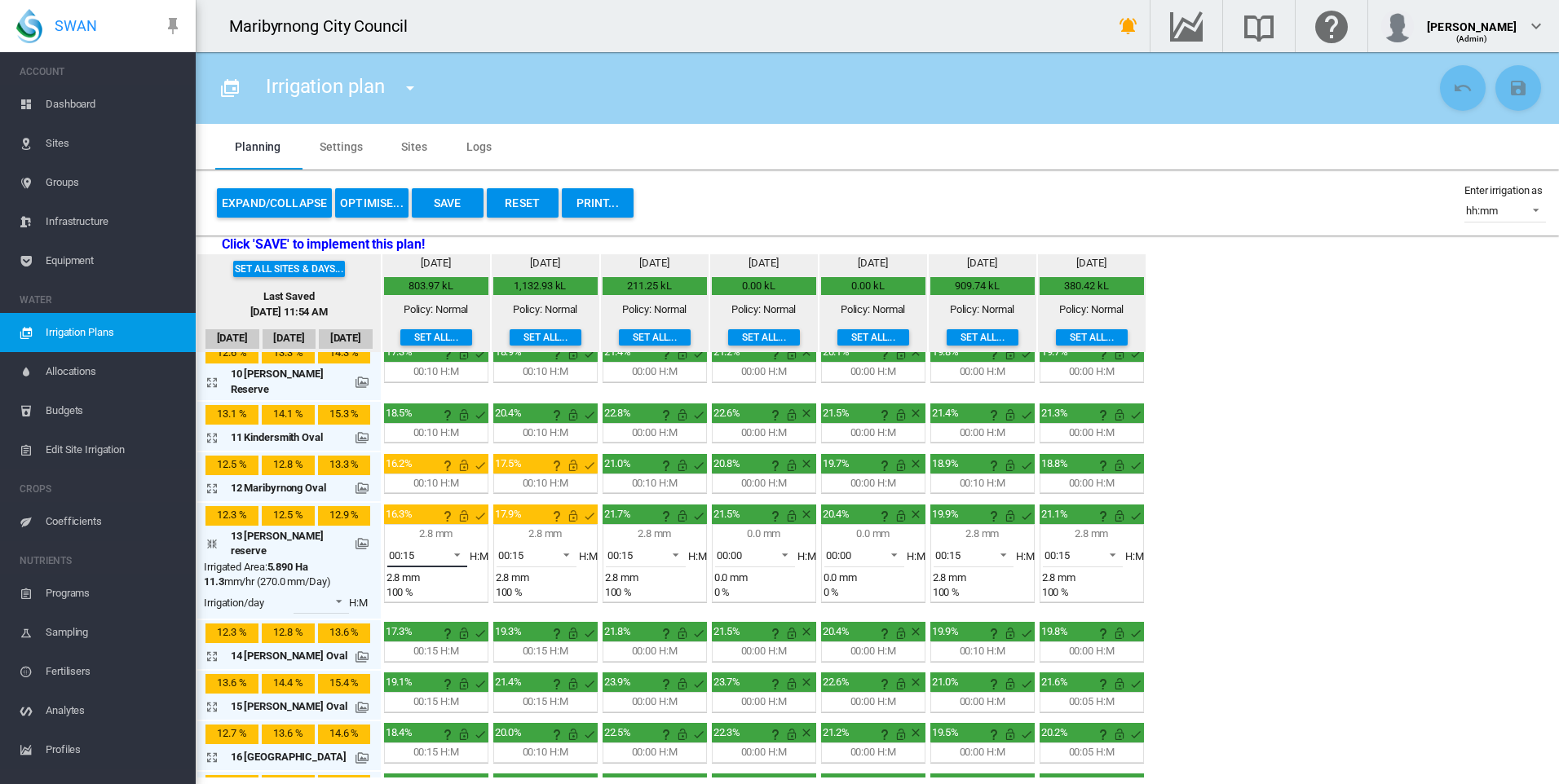
click at [414, 543] on md-select-value "00:15" at bounding box center [427, 555] width 80 height 24
click at [420, 489] on md-option "00:10" at bounding box center [425, 485] width 111 height 39
click at [542, 548] on span "00:15" at bounding box center [524, 555] width 51 height 15
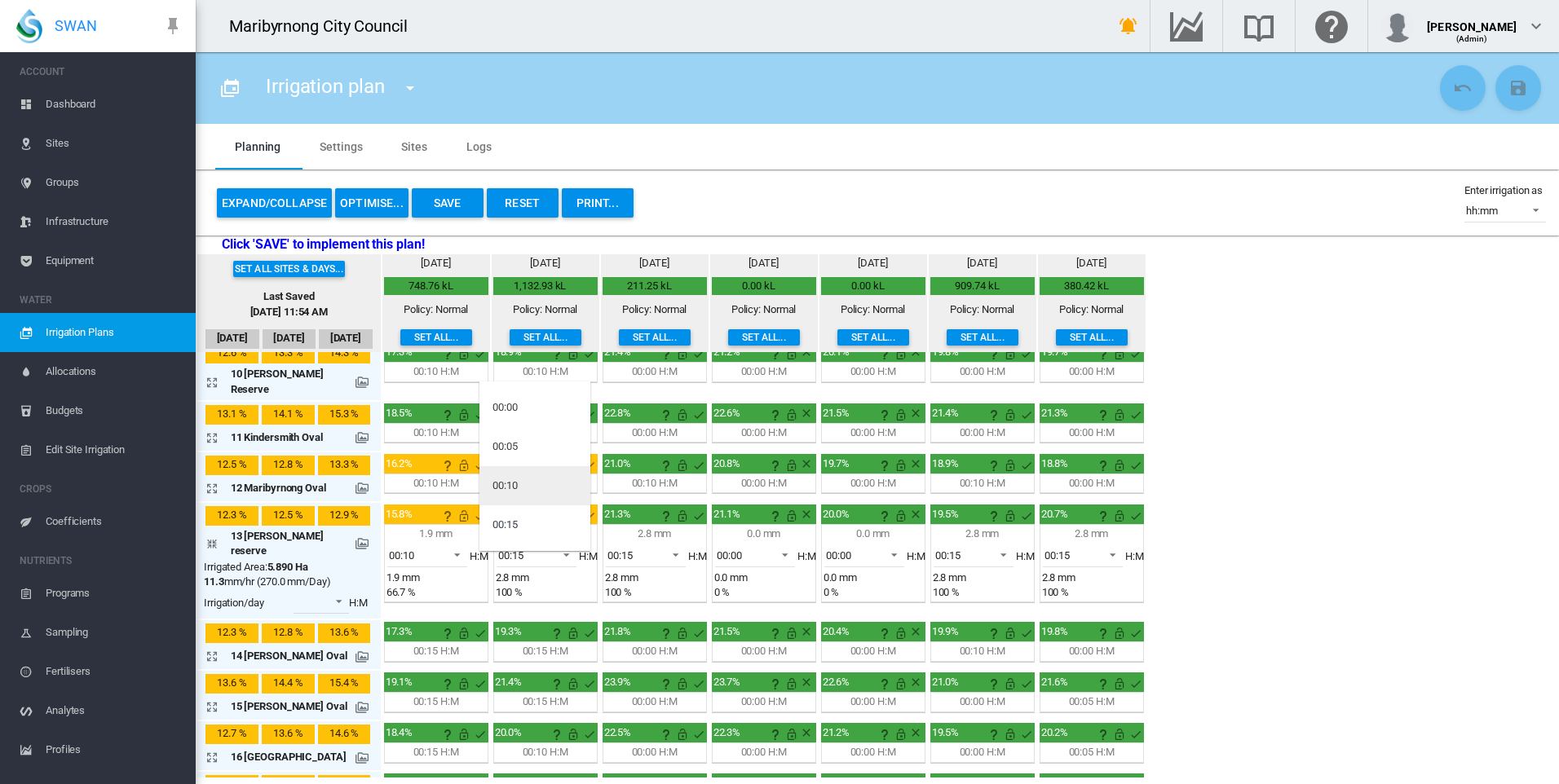
click at [539, 484] on md-option "00:10" at bounding box center [534, 485] width 111 height 39
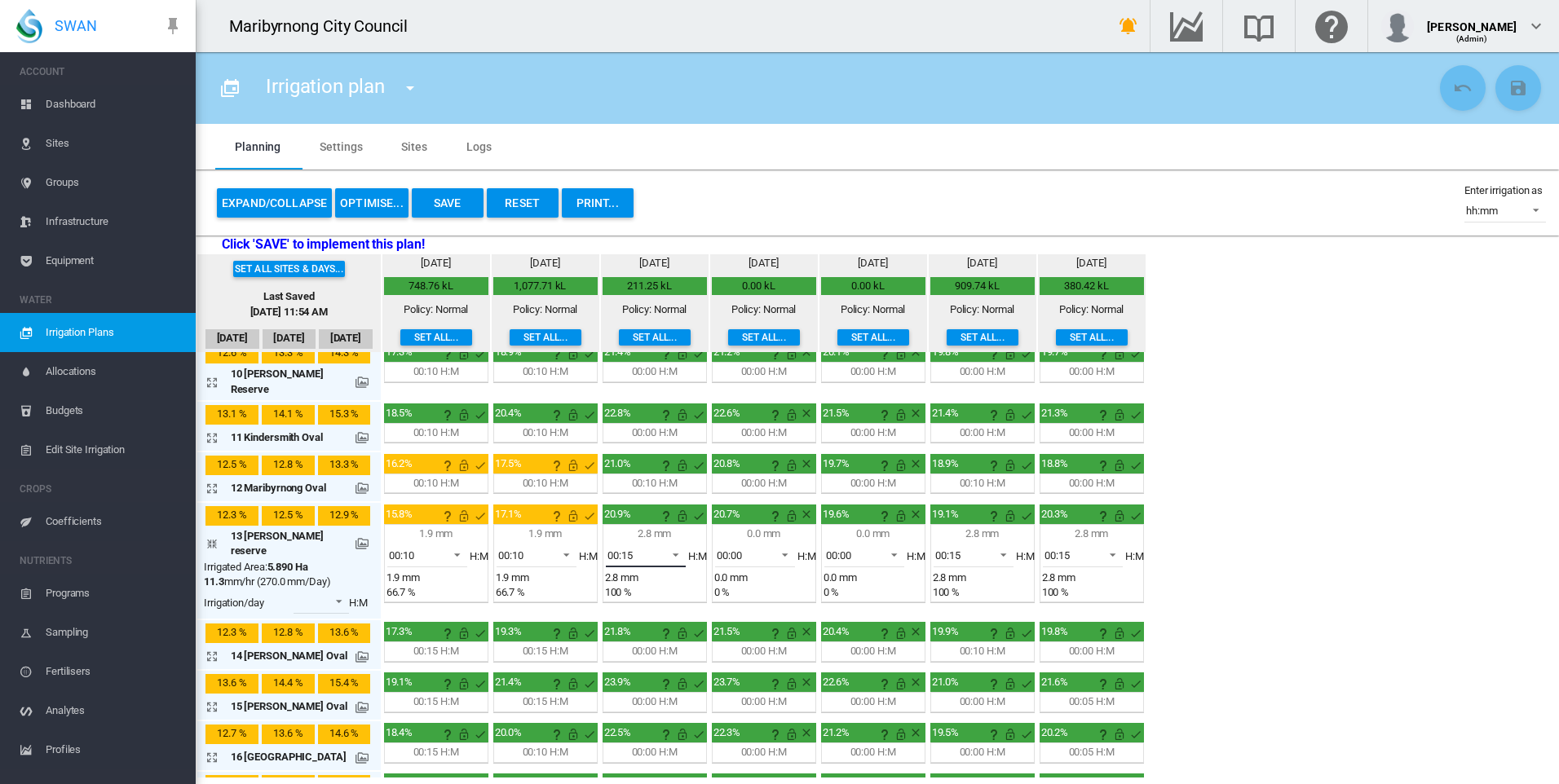
click at [635, 548] on span "00:15" at bounding box center [633, 555] width 51 height 15
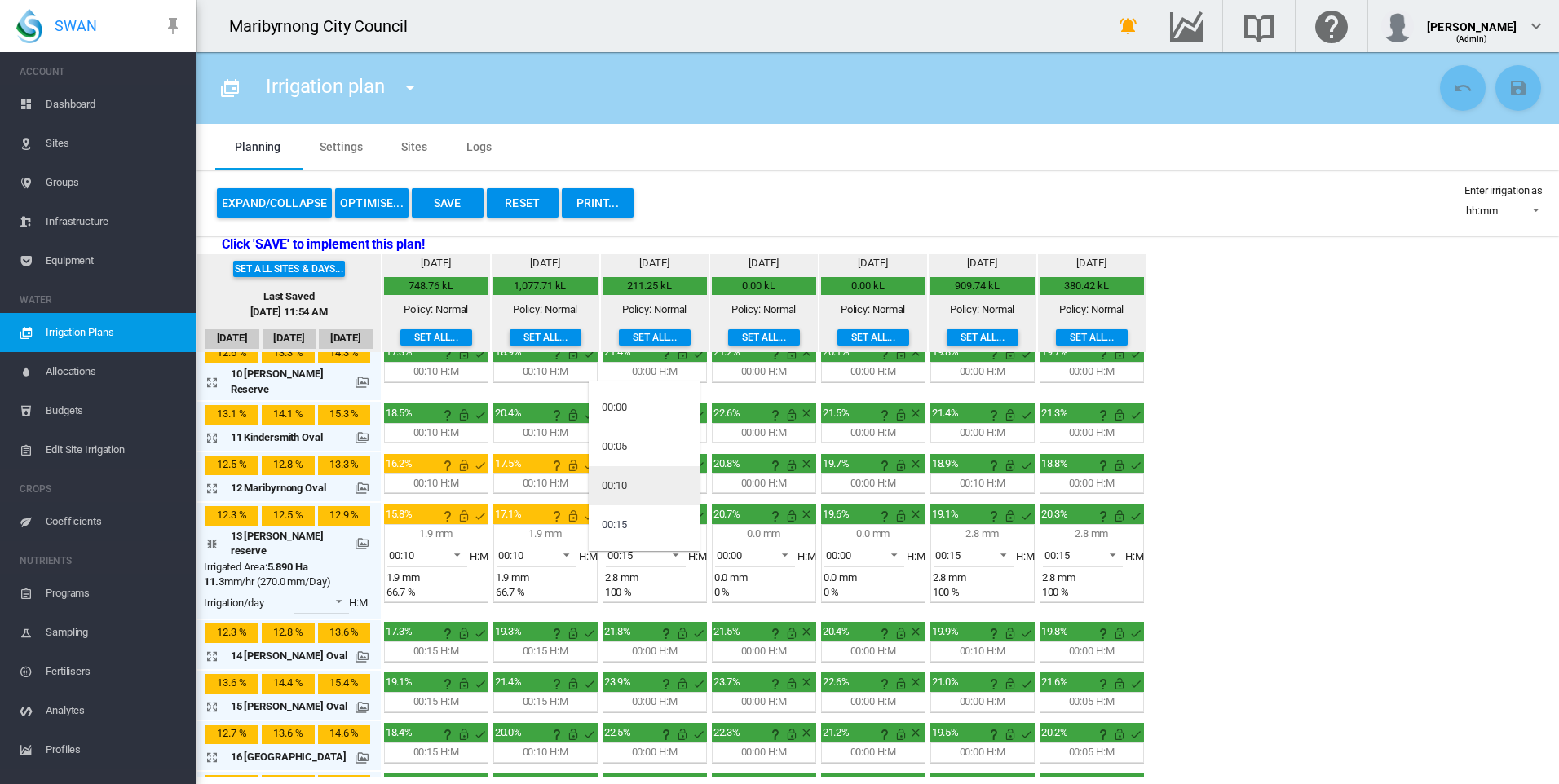
click at [630, 488] on md-option "00:10" at bounding box center [644, 485] width 111 height 39
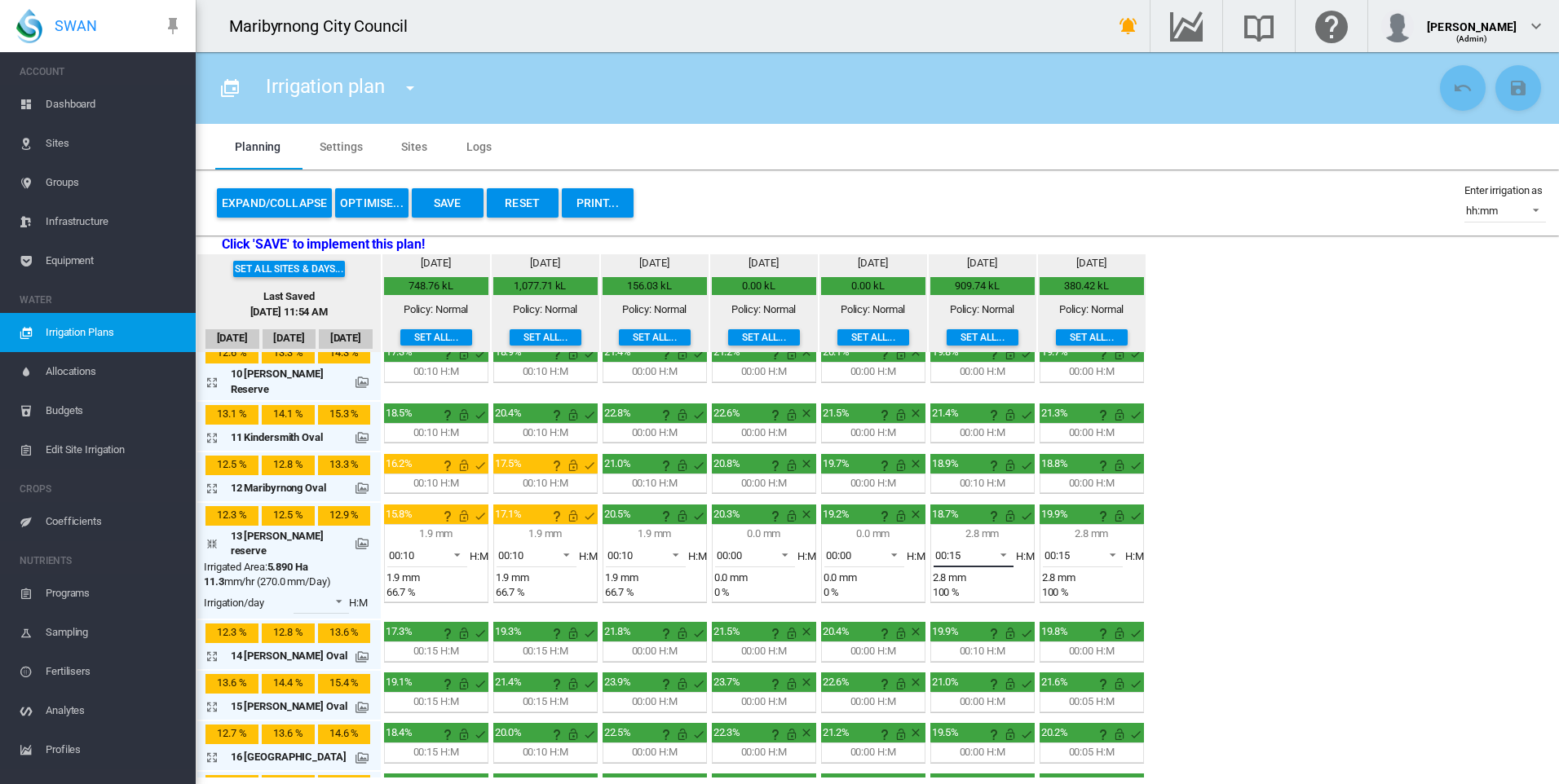
click at [978, 548] on span "00:15" at bounding box center [960, 555] width 51 height 15
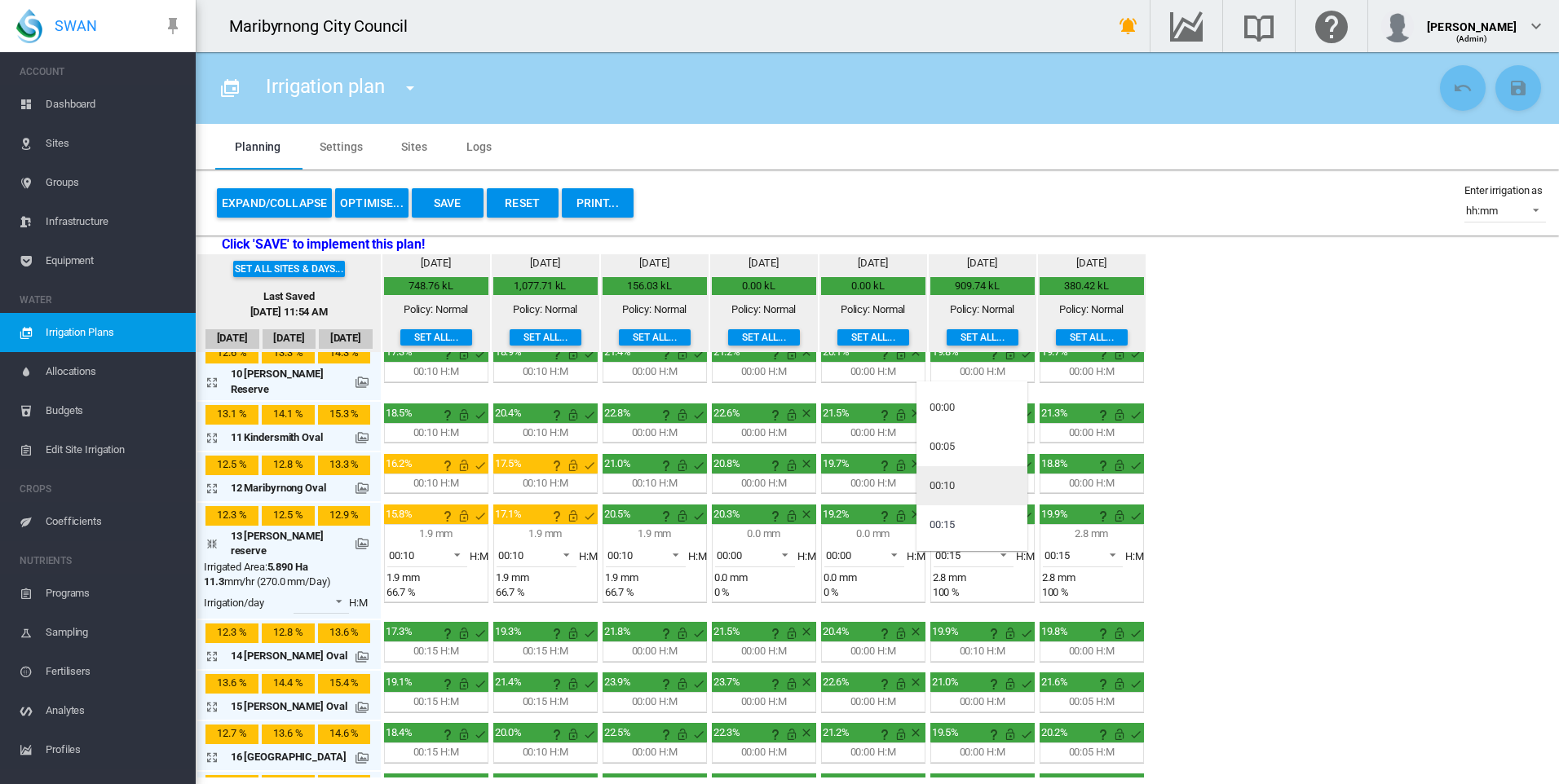
click at [963, 482] on md-option "00:10" at bounding box center [971, 485] width 111 height 39
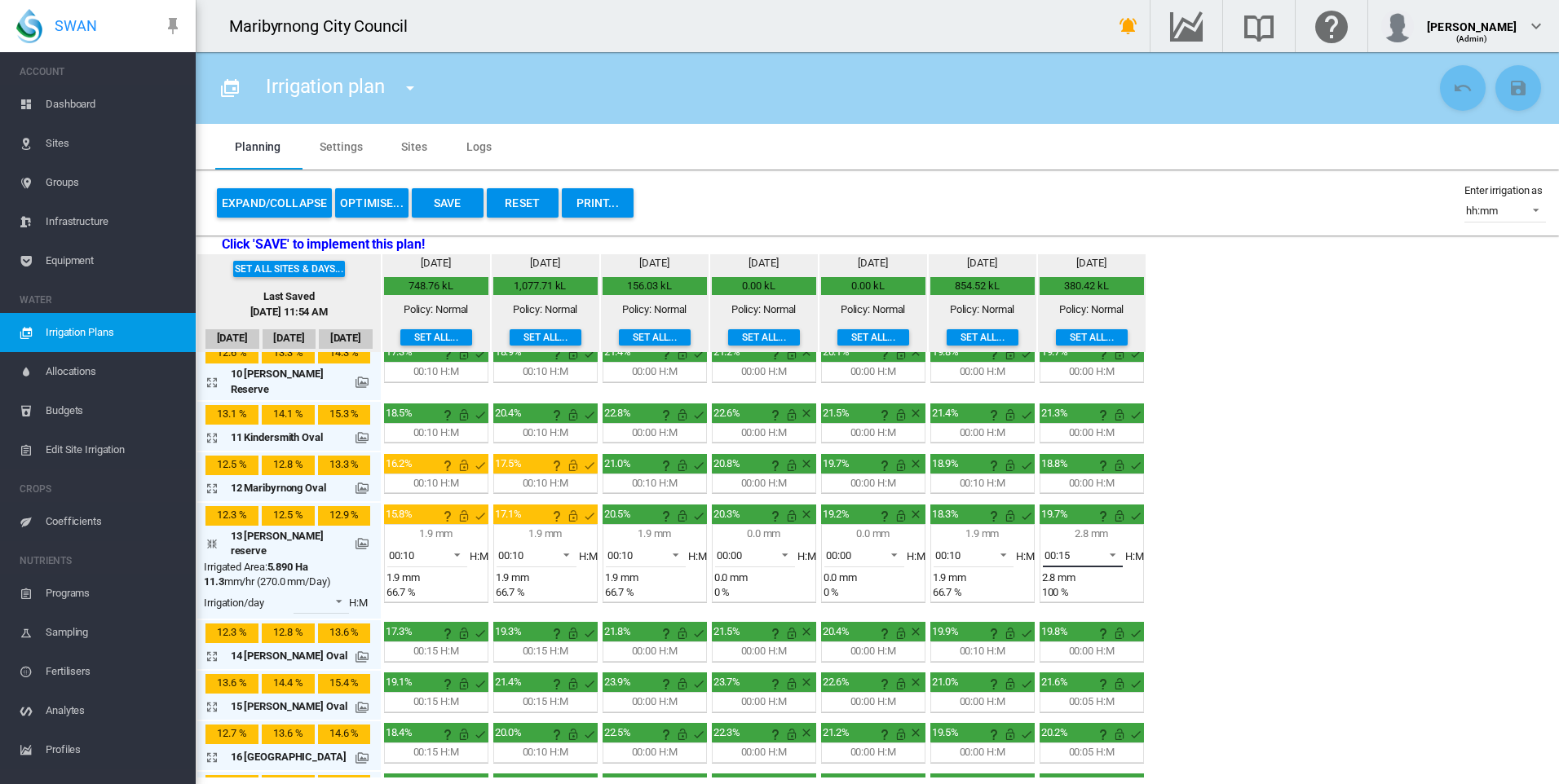
click at [1071, 548] on span "00:15" at bounding box center [1069, 555] width 51 height 15
click at [1064, 488] on div "00:10" at bounding box center [1051, 485] width 25 height 15
click at [1224, 594] on div "Set all sites & days... Last Saved [DATE] 11:54 AM [DATE] Sep [DATE] [DATE] mm" at bounding box center [877, 516] width 1363 height 524
click at [214, 534] on md-icon "icon-arrow-collapse" at bounding box center [215, 544] width 19 height 19
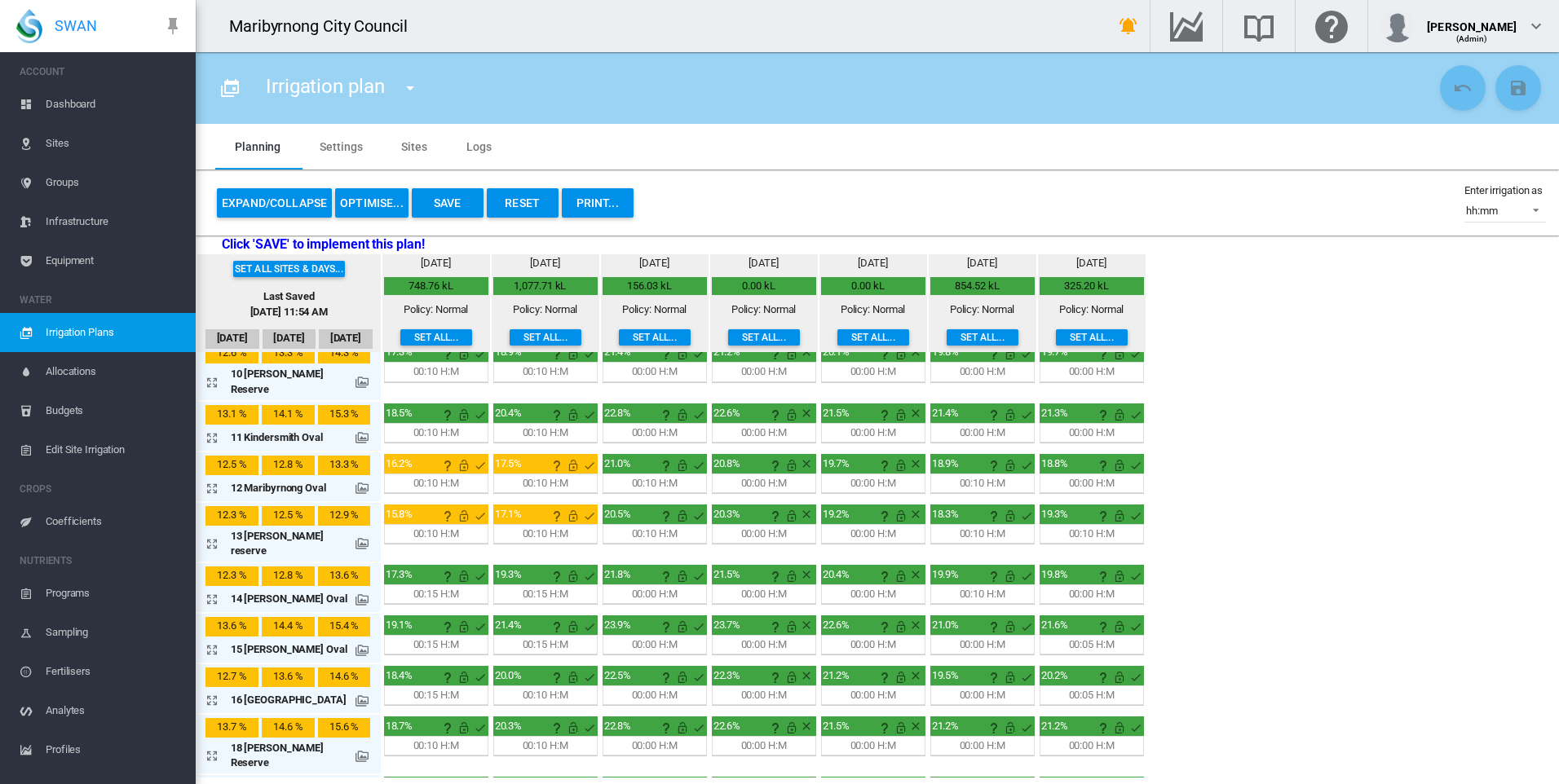
click at [212, 589] on md-icon "icon-arrow-expand" at bounding box center [215, 599] width 19 height 19
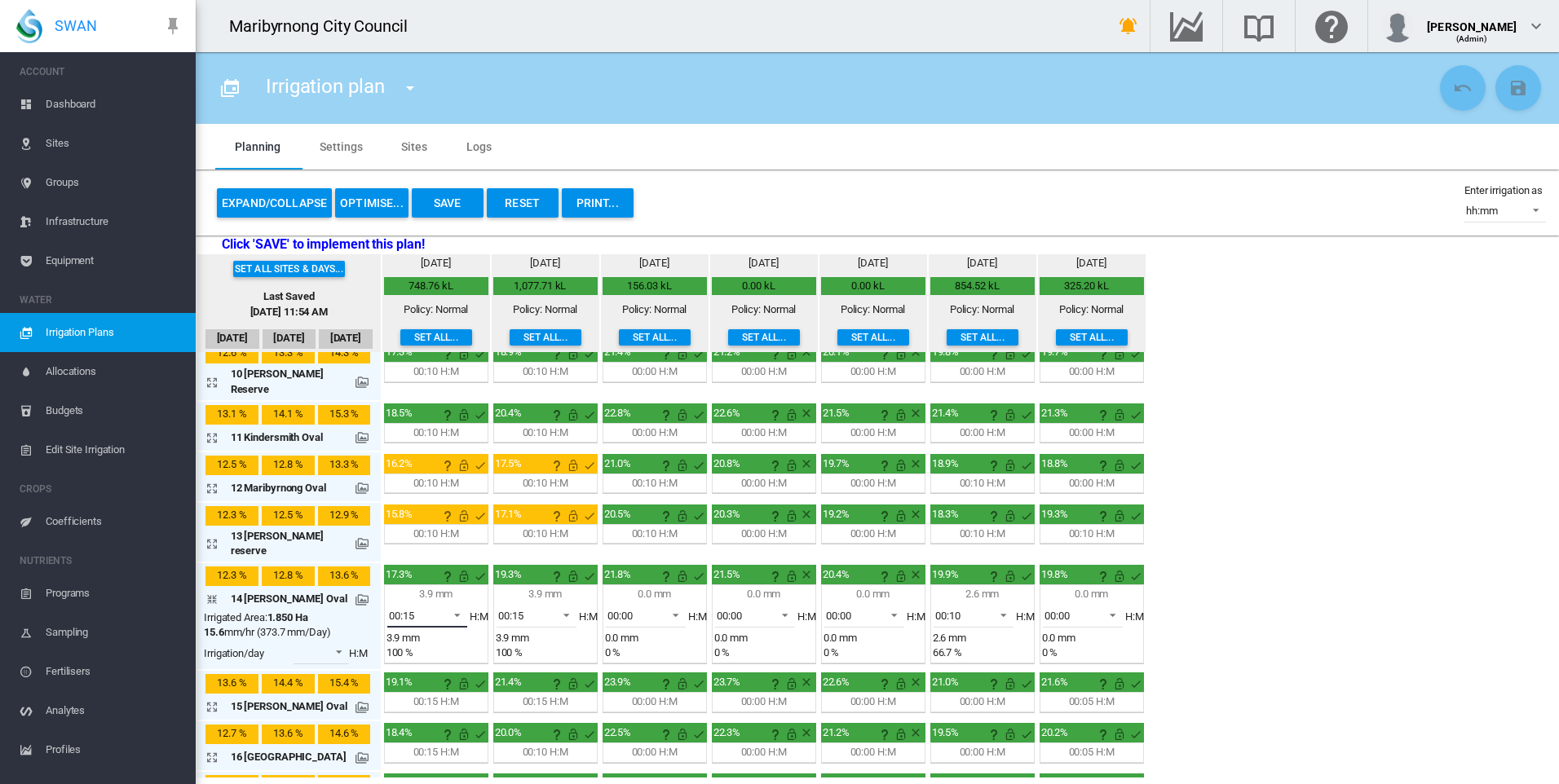
click at [446, 607] on span at bounding box center [452, 614] width 19 height 15
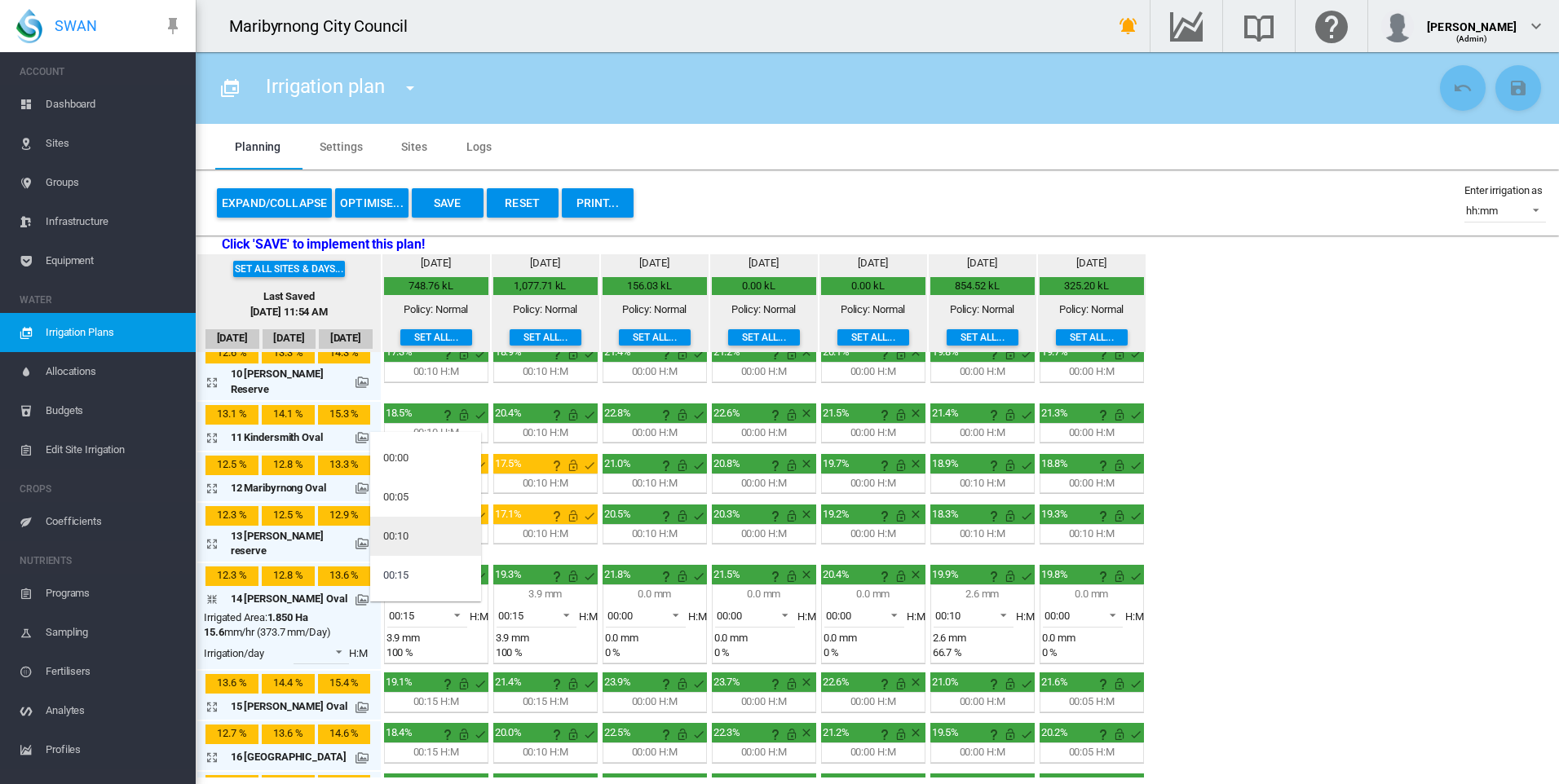
click at [433, 537] on md-option "00:10" at bounding box center [425, 536] width 111 height 39
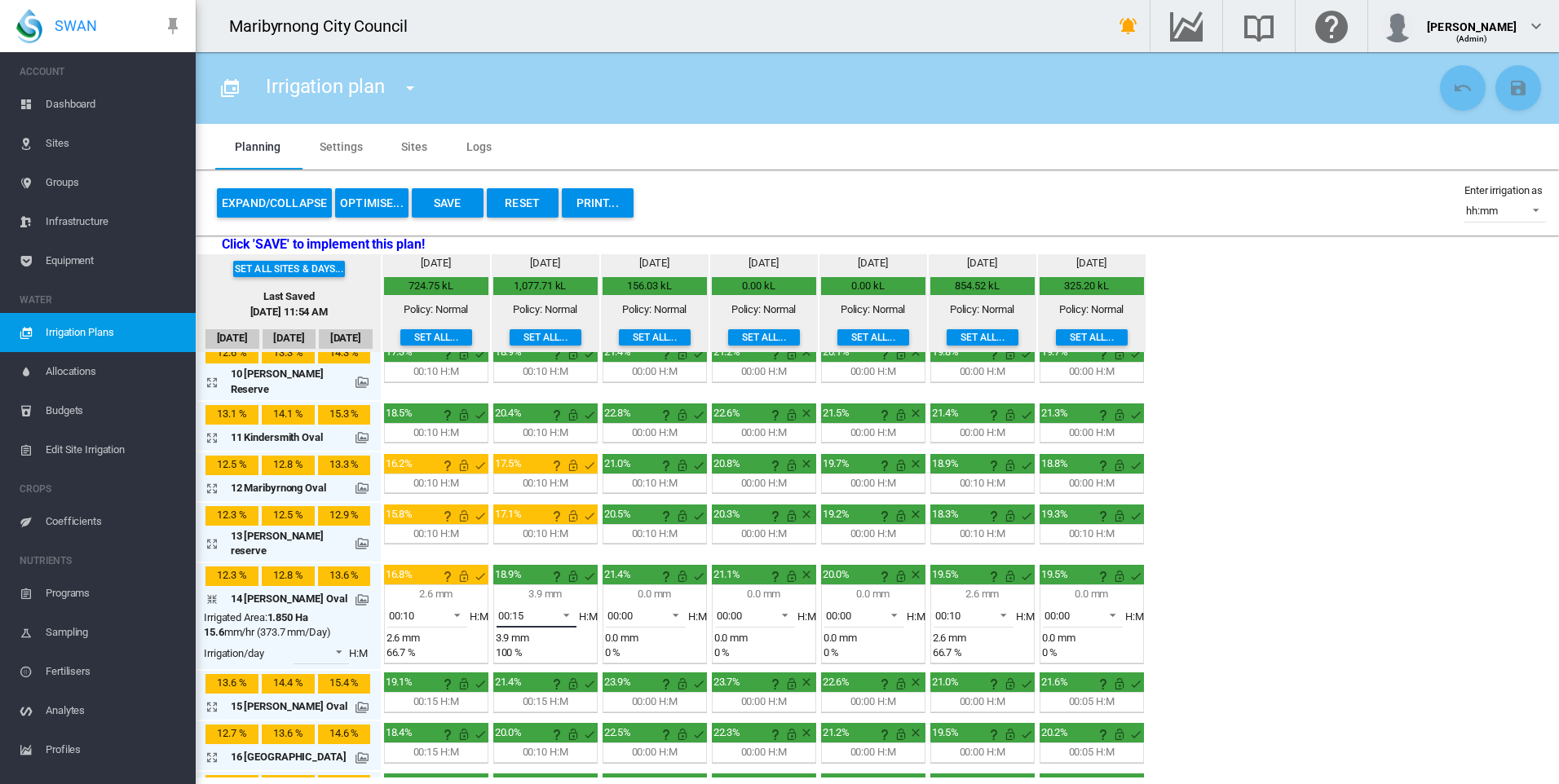
click at [560, 607] on span at bounding box center [561, 614] width 19 height 15
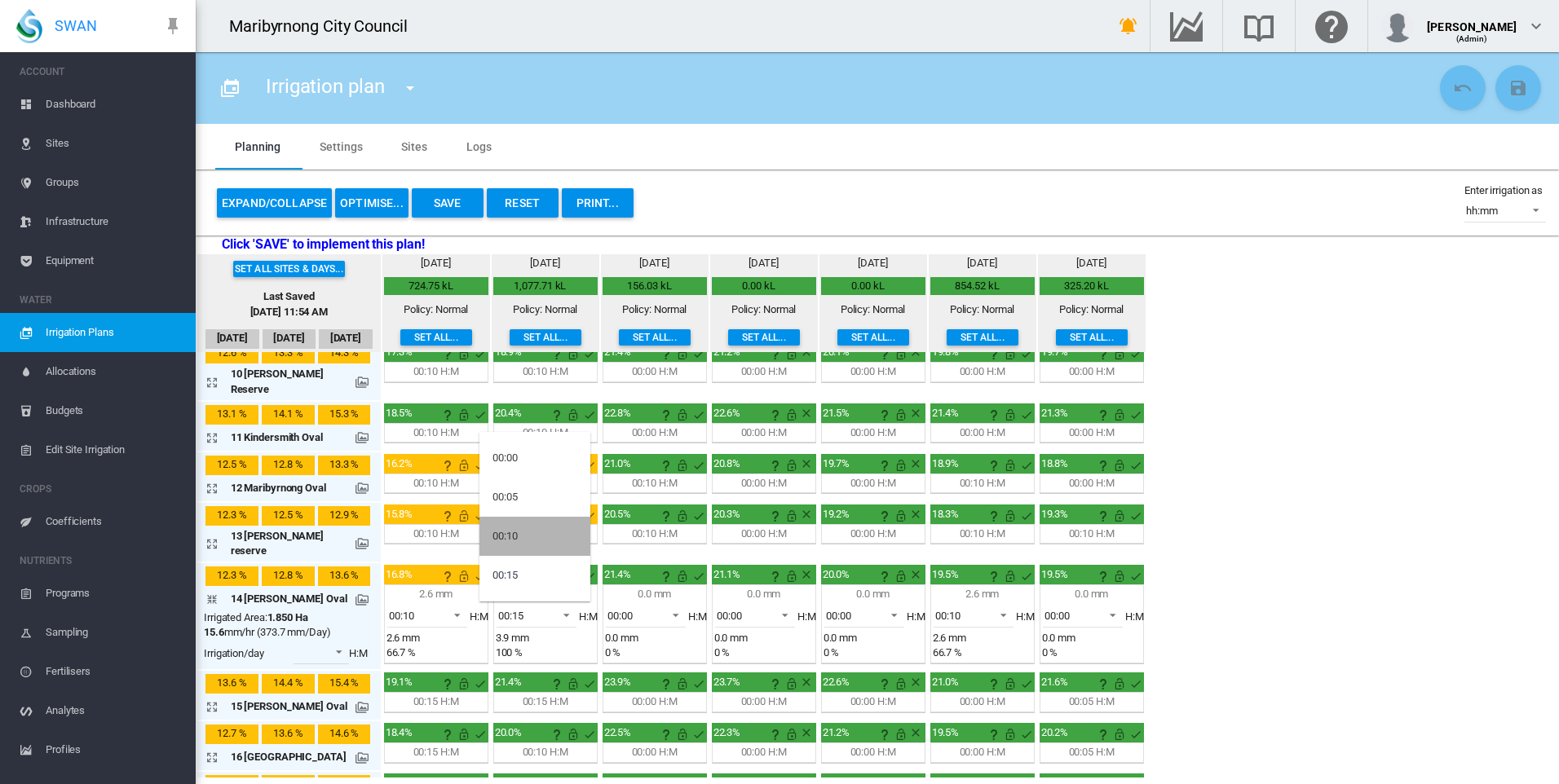
click at [539, 537] on md-option "00:10" at bounding box center [534, 536] width 111 height 39
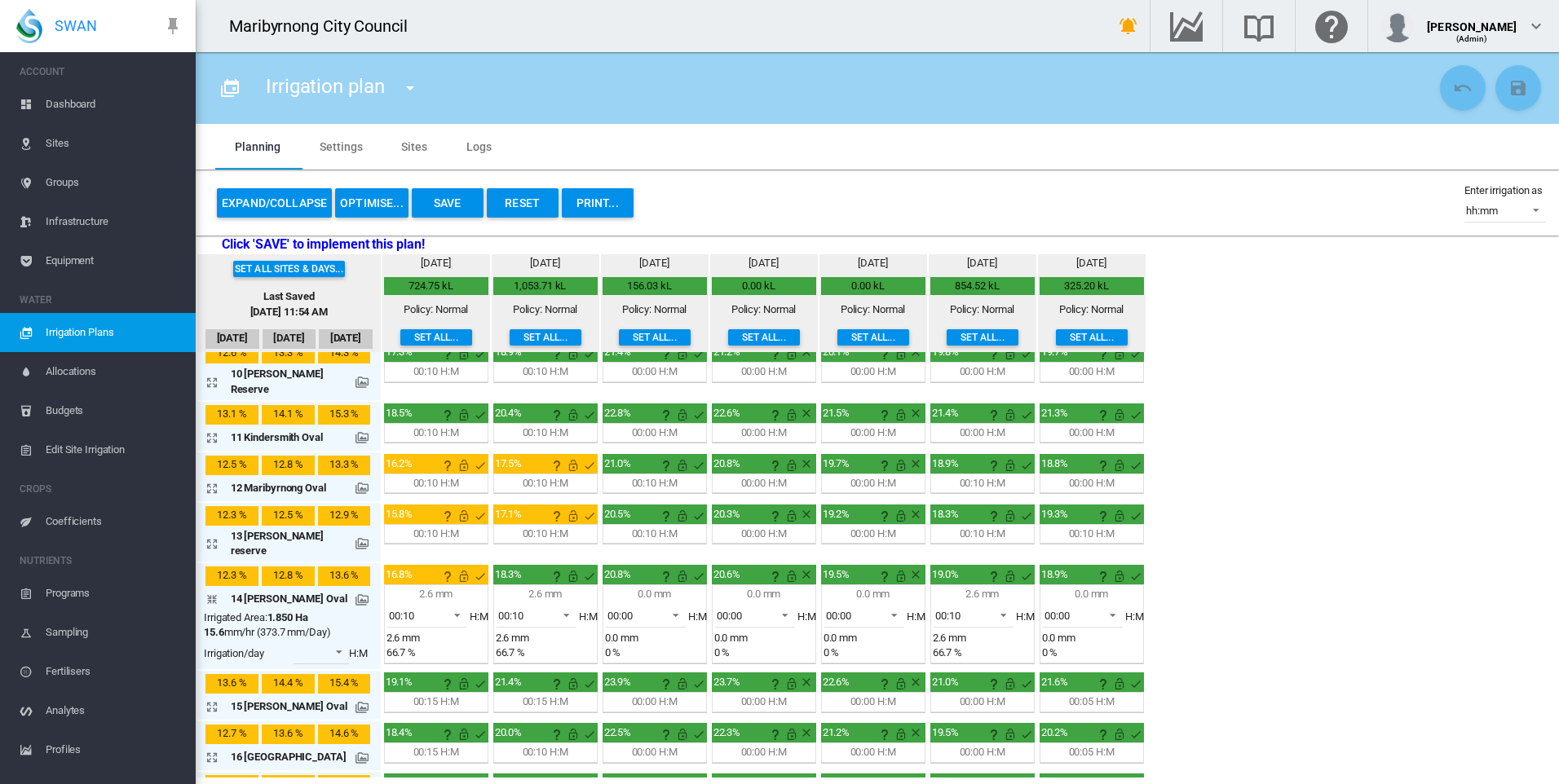
click at [211, 589] on md-icon "icon-arrow-collapse" at bounding box center [215, 599] width 19 height 19
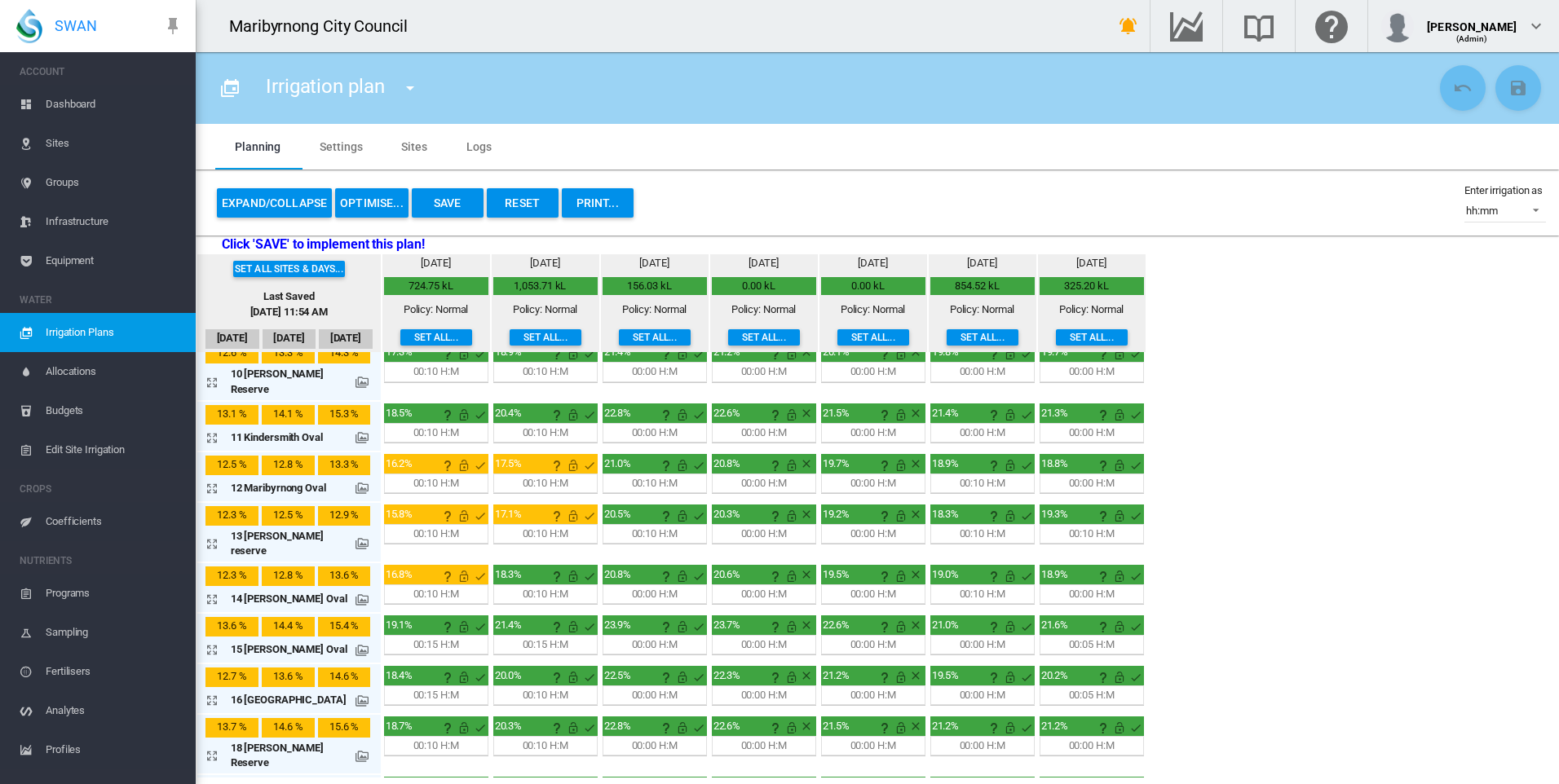
click at [205, 640] on md-icon "icon-arrow-expand" at bounding box center [215, 649] width 19 height 19
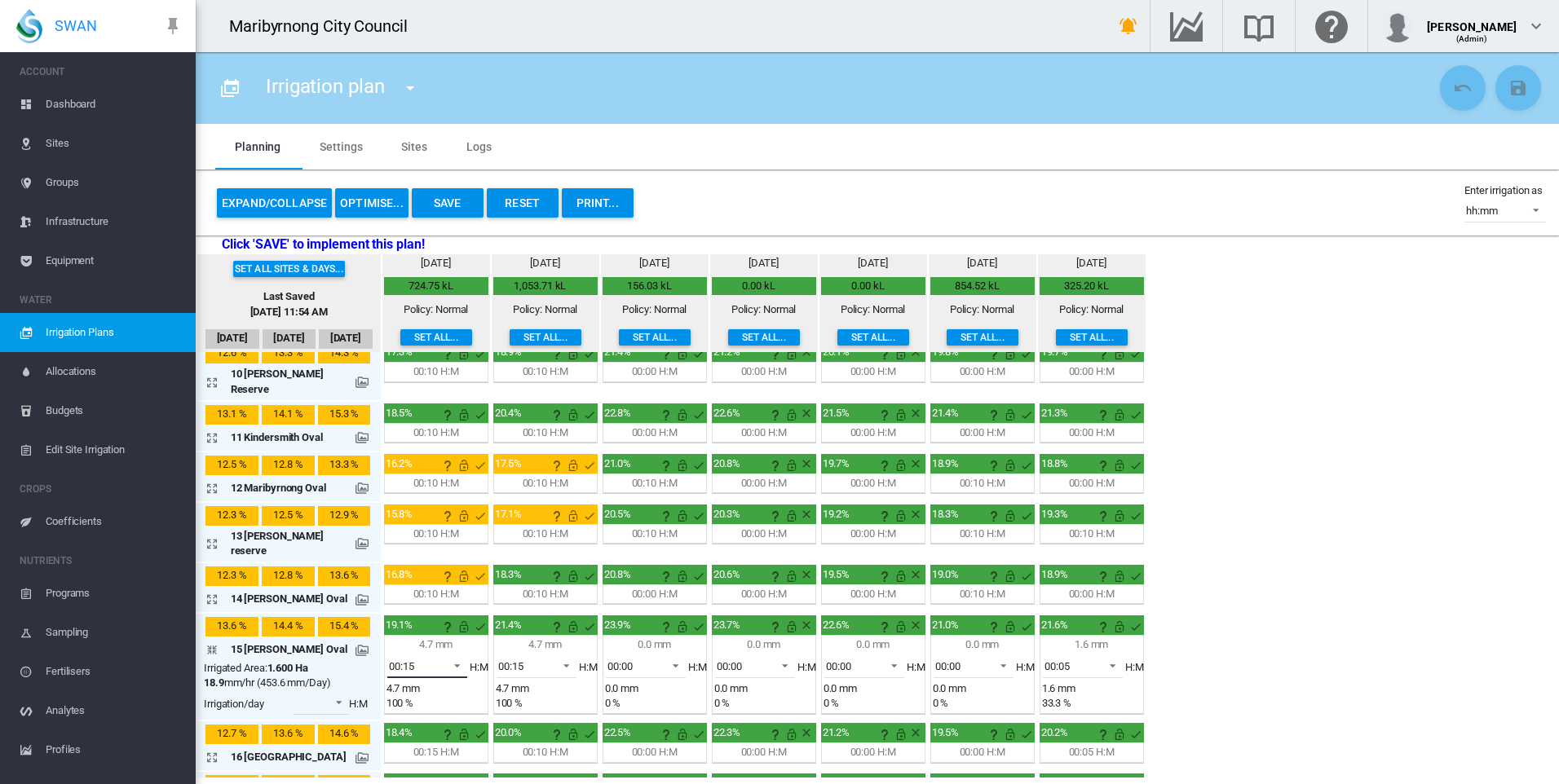
click at [444, 656] on span at bounding box center [452, 663] width 19 height 15
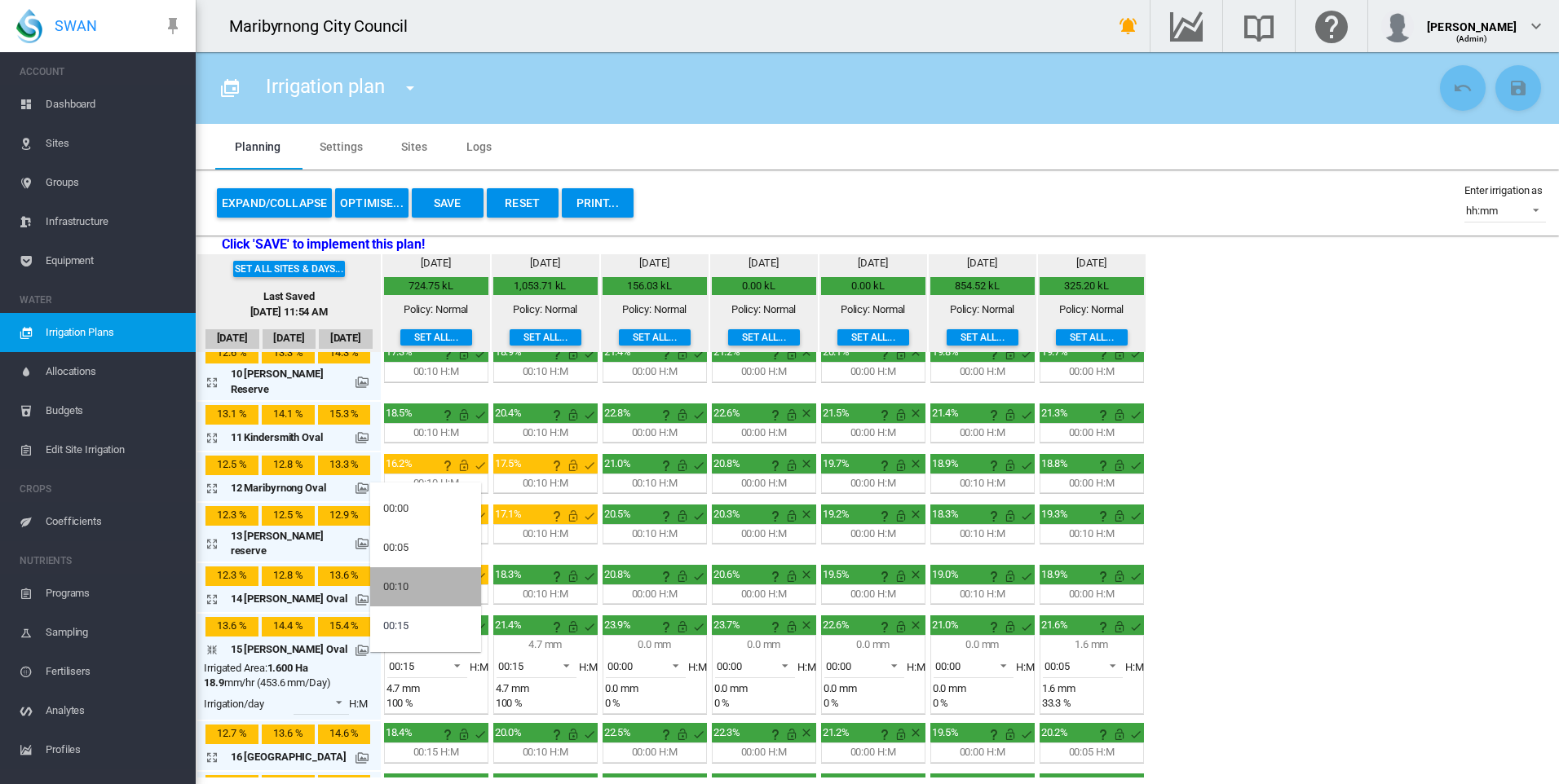
click at [424, 588] on md-option "00:10" at bounding box center [425, 586] width 111 height 39
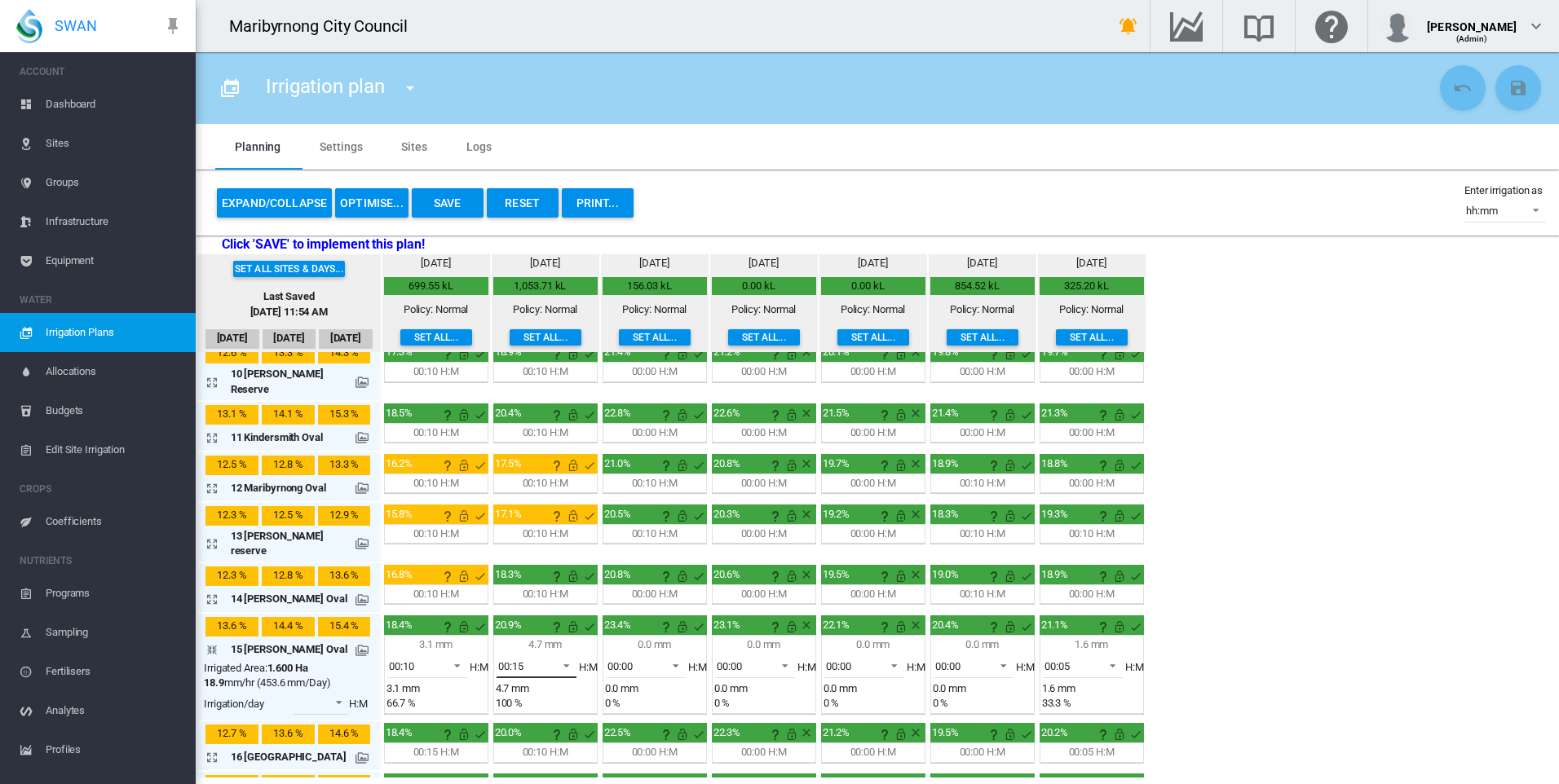
click at [552, 656] on span at bounding box center [561, 663] width 19 height 15
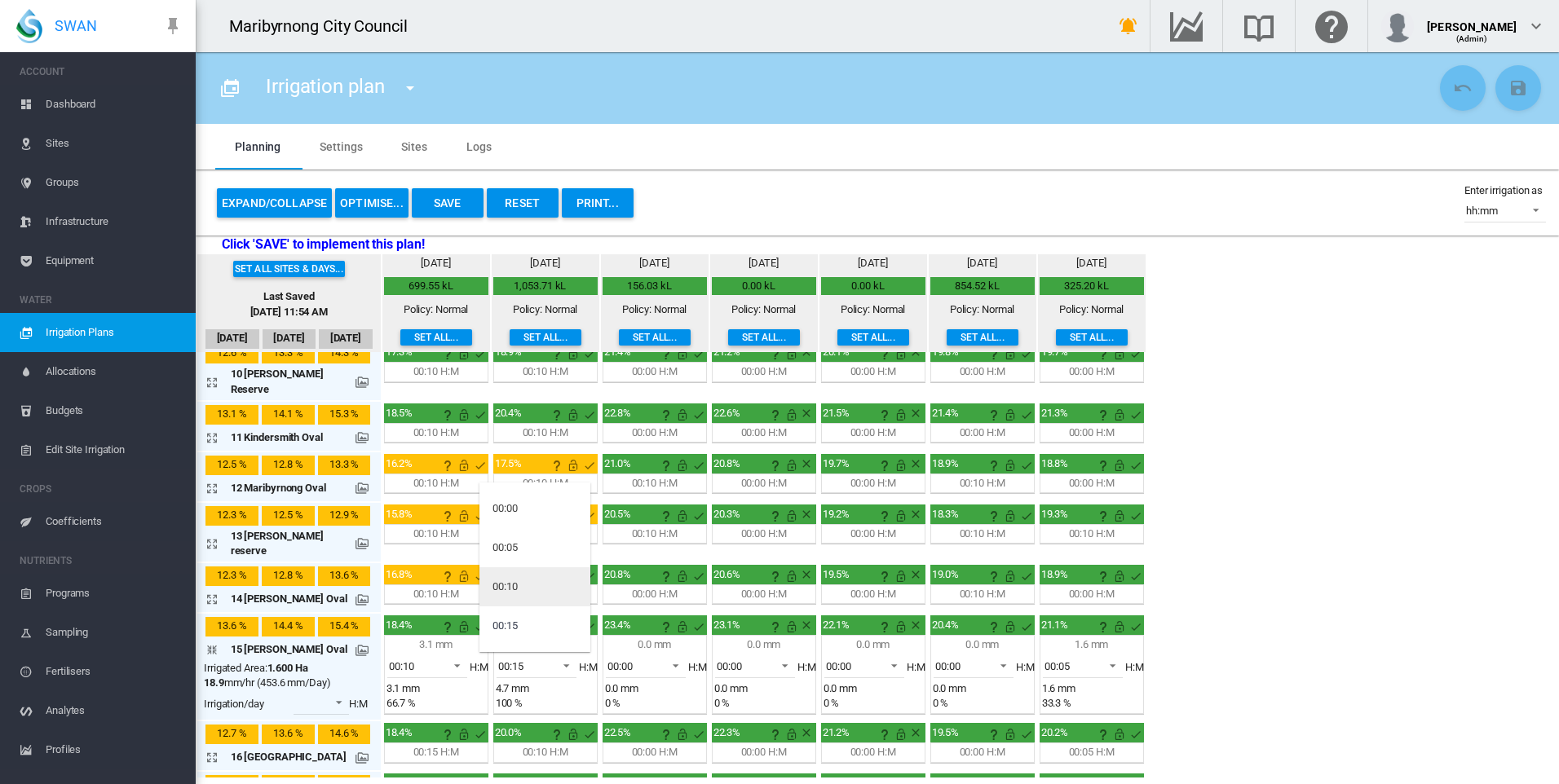
click at [534, 589] on md-option "00:10" at bounding box center [534, 586] width 111 height 39
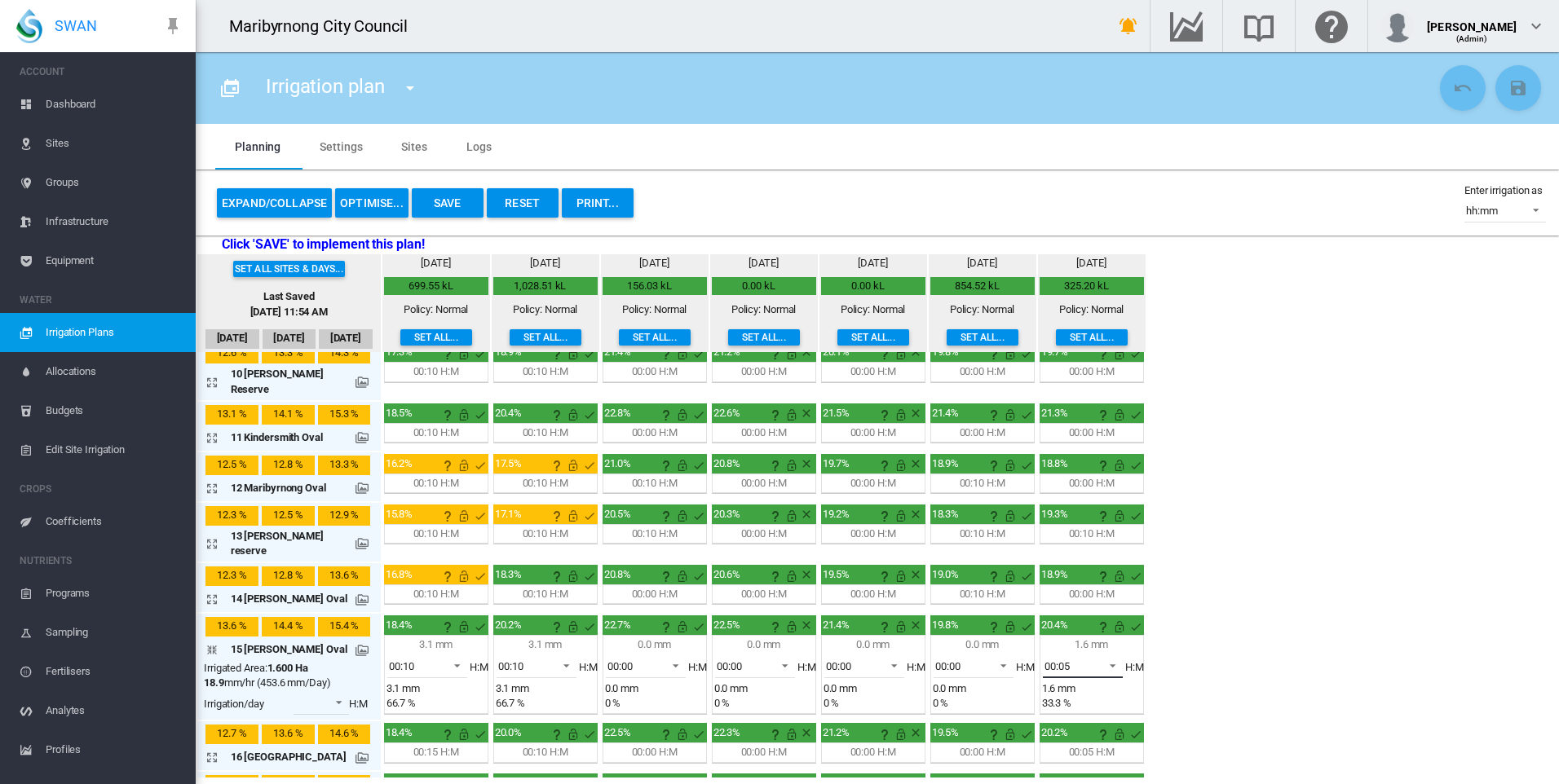
click at [1075, 659] on span "00:05" at bounding box center [1069, 666] width 51 height 15
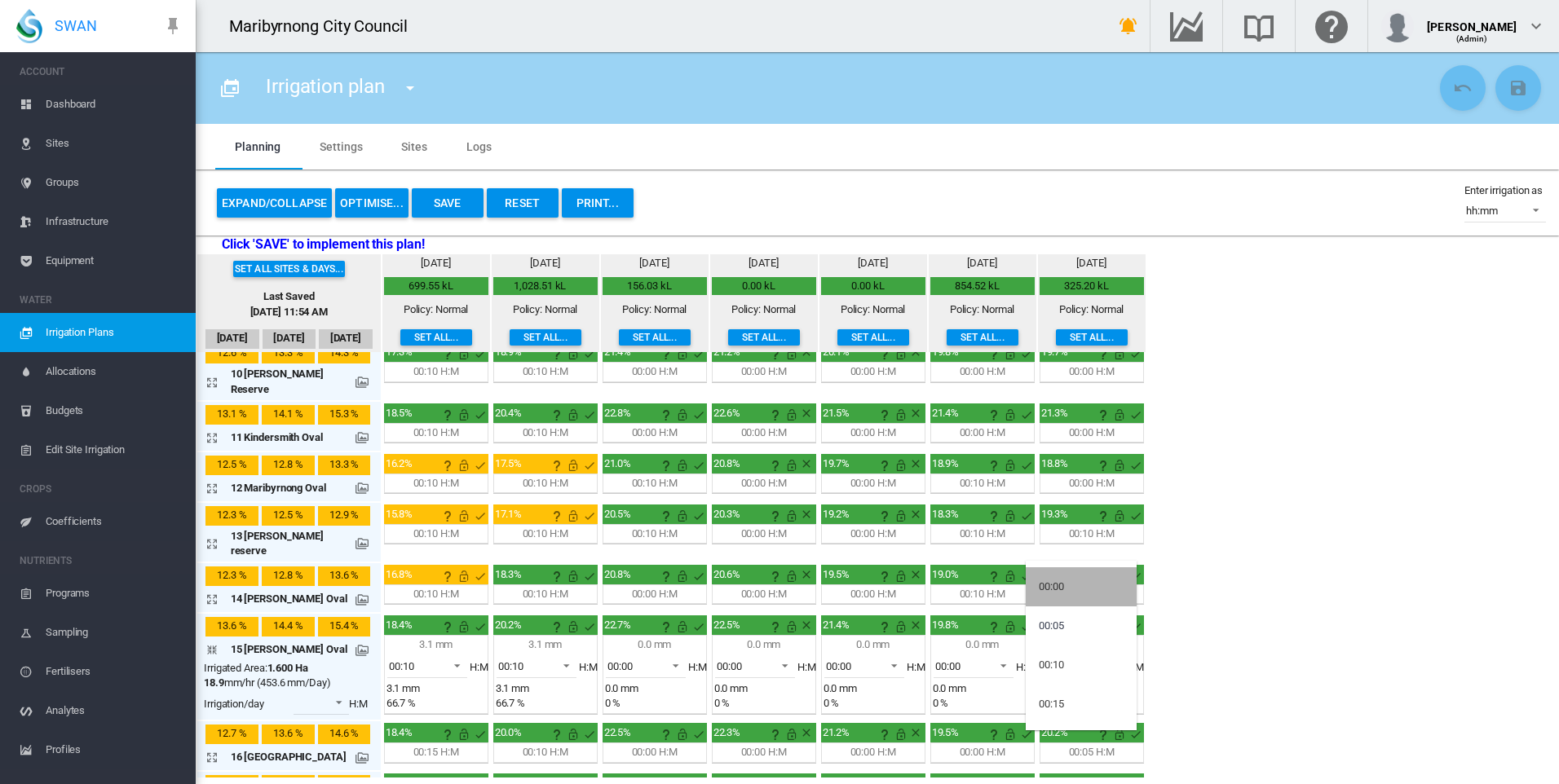
click at [1069, 593] on md-option "00:00" at bounding box center [1081, 586] width 111 height 39
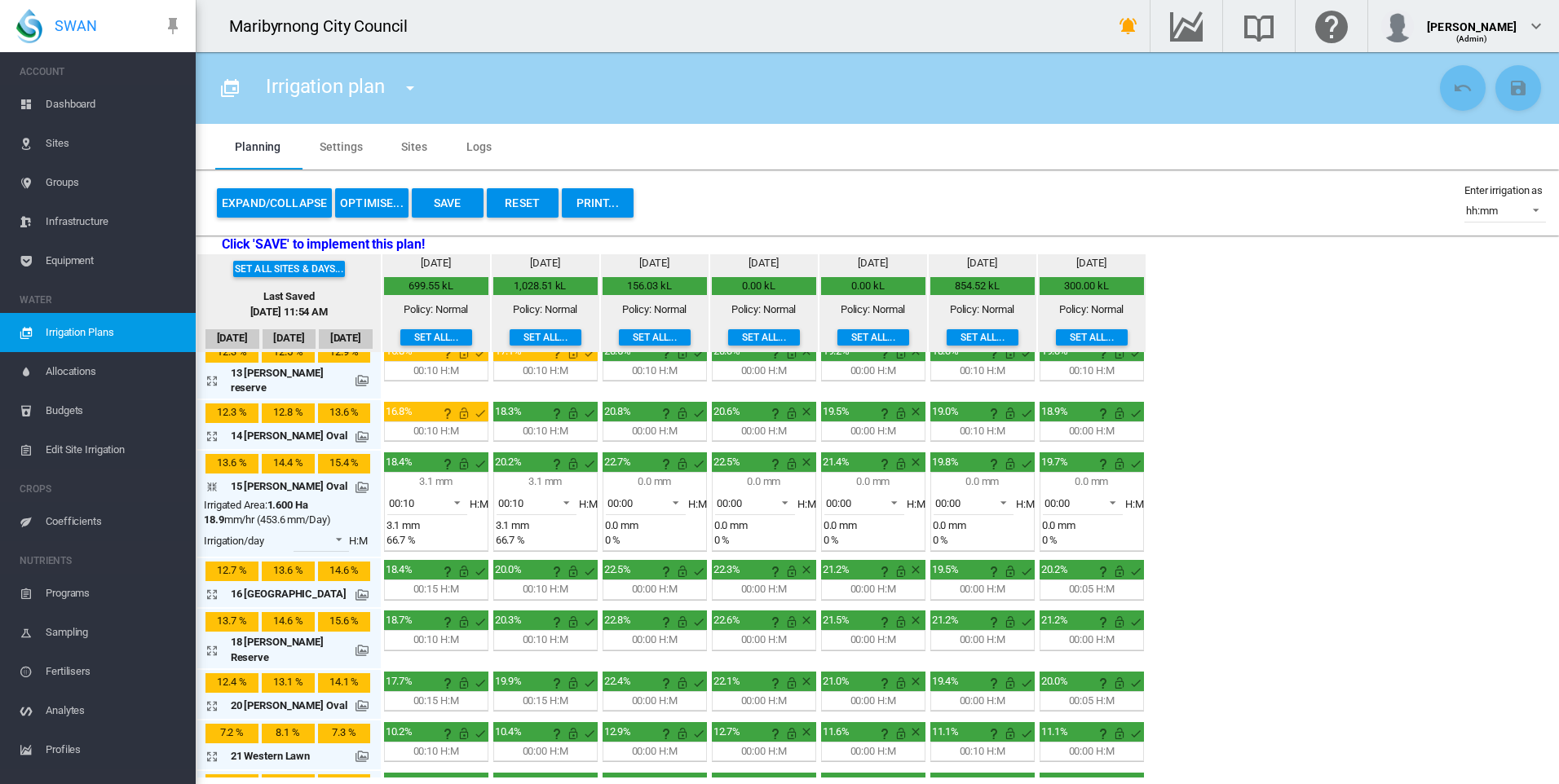
scroll to position [571, 0]
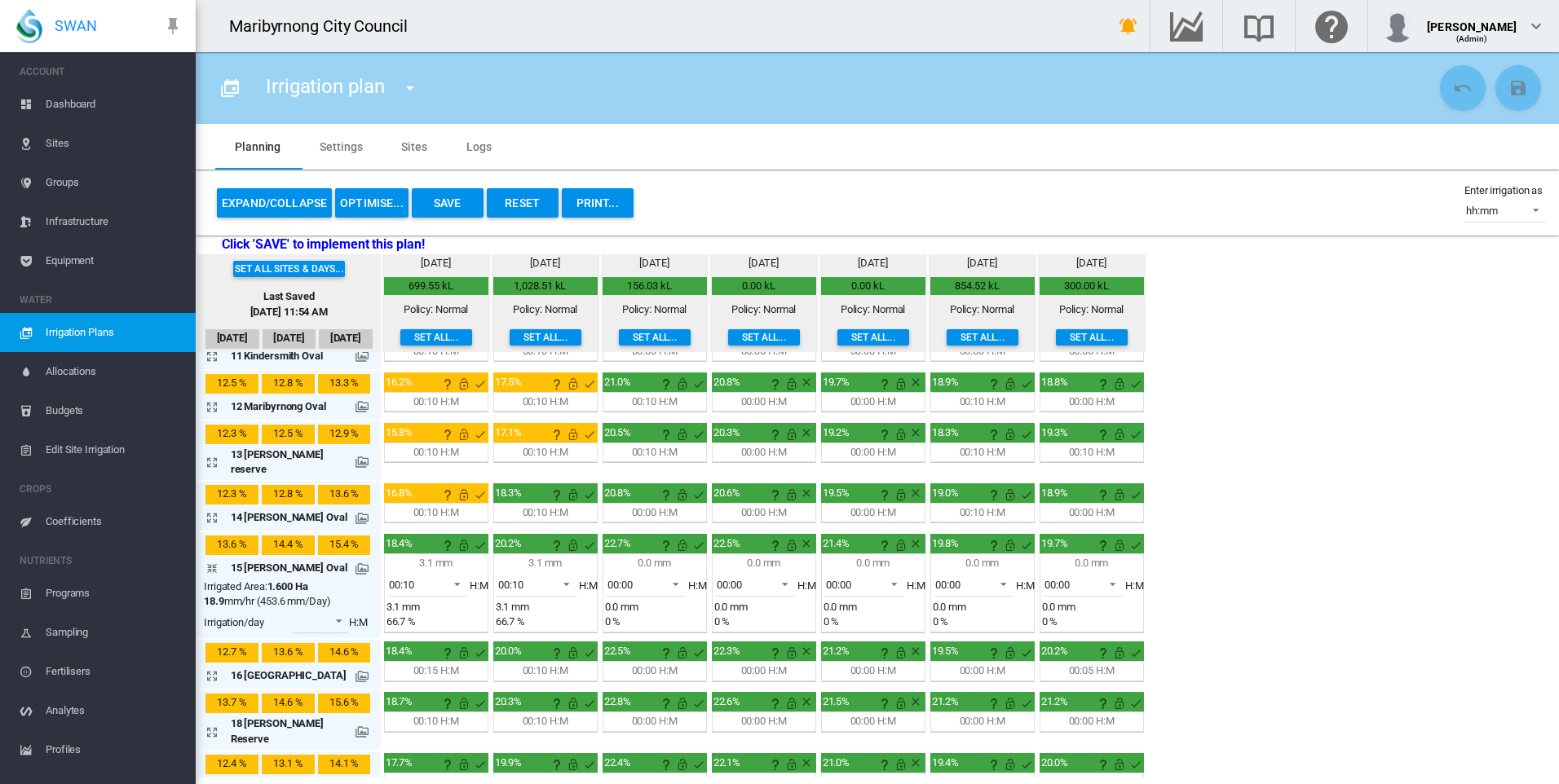
click at [210, 559] on md-icon "icon-arrow-collapse" at bounding box center [215, 568] width 19 height 19
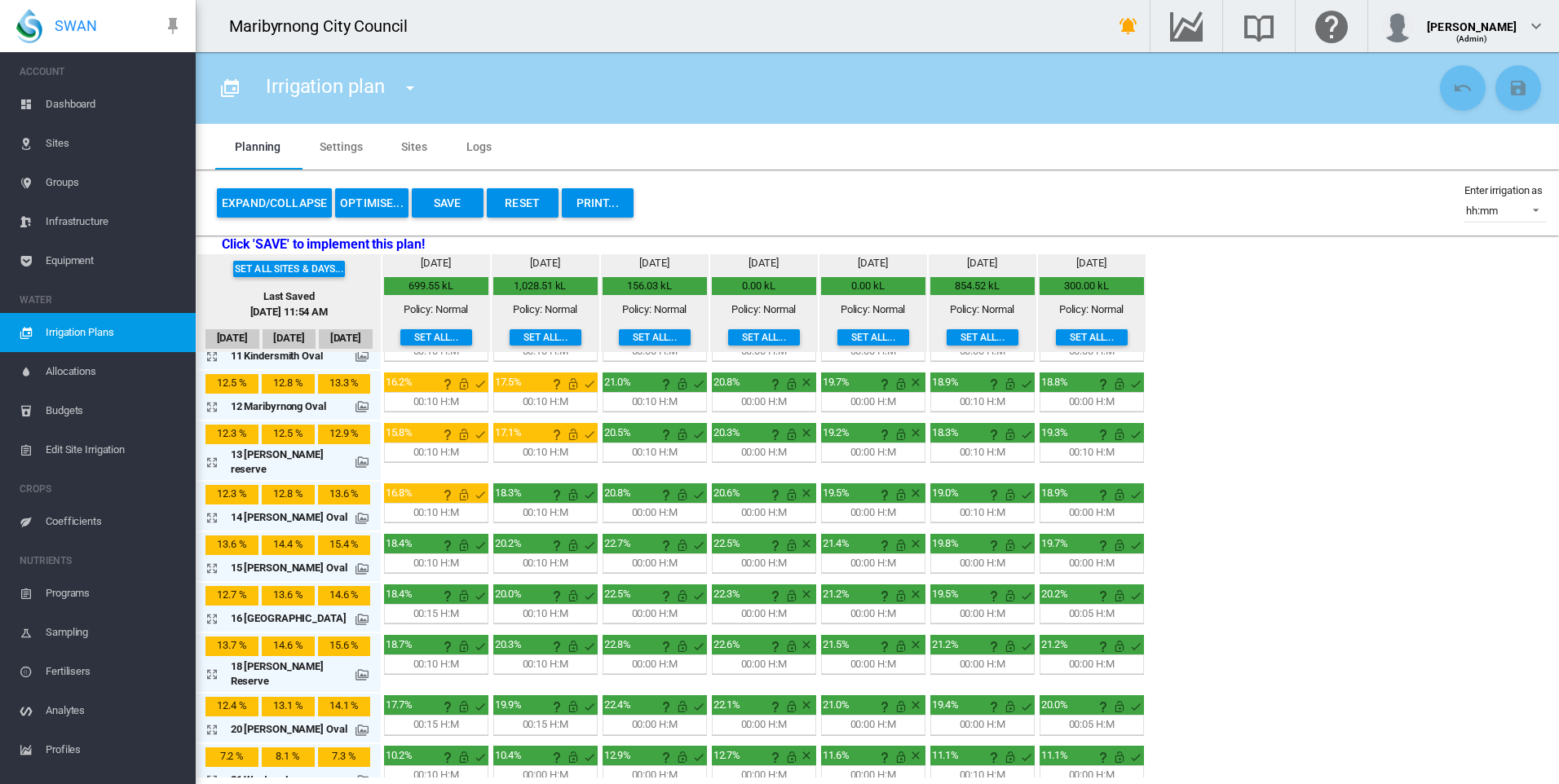
click at [212, 608] on md-icon "icon-arrow-expand" at bounding box center [215, 618] width 19 height 19
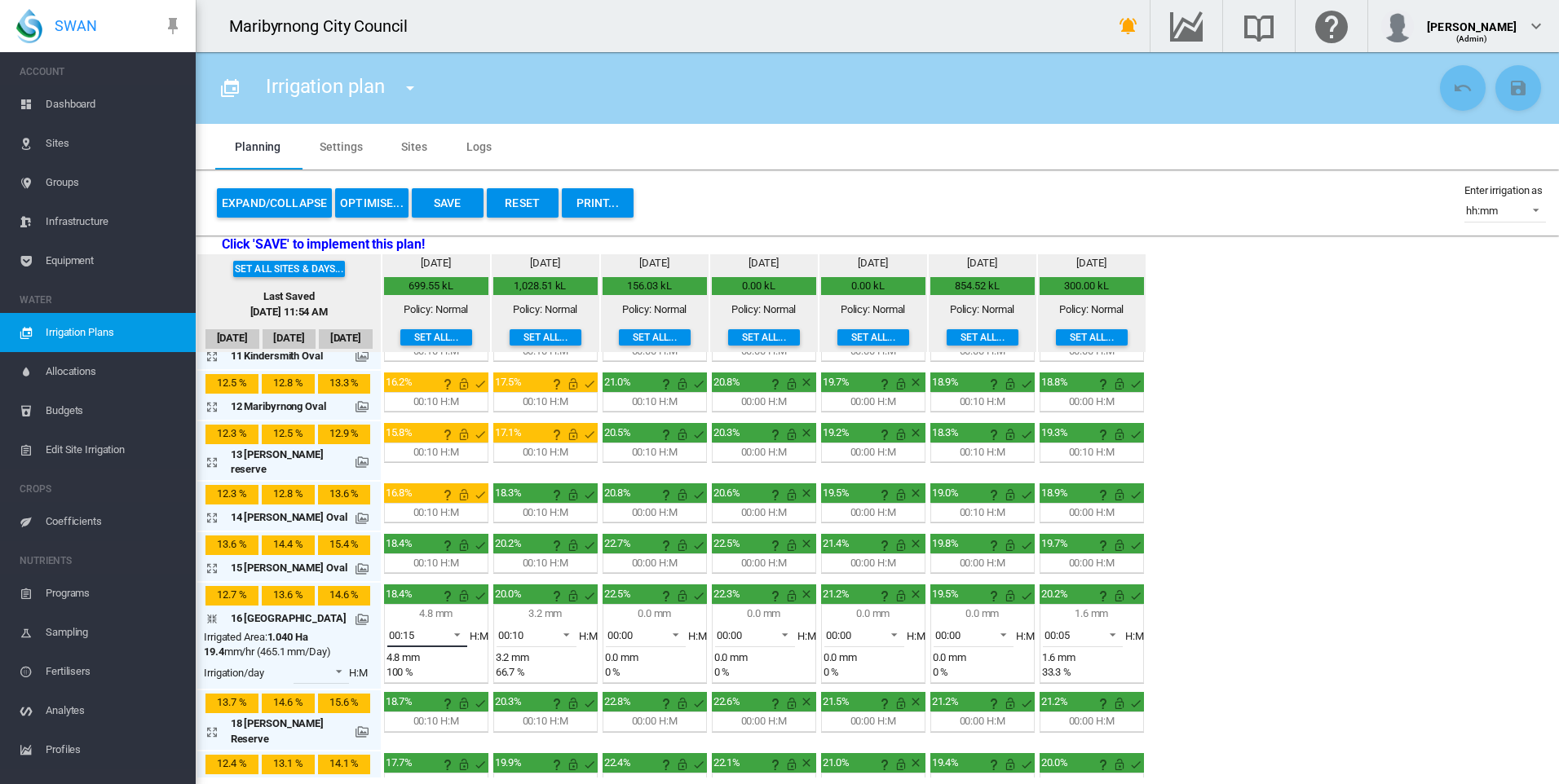
click at [438, 622] on md-select-value "00:15" at bounding box center [427, 635] width 80 height 24
click at [433, 554] on md-option "00:10" at bounding box center [425, 555] width 111 height 39
click at [1082, 628] on span "00:05" at bounding box center [1069, 635] width 51 height 15
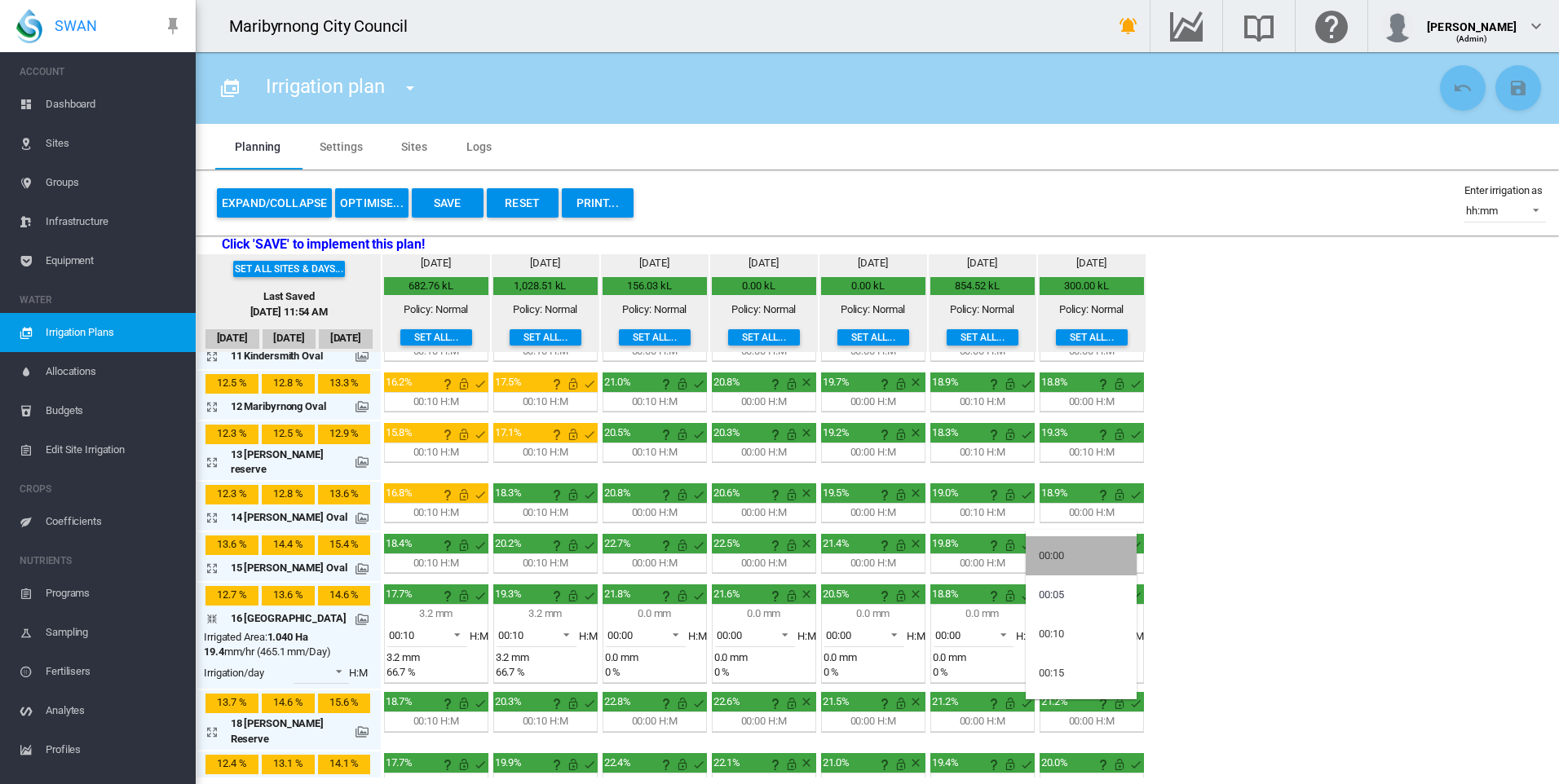
click at [1077, 544] on md-option "00:00" at bounding box center [1081, 555] width 111 height 39
click at [215, 608] on md-icon "icon-arrow-collapse" at bounding box center [215, 618] width 19 height 19
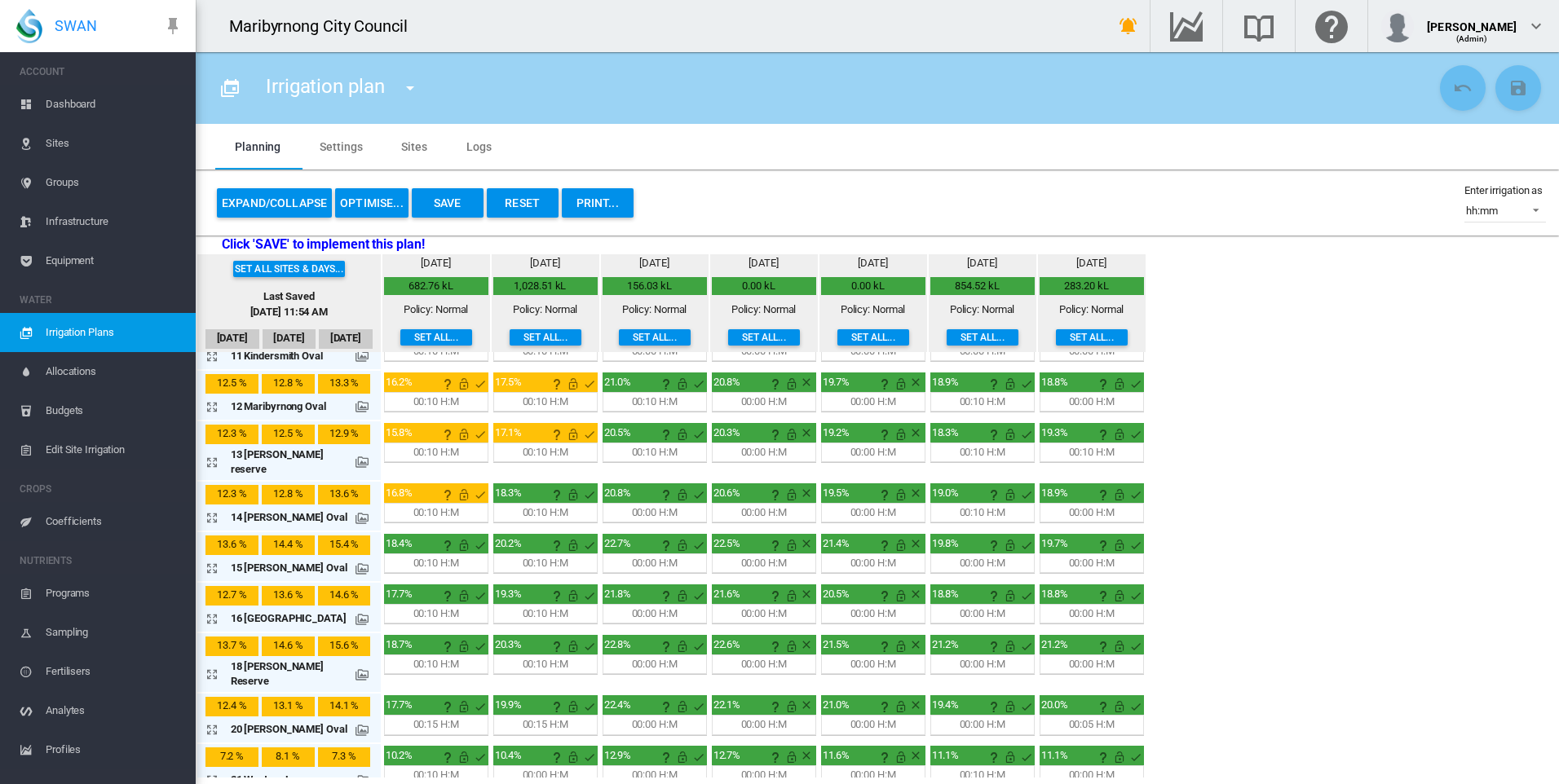
click at [212, 664] on md-icon "icon-arrow-expand" at bounding box center [215, 674] width 19 height 19
